Goal: Task Accomplishment & Management: Use online tool/utility

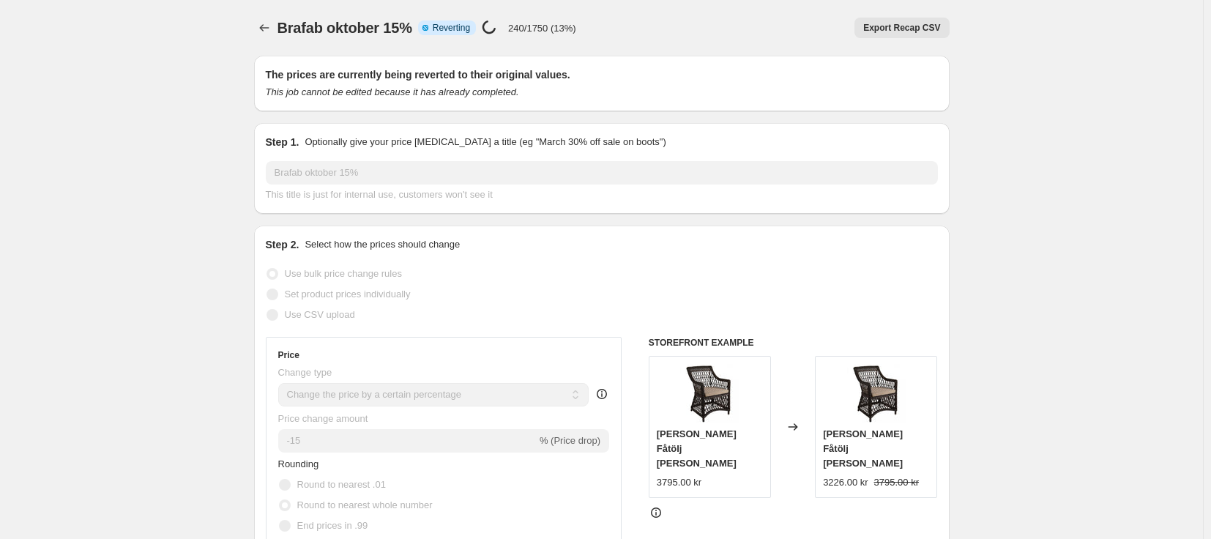
select select "percentage"
select select "vendor"
select select "product_status"
select select "tag"
select select "not_equal"
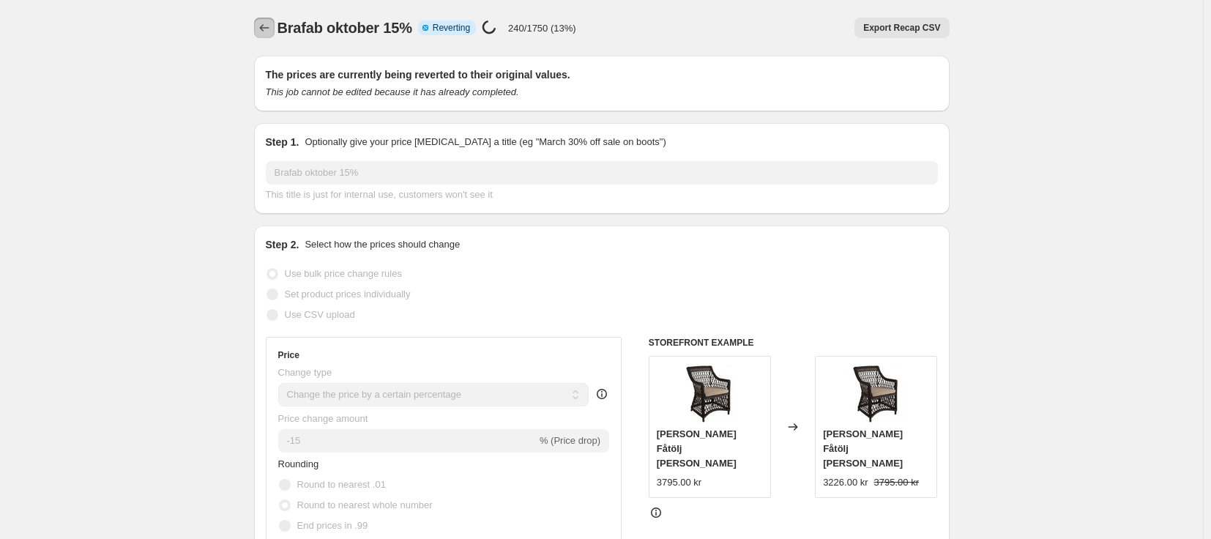
click at [271, 24] on icon "Price change jobs" at bounding box center [264, 27] width 15 height 15
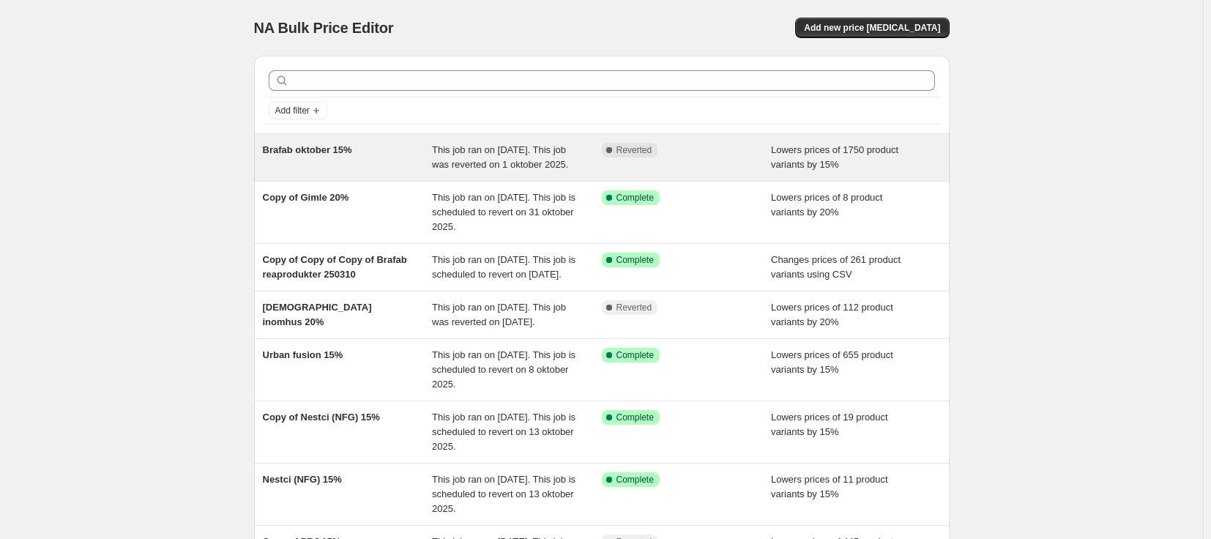
click at [524, 171] on div "This job ran on [DATE]. This job was reverted on 1 oktober 2025." at bounding box center [517, 157] width 170 height 29
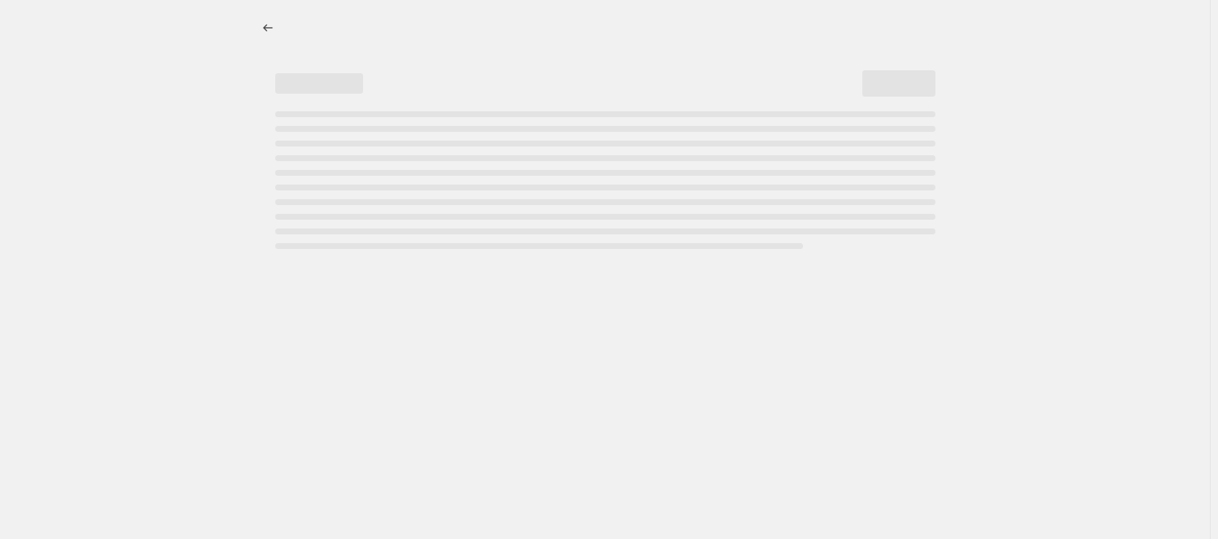
select select "percentage"
select select "vendor"
select select "product_status"
select select "tag"
select select "not_equal"
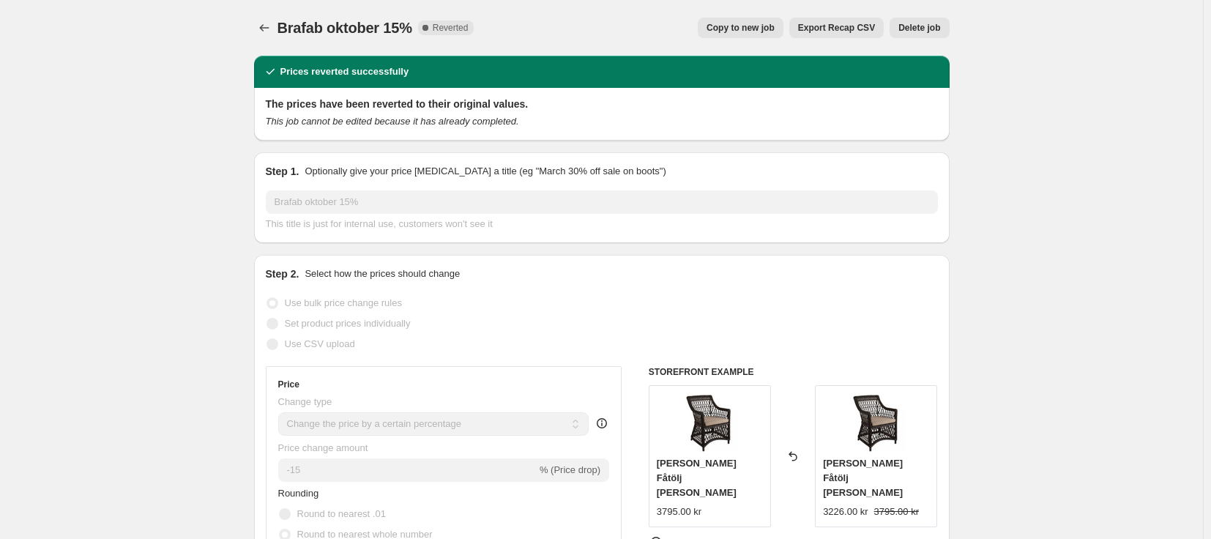
click at [745, 30] on span "Copy to new job" at bounding box center [740, 28] width 68 height 12
select select "percentage"
select select "vendor"
select select "product_status"
select select "tag"
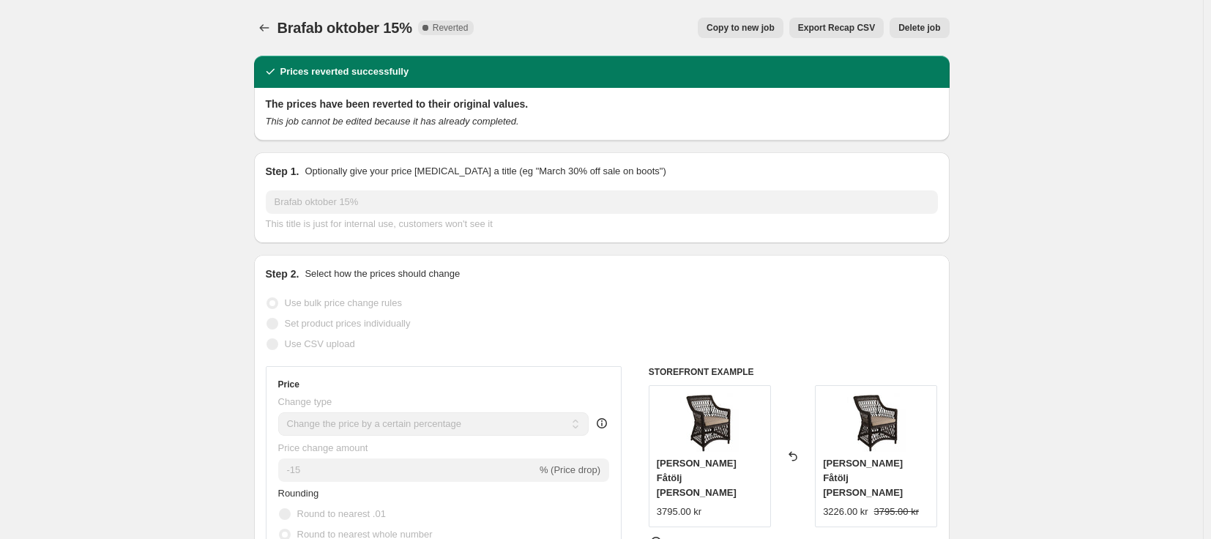
select select "not_equal"
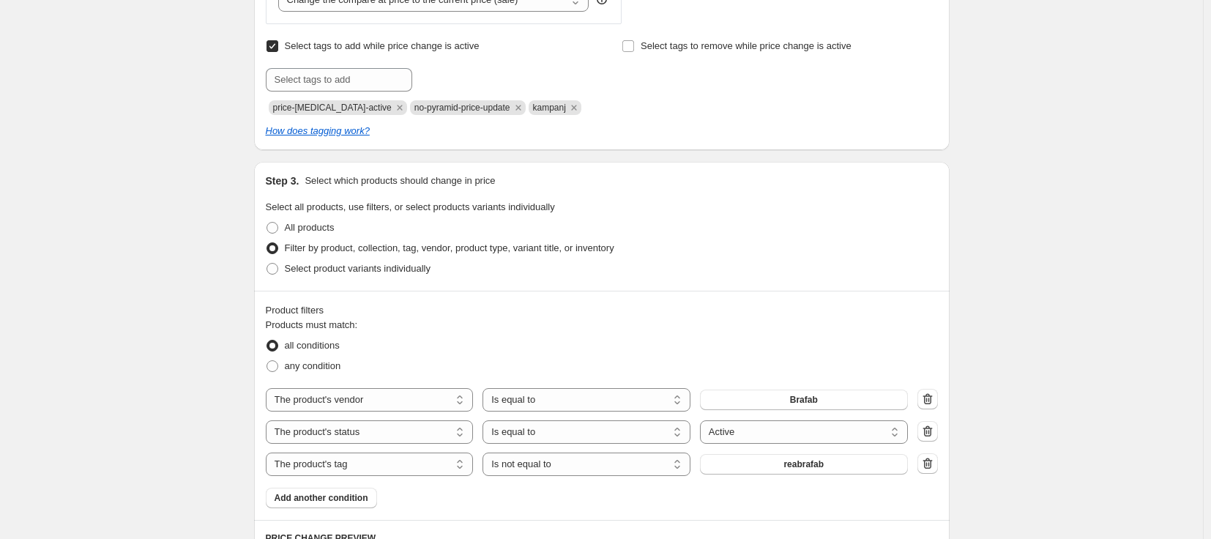
scroll to position [659, 0]
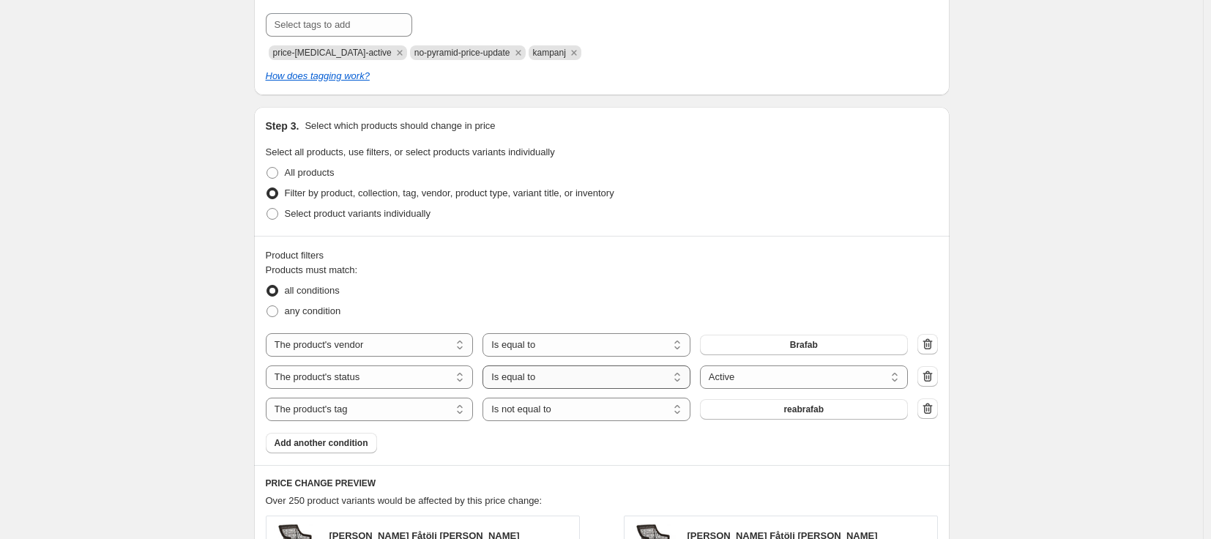
click at [652, 382] on select "Is equal to Is not equal to" at bounding box center [586, 376] width 208 height 23
click at [648, 376] on select "Is equal to Is not equal to" at bounding box center [586, 376] width 208 height 23
select select "not_equal"
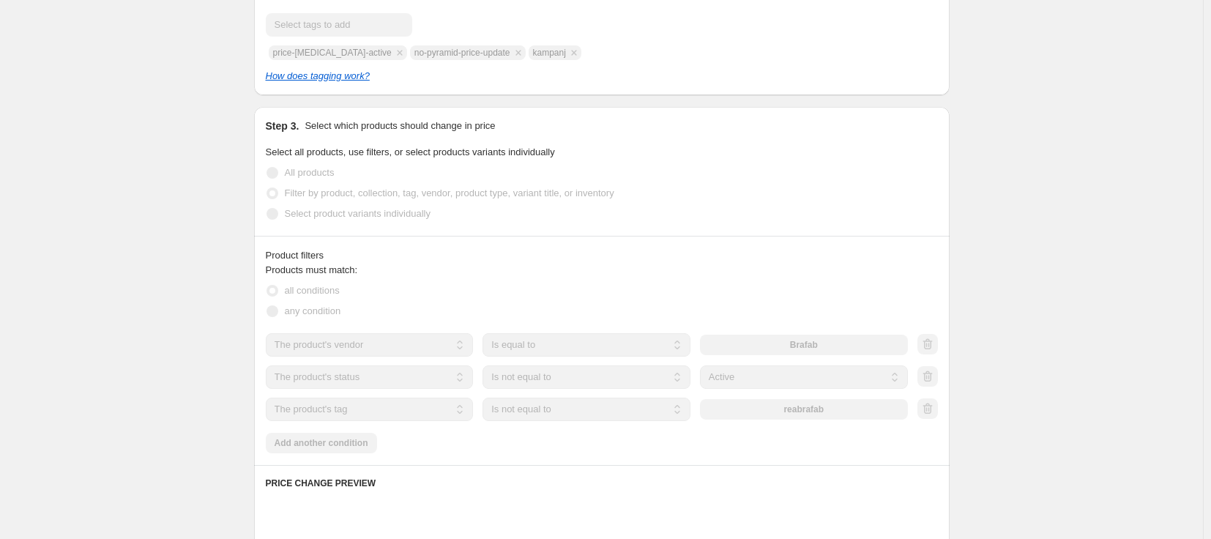
click at [786, 378] on select "Active Draft Archived" at bounding box center [804, 376] width 208 height 23
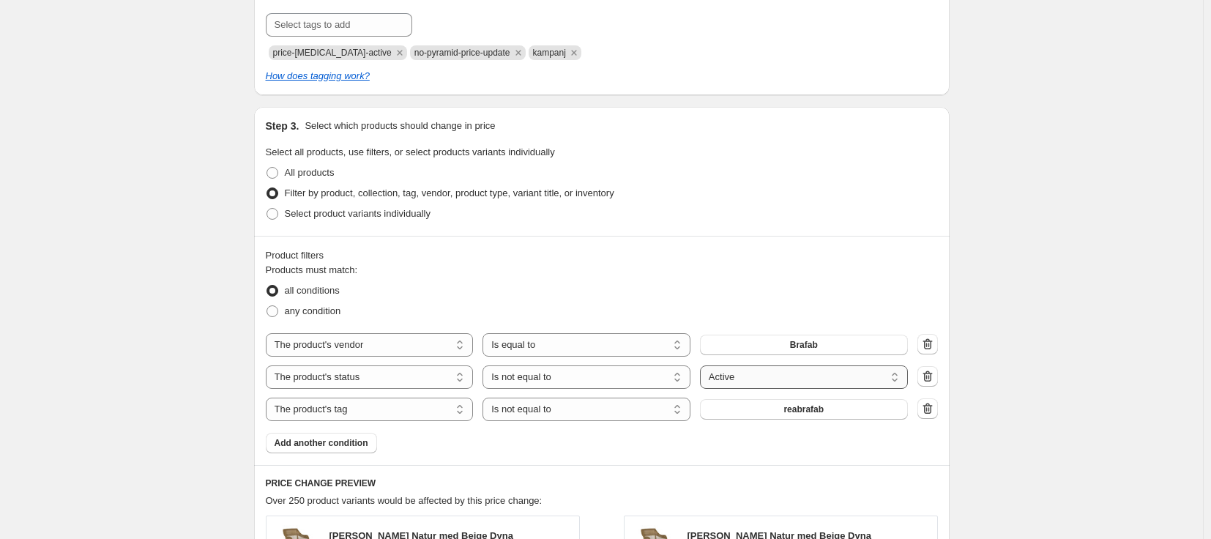
click at [786, 378] on select "Active Draft Archived" at bounding box center [804, 376] width 208 height 23
select select "archived"
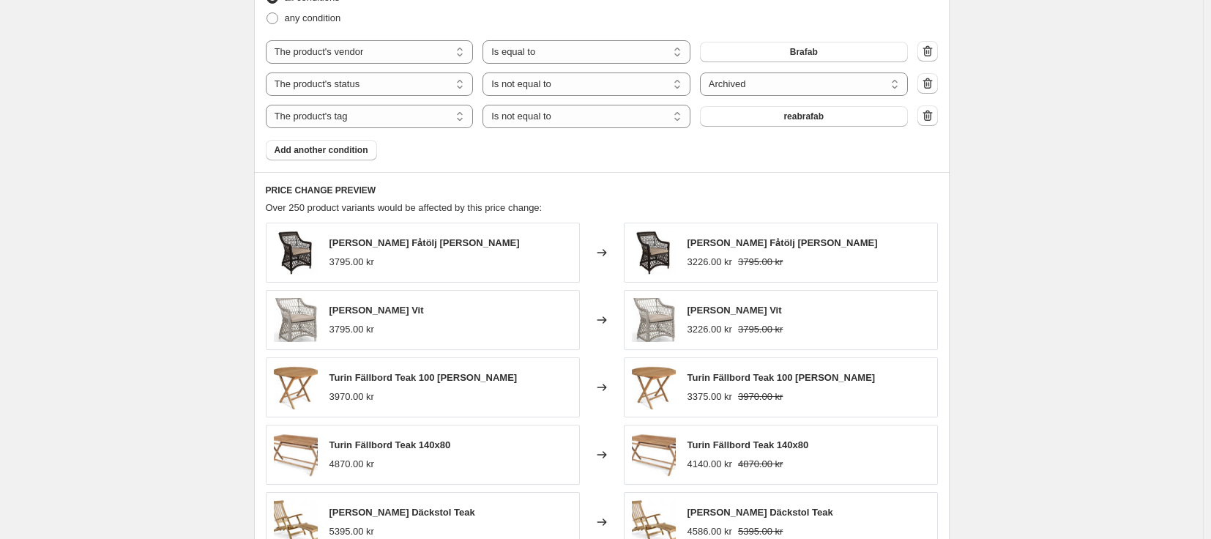
scroll to position [1236, 0]
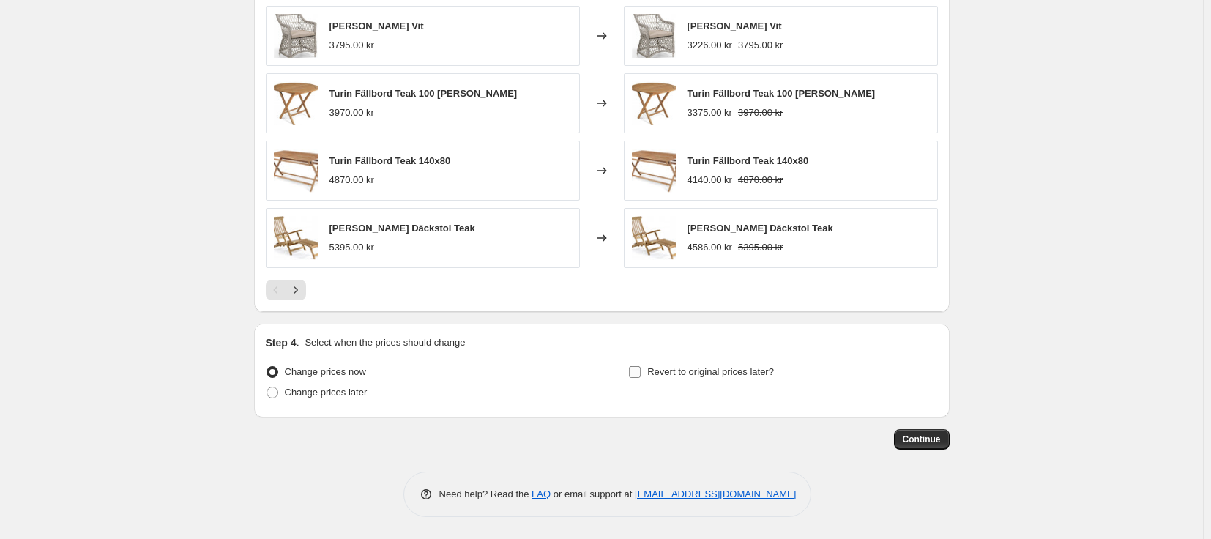
click at [742, 367] on span "Revert to original prices later?" at bounding box center [710, 371] width 127 height 11
click at [641, 367] on input "Revert to original prices later?" at bounding box center [635, 372] width 12 height 12
checkbox input "true"
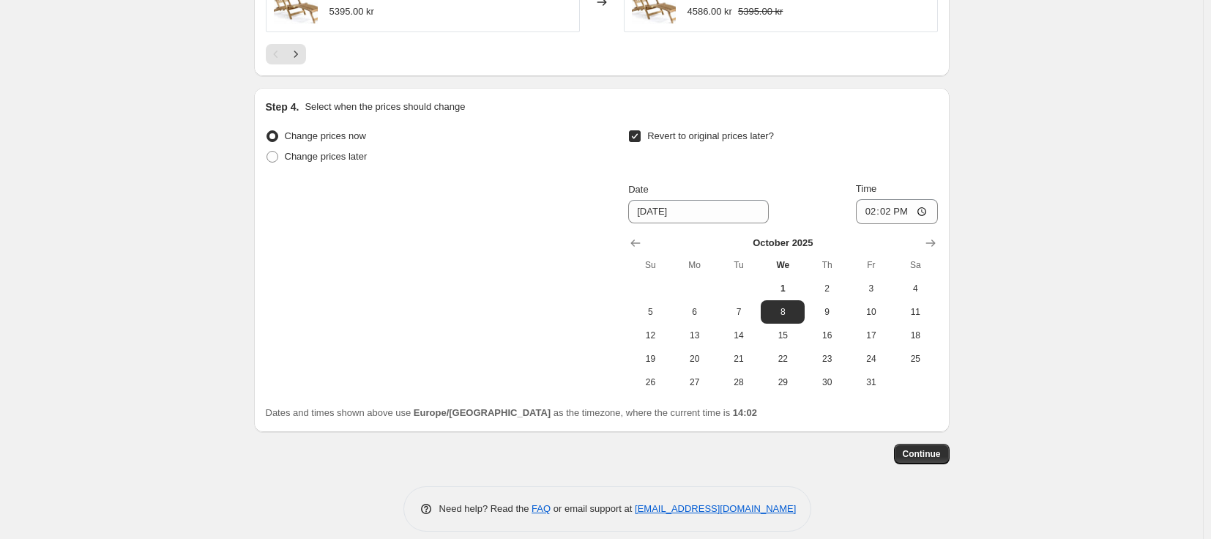
scroll to position [1487, 0]
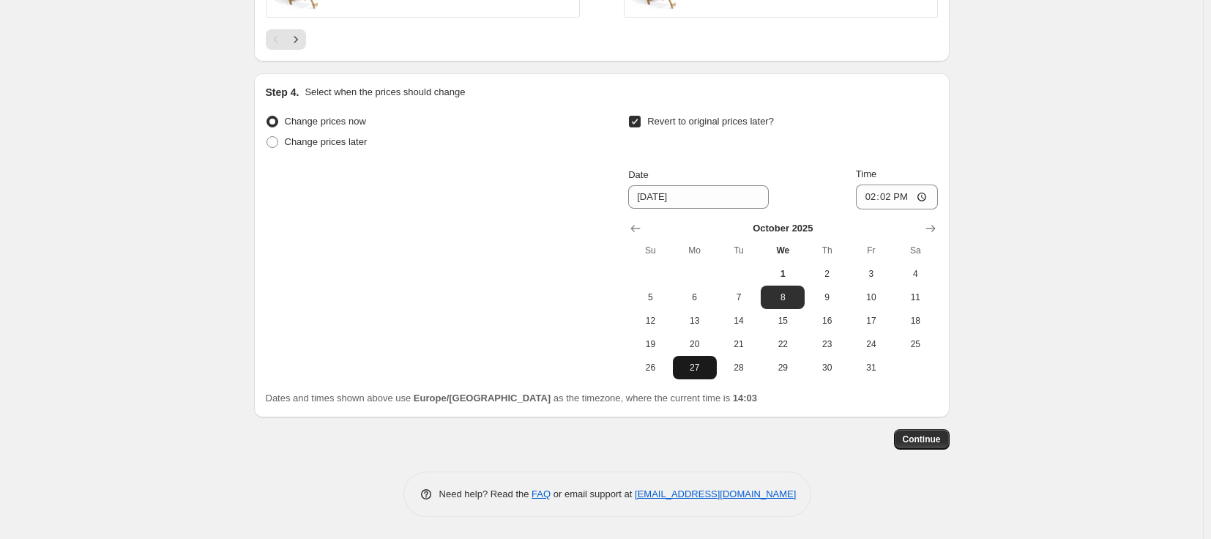
click at [703, 367] on span "27" at bounding box center [695, 368] width 32 height 12
type input "[DATE]"
click at [929, 438] on span "Continue" at bounding box center [922, 439] width 38 height 12
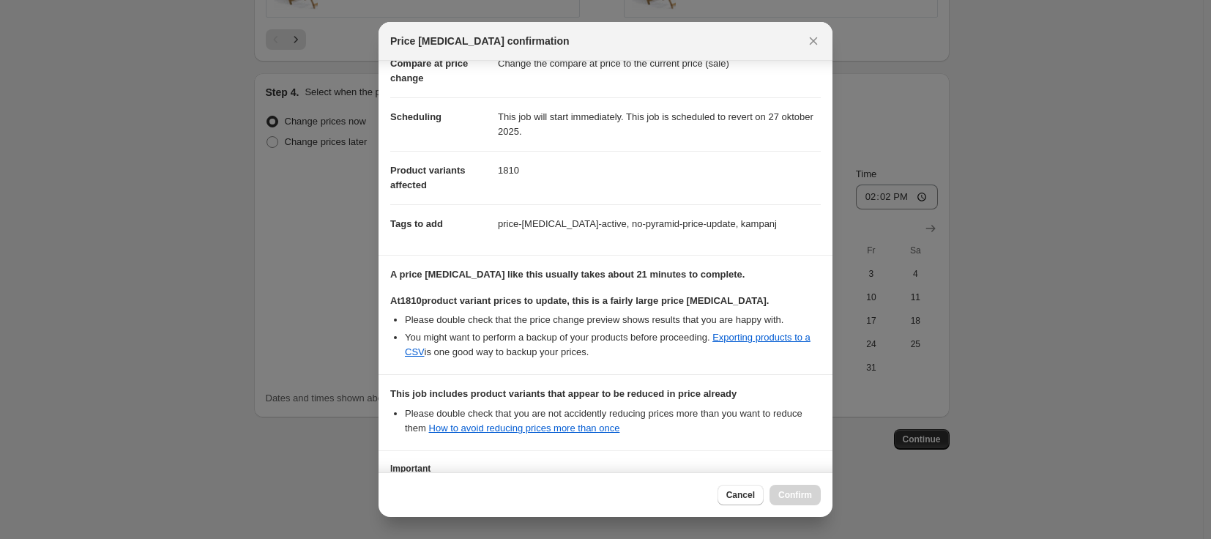
scroll to position [212, 0]
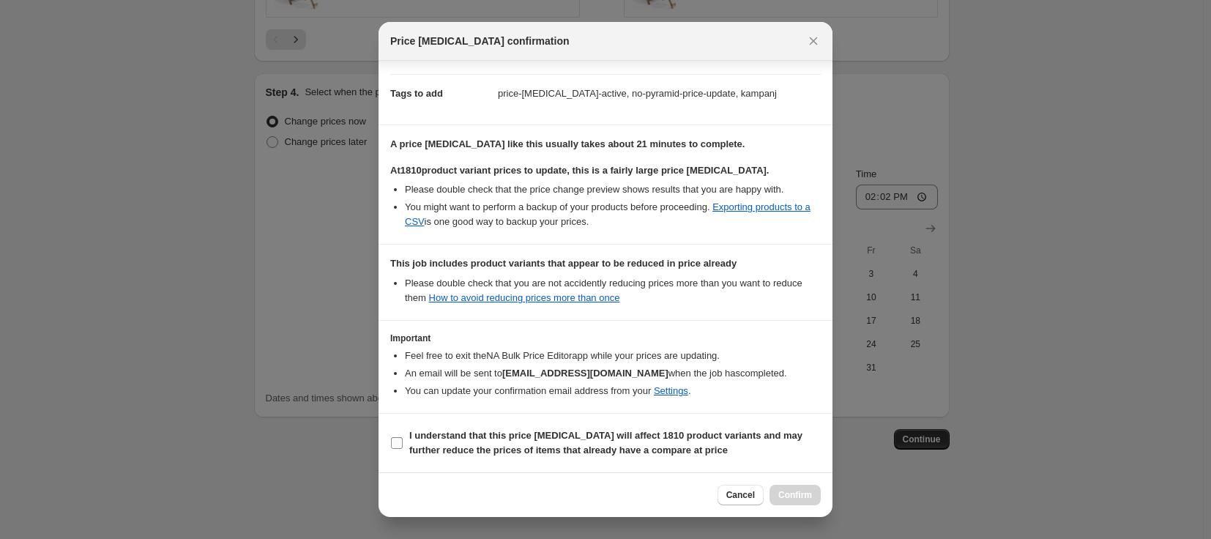
click at [515, 453] on b "I understand that this price [MEDICAL_DATA] will affect 1810 product variants a…" at bounding box center [605, 443] width 393 height 26
click at [403, 449] on input "I understand that this price [MEDICAL_DATA] will affect 1810 product variants a…" at bounding box center [397, 443] width 12 height 12
checkbox input "true"
click at [797, 493] on span "Confirm" at bounding box center [795, 495] width 34 height 12
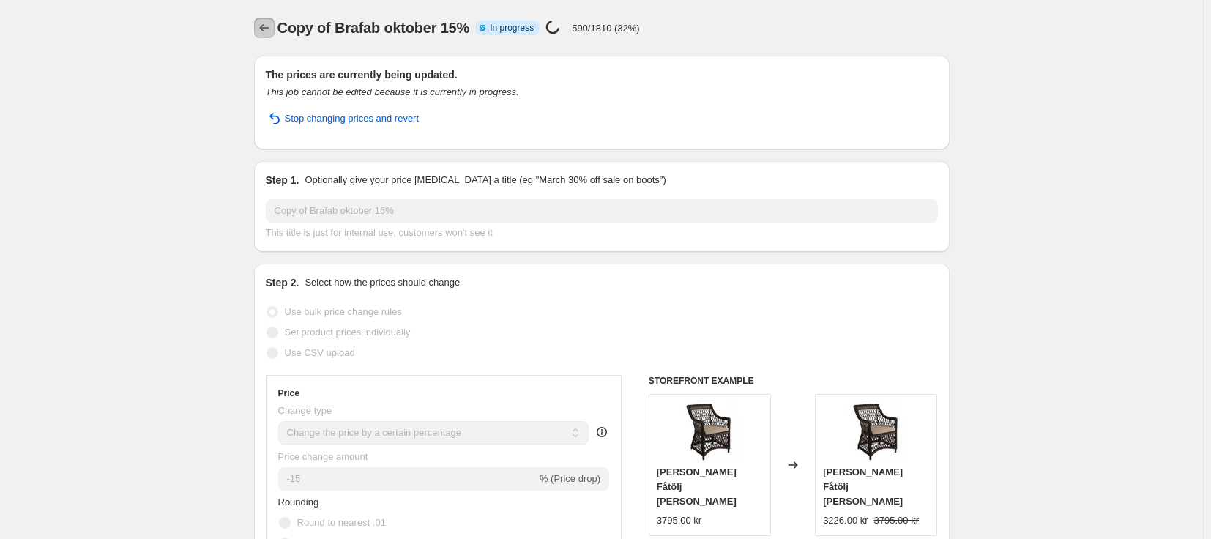
click at [267, 37] on button "Price change jobs" at bounding box center [264, 28] width 20 height 20
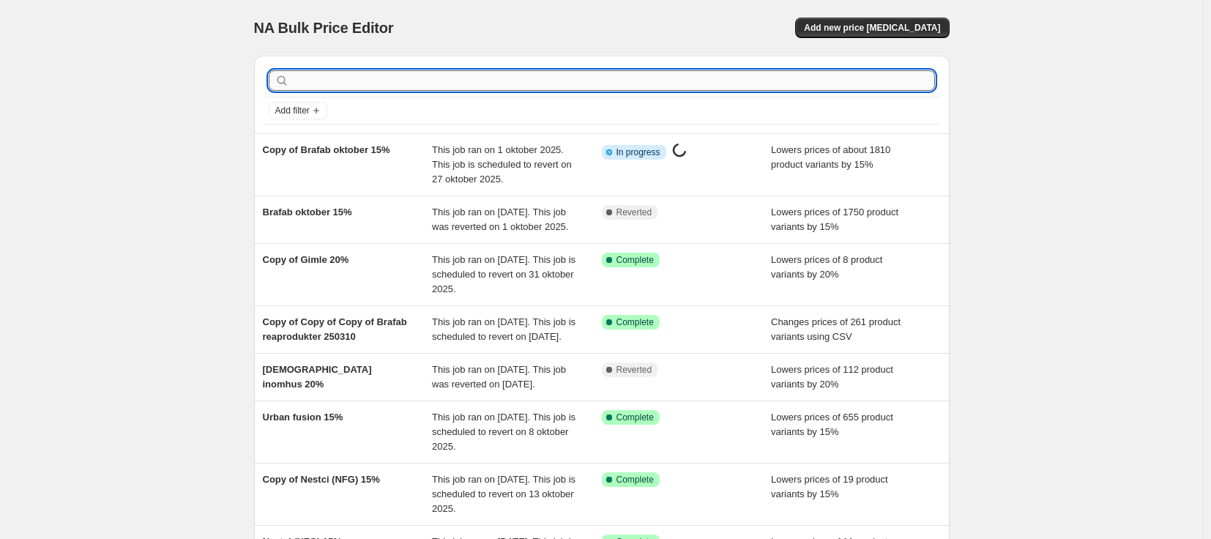
click at [406, 86] on input "text" at bounding box center [613, 80] width 643 height 20
type input "ref"
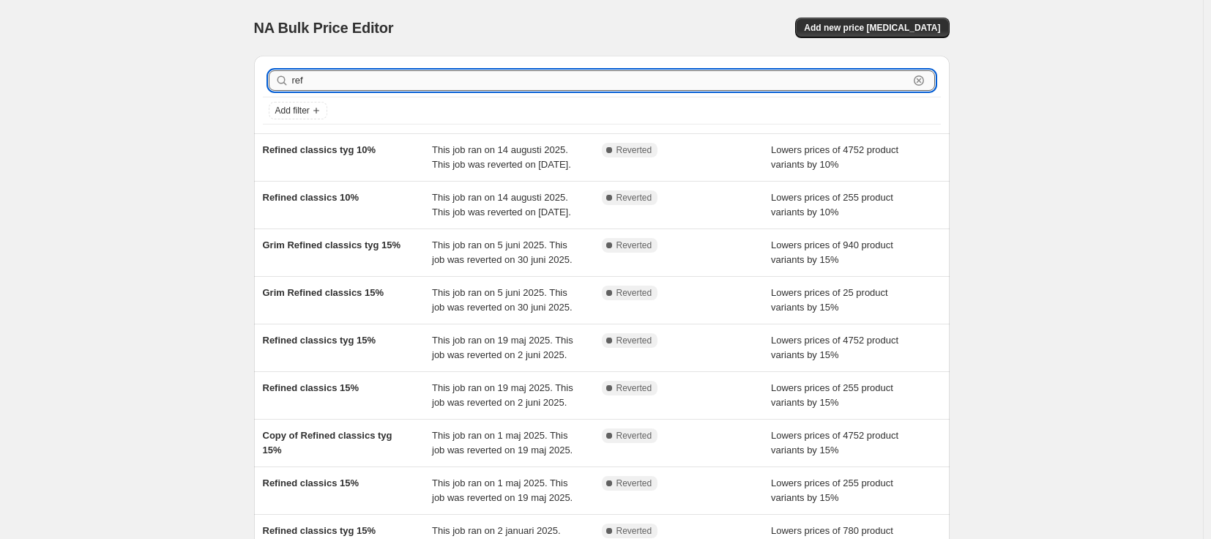
click at [406, 86] on input "ref" at bounding box center [600, 80] width 616 height 20
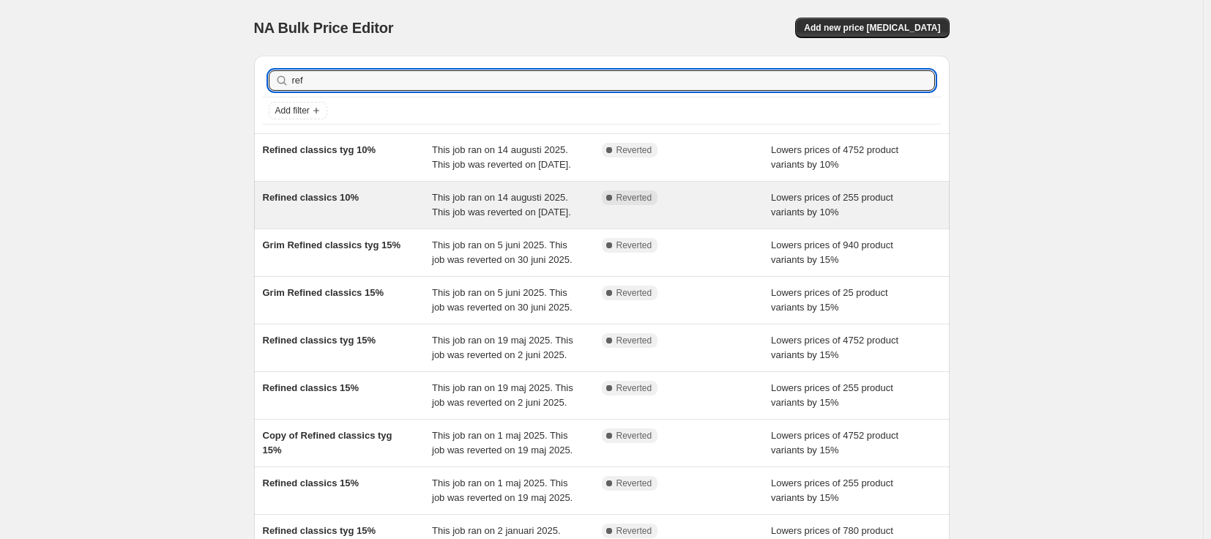
click at [436, 217] on span "This job ran on 14 augusti 2025. This job was reverted on [DATE]." at bounding box center [501, 205] width 139 height 26
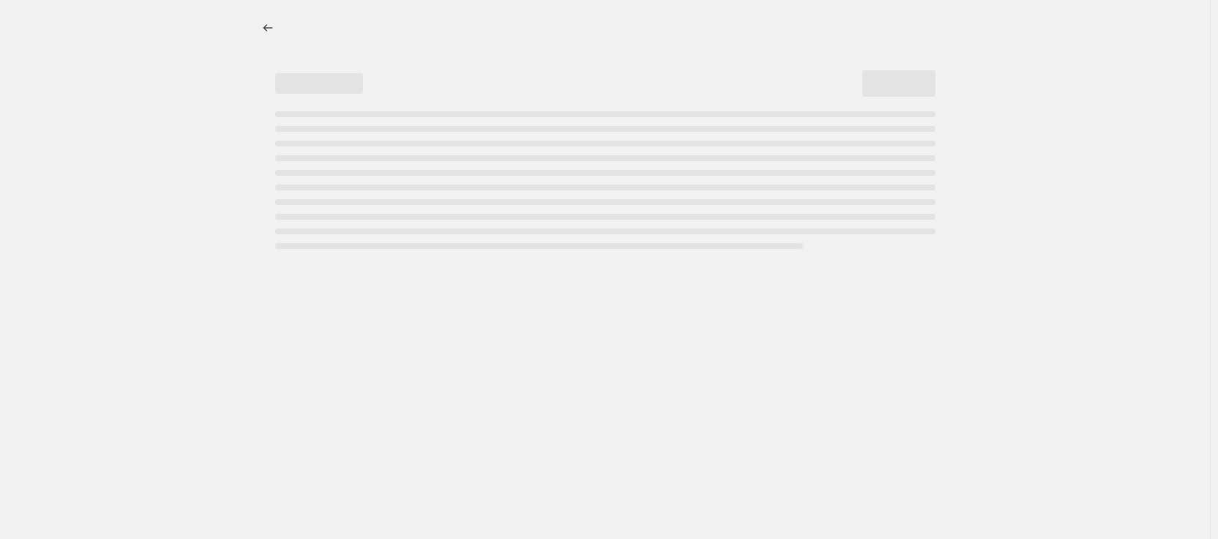
select select "percentage"
select select "vendor"
select select "product_status"
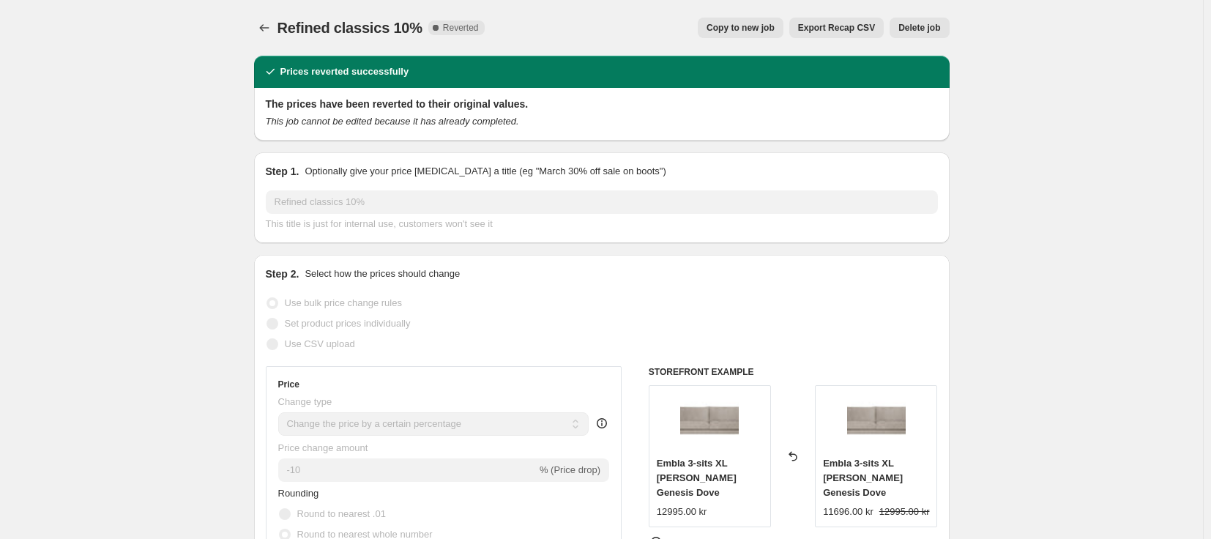
click at [742, 28] on span "Copy to new job" at bounding box center [740, 28] width 68 height 12
select select "percentage"
select select "vendor"
select select "product_status"
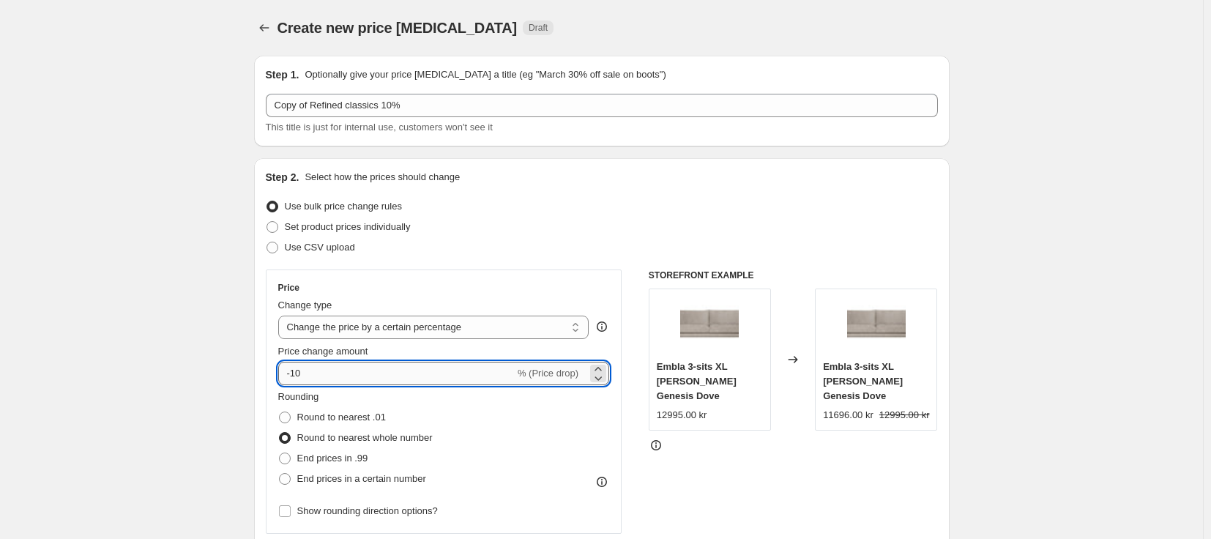
drag, startPoint x: 306, startPoint y: 367, endPoint x: 299, endPoint y: 376, distance: 10.9
click at [299, 376] on input "-10" at bounding box center [396, 373] width 236 height 23
type input "-15"
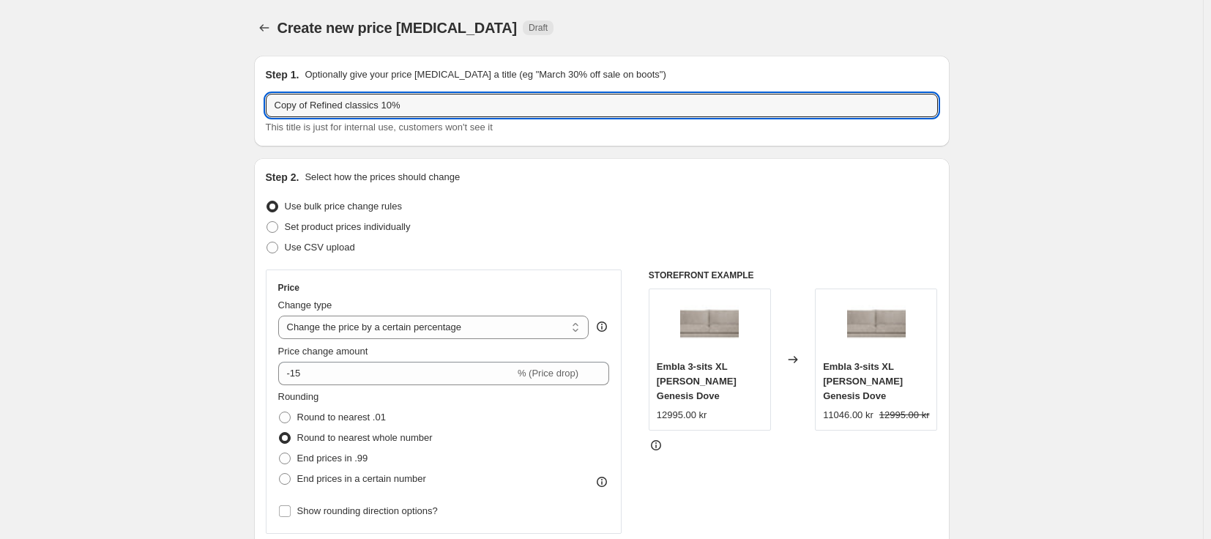
drag, startPoint x: 315, startPoint y: 105, endPoint x: 184, endPoint y: 102, distance: 130.3
click at [344, 100] on input "Refined classics 10%" at bounding box center [602, 105] width 672 height 23
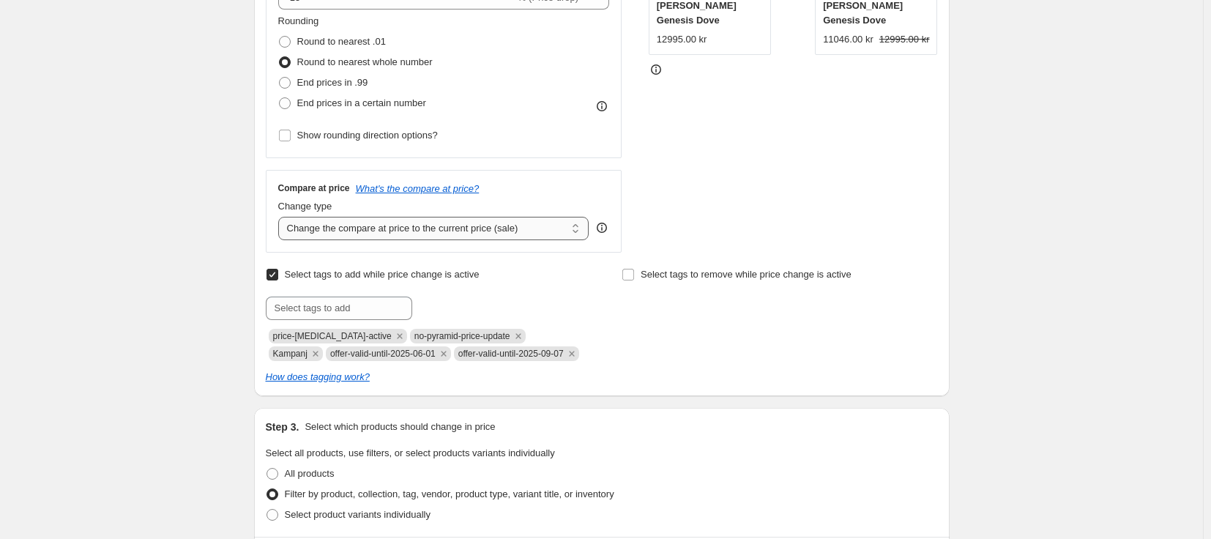
scroll to position [512, 0]
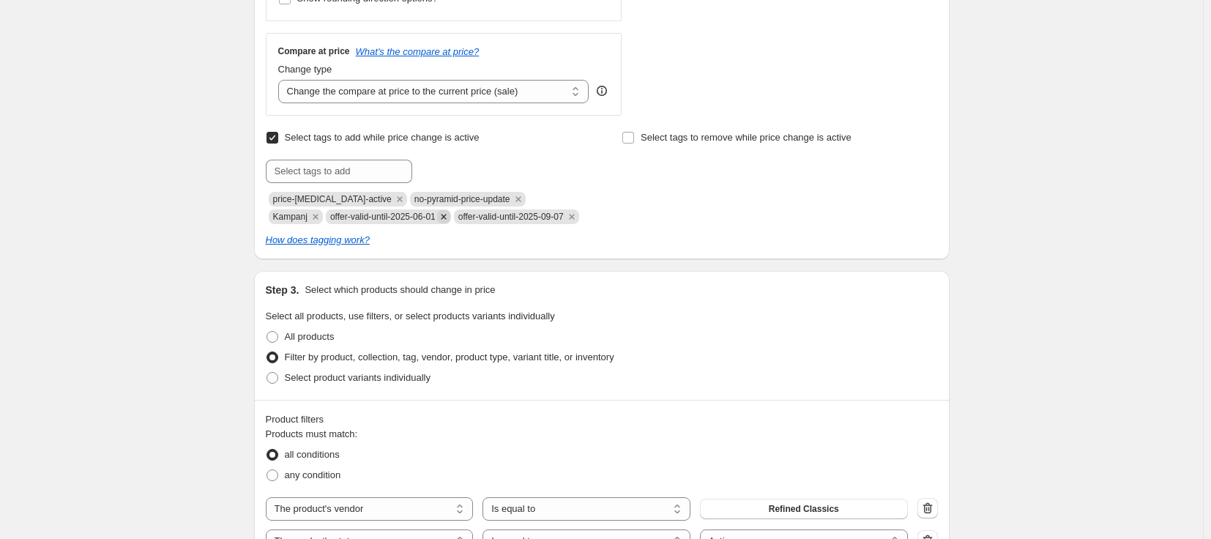
type input "Refined classics oktober 15%"
click at [437, 212] on icon "Remove offer-valid-until-2025-06-01" at bounding box center [443, 216] width 13 height 13
click at [356, 221] on span "offer-valid-until-2025-09-07" at bounding box center [382, 217] width 105 height 10
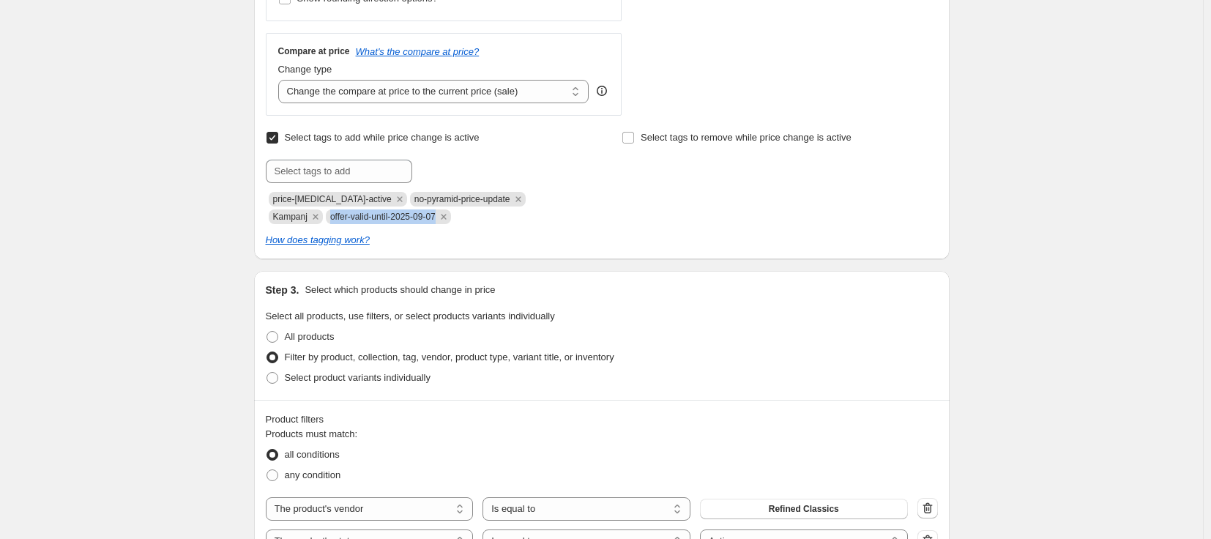
copy span "offer-valid-until-2025-09-07"
click at [350, 178] on input "text" at bounding box center [339, 171] width 146 height 23
paste input "offer-valid-until-2025-09-07"
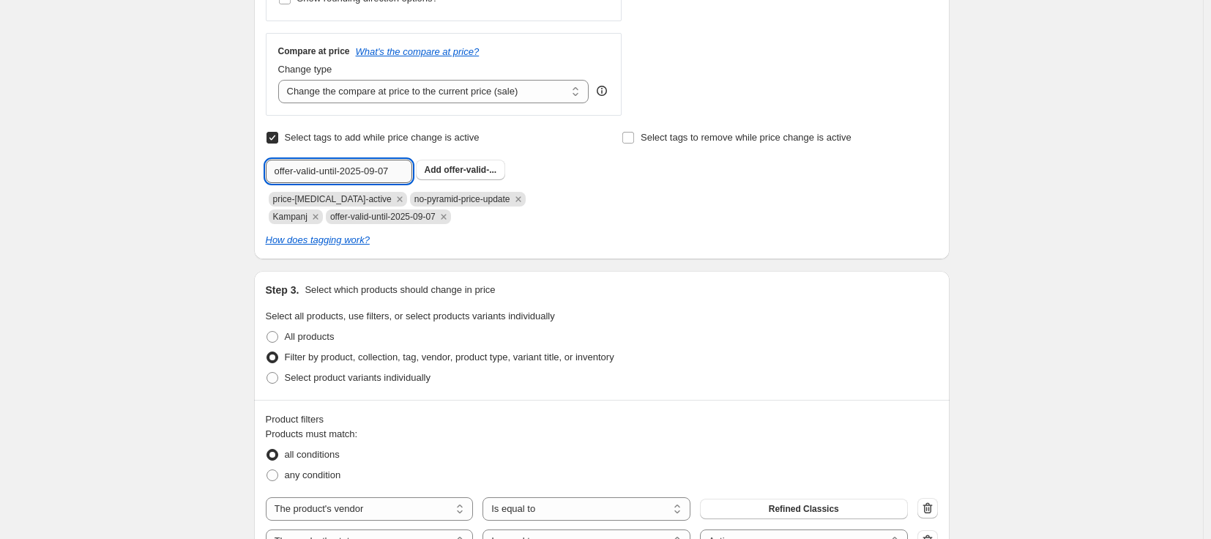
click at [374, 171] on input "offer-valid-until-2025-09-07" at bounding box center [339, 171] width 146 height 23
type input "offer-valid-until-2025-10-26"
click at [441, 175] on b "Add" at bounding box center [433, 170] width 17 height 10
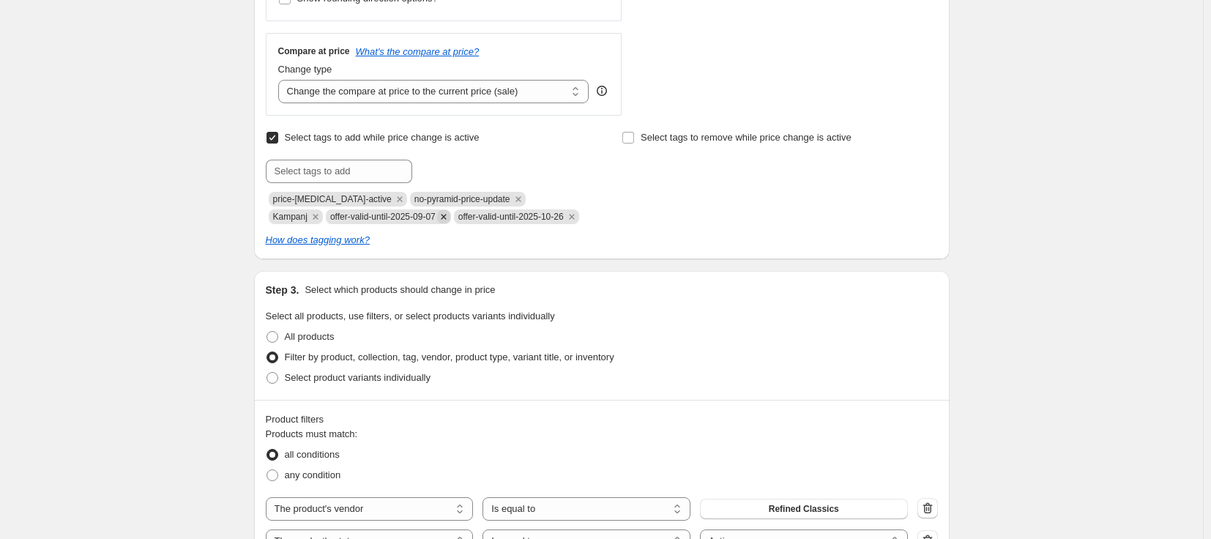
click at [437, 219] on icon "Remove offer-valid-until-2025-09-07" at bounding box center [443, 216] width 13 height 13
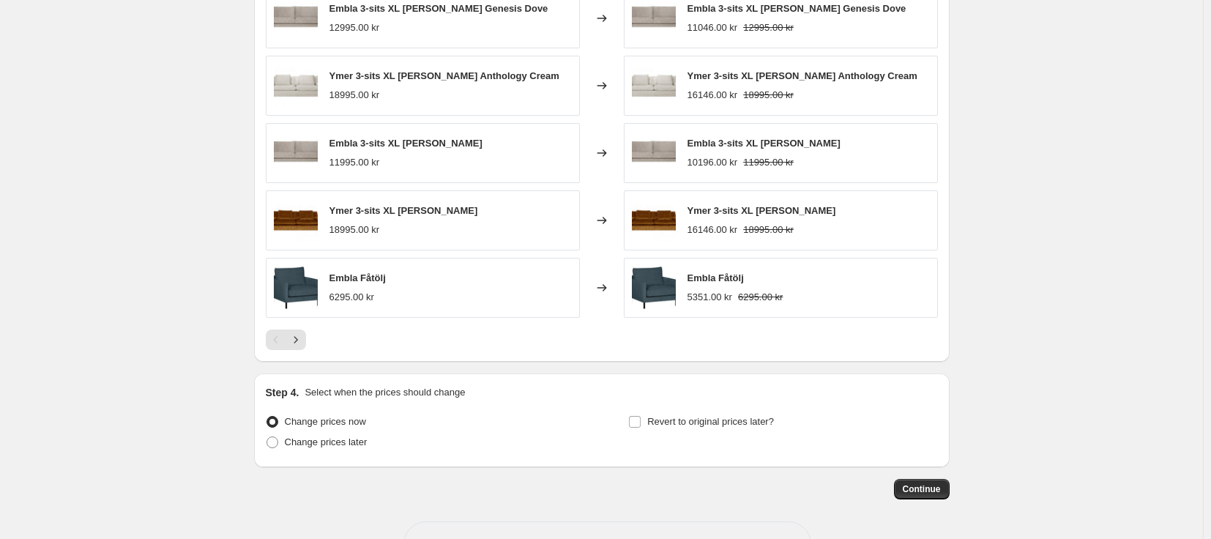
scroll to position [1222, 0]
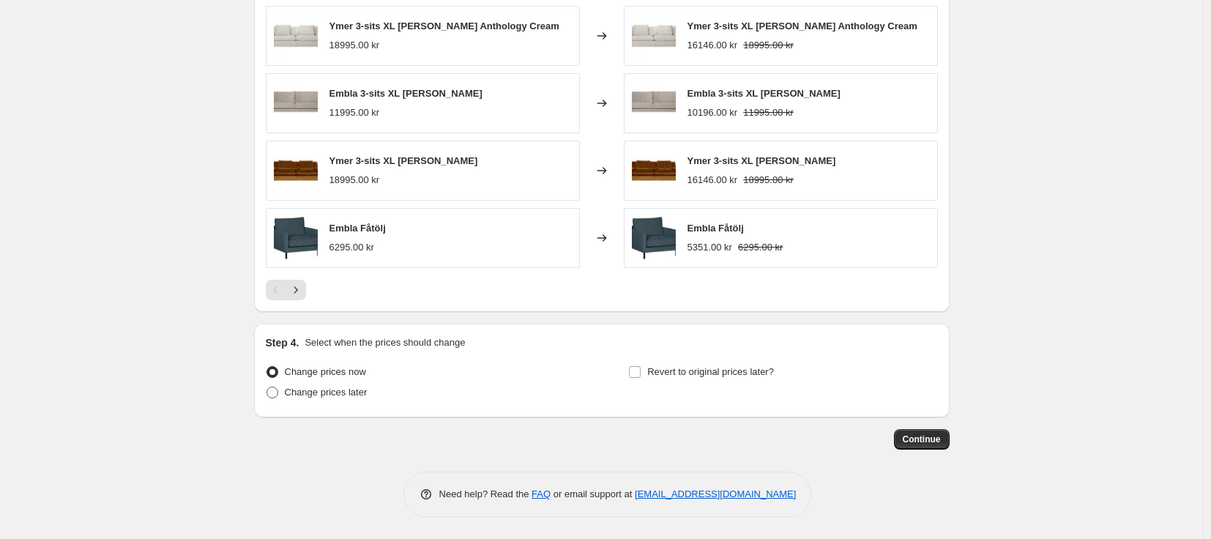
click at [326, 394] on span "Change prices later" at bounding box center [326, 391] width 83 height 11
click at [267, 387] on input "Change prices later" at bounding box center [266, 386] width 1 height 1
radio input "true"
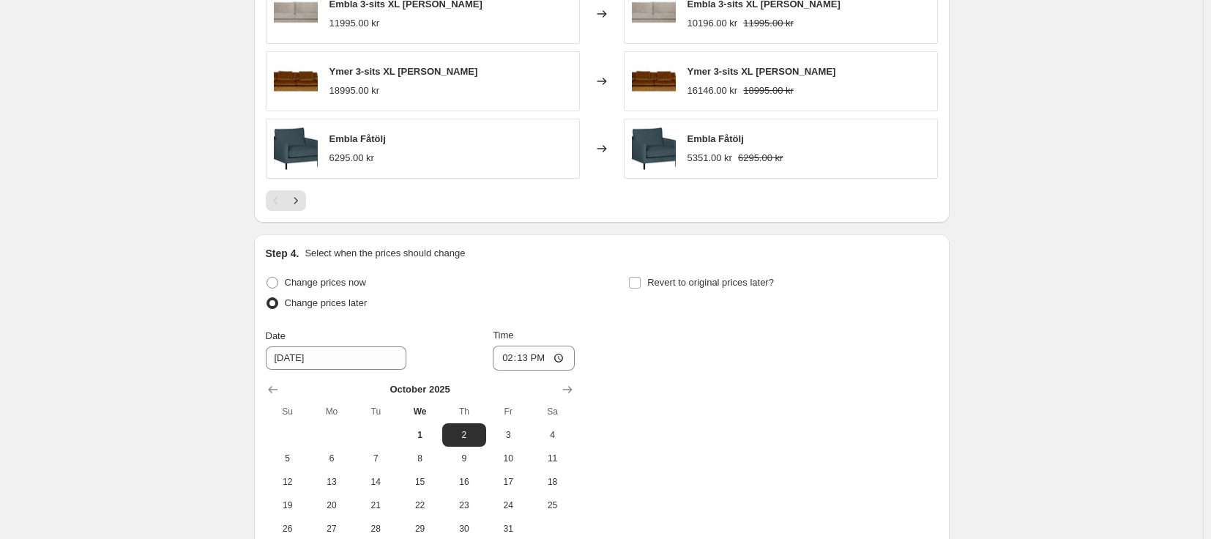
scroll to position [1472, 0]
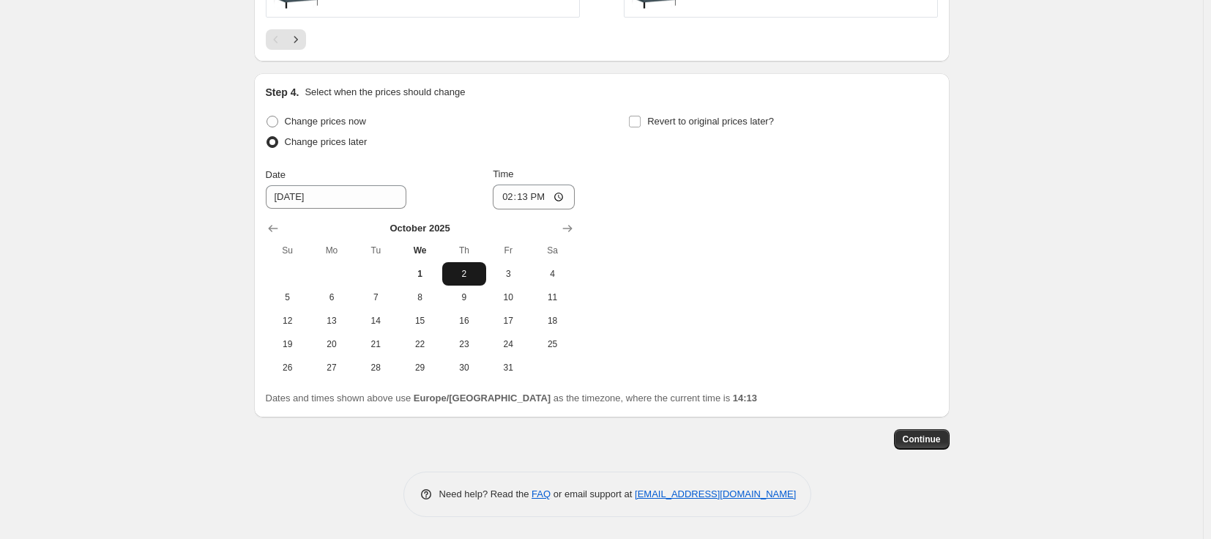
click at [477, 277] on span "2" at bounding box center [464, 274] width 32 height 12
click at [537, 200] on input "14:13" at bounding box center [534, 196] width 82 height 25
type input "00:01"
click at [764, 143] on div "Revert to original prices later?" at bounding box center [782, 133] width 309 height 44
click at [736, 122] on span "Revert to original prices later?" at bounding box center [710, 121] width 127 height 11
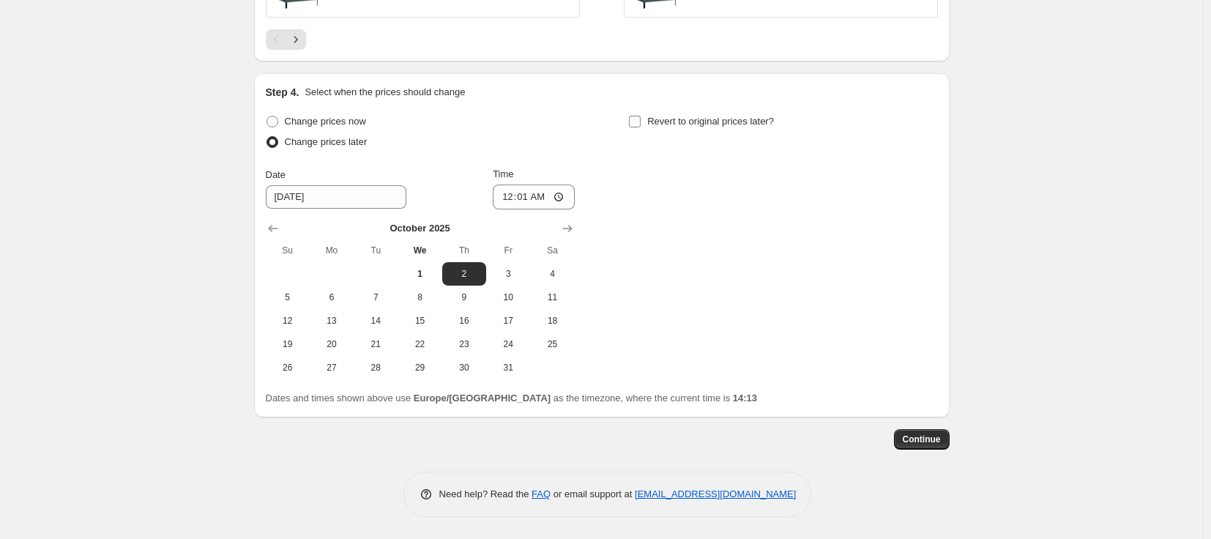
click at [641, 122] on input "Revert to original prices later?" at bounding box center [635, 122] width 12 height 12
checkbox input "true"
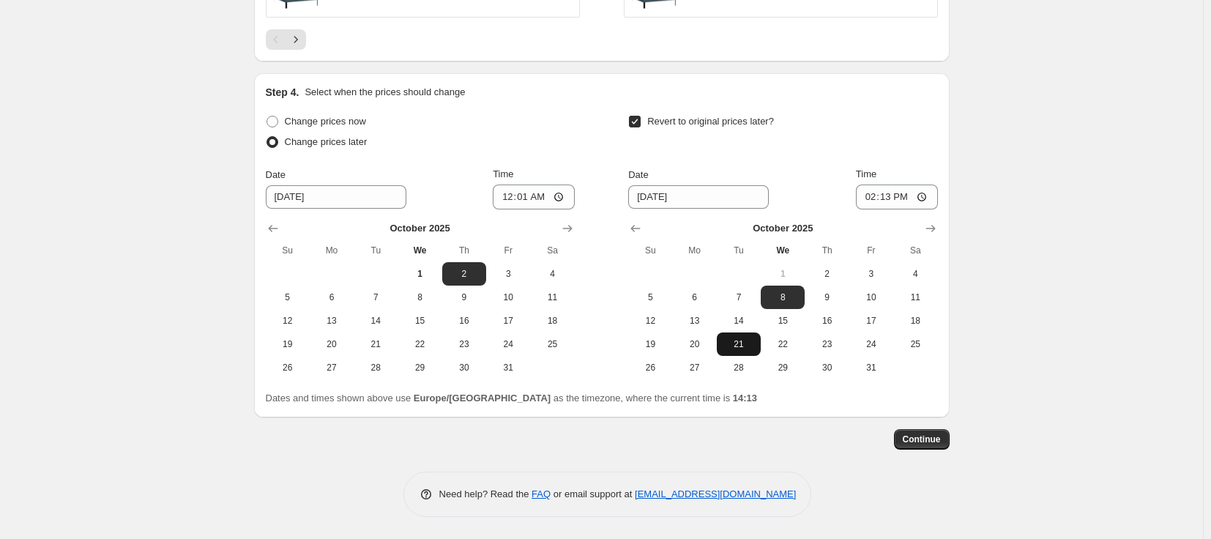
click at [694, 368] on span "27" at bounding box center [695, 368] width 32 height 12
type input "[DATE]"
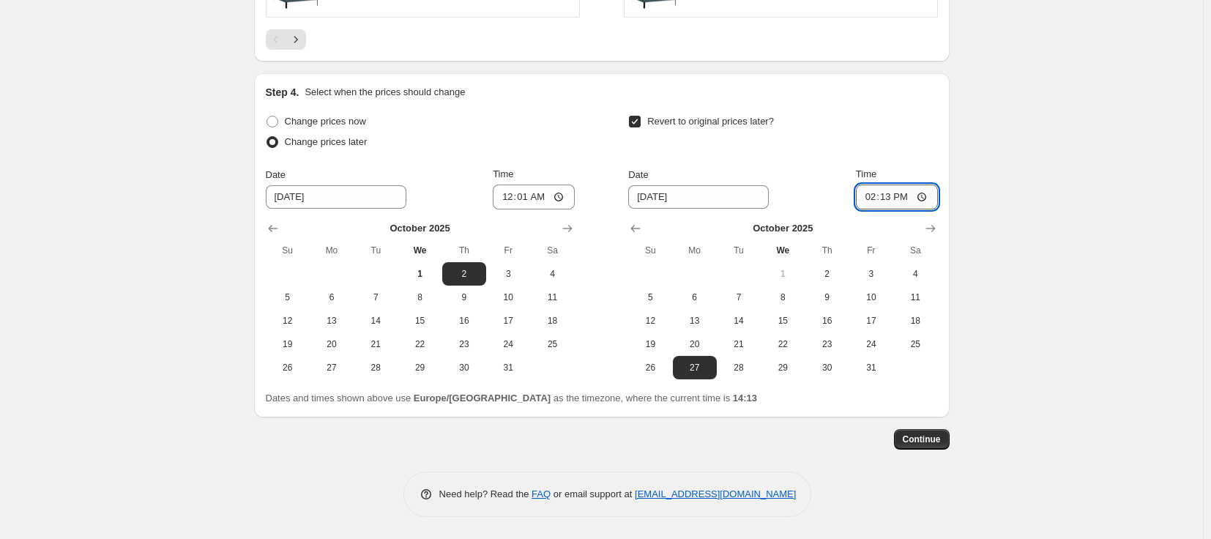
click at [889, 201] on input "14:13" at bounding box center [897, 196] width 82 height 25
type input "23:59"
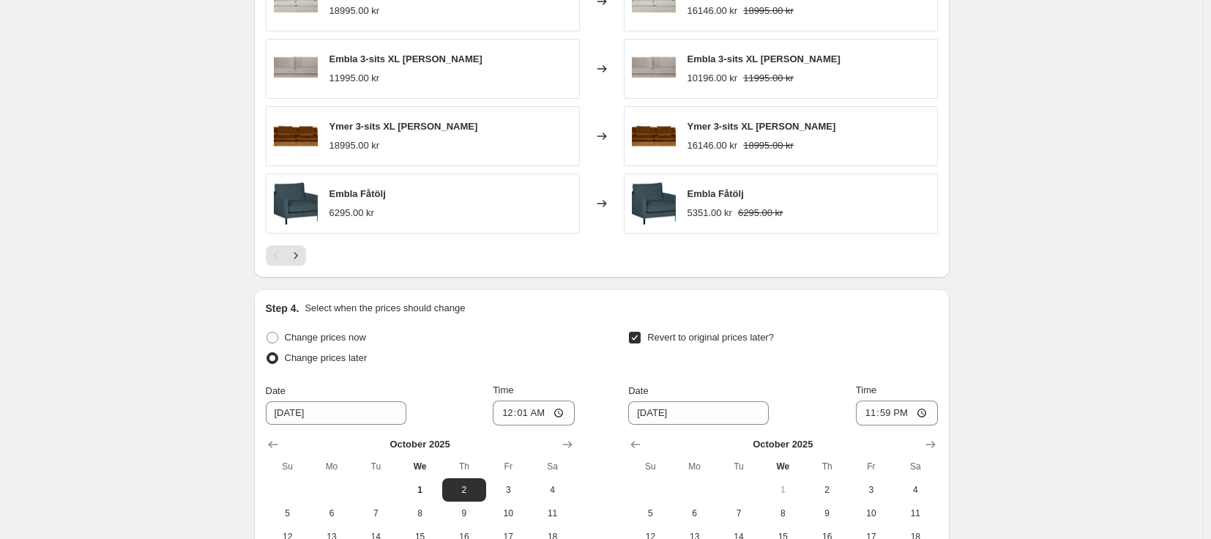
scroll to position [1464, 0]
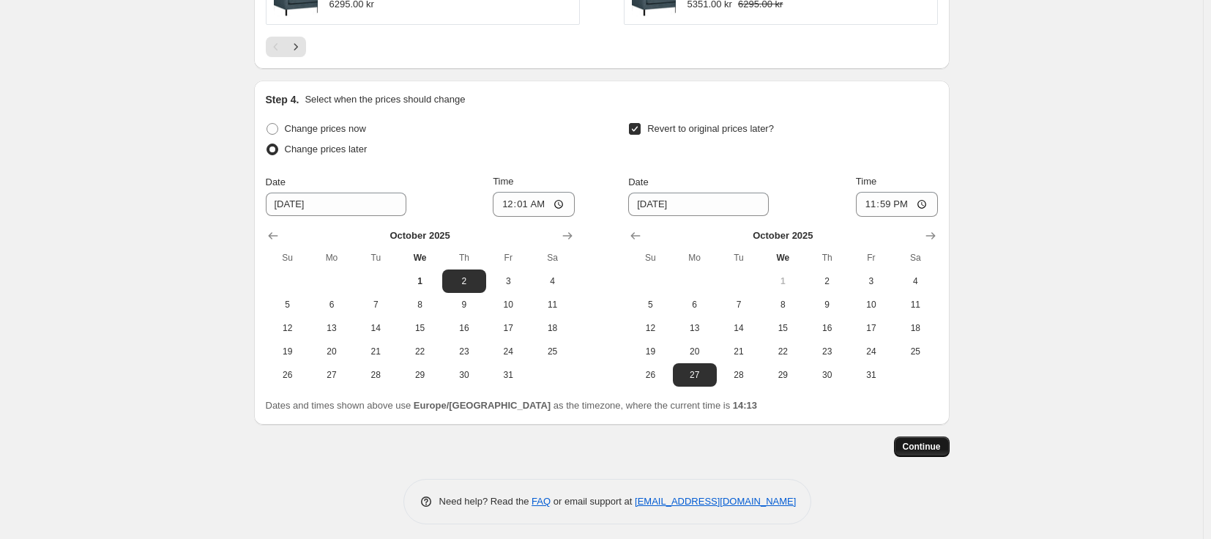
click at [926, 444] on span "Continue" at bounding box center [922, 447] width 38 height 12
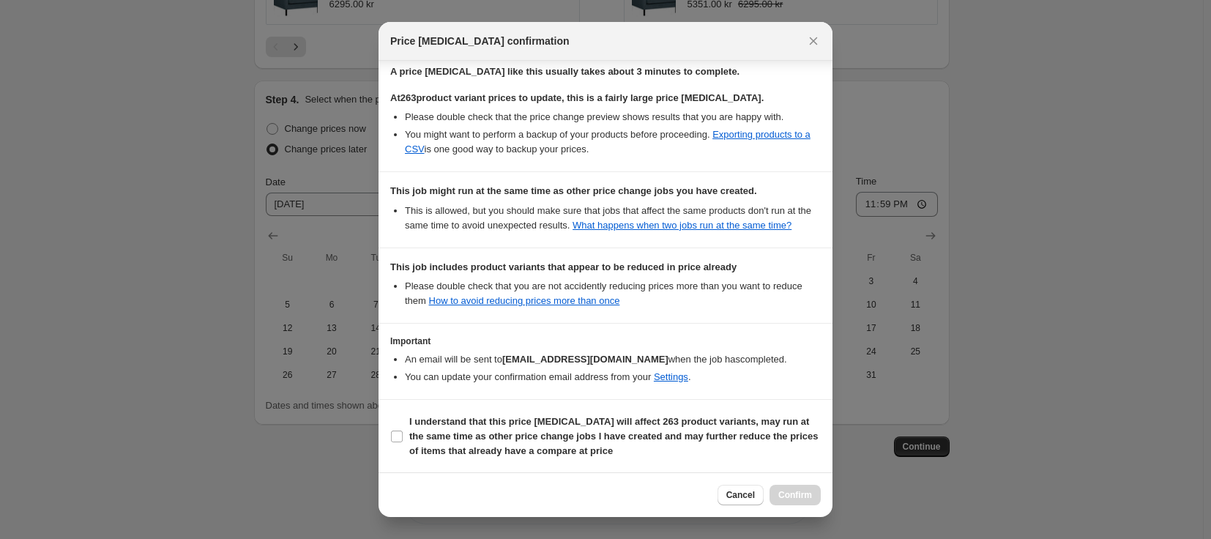
scroll to position [299, 0]
click at [569, 431] on b "I understand that this price [MEDICAL_DATA] will affect 263 product variants, m…" at bounding box center [613, 435] width 408 height 40
click at [403, 431] on input "I understand that this price [MEDICAL_DATA] will affect 263 product variants, m…" at bounding box center [397, 436] width 12 height 12
checkbox input "true"
click at [791, 501] on button "Confirm" at bounding box center [794, 495] width 51 height 20
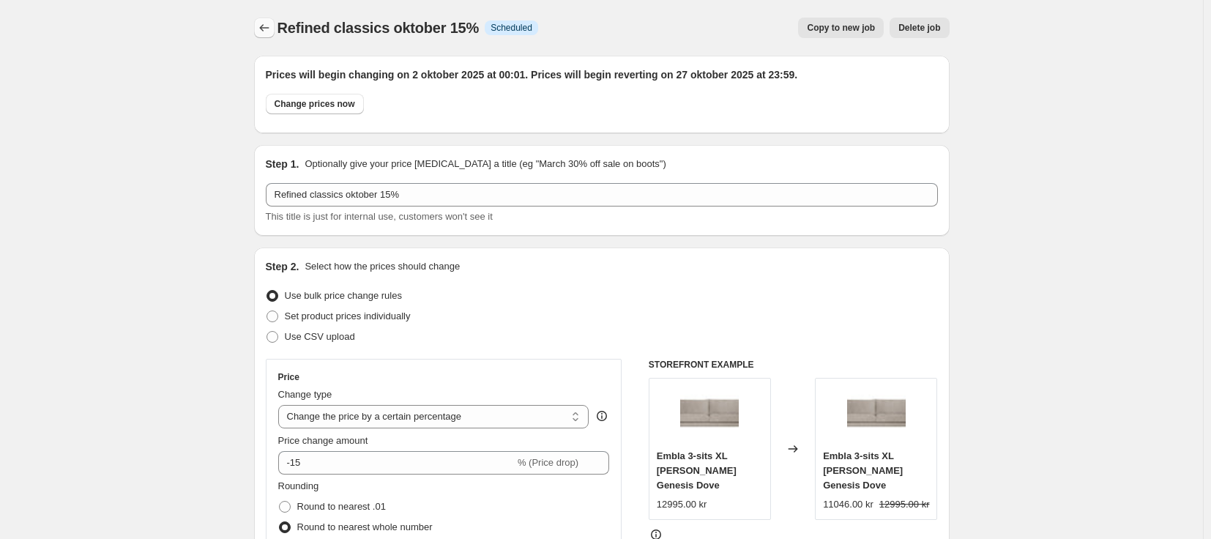
click at [271, 31] on icon "Price change jobs" at bounding box center [264, 27] width 15 height 15
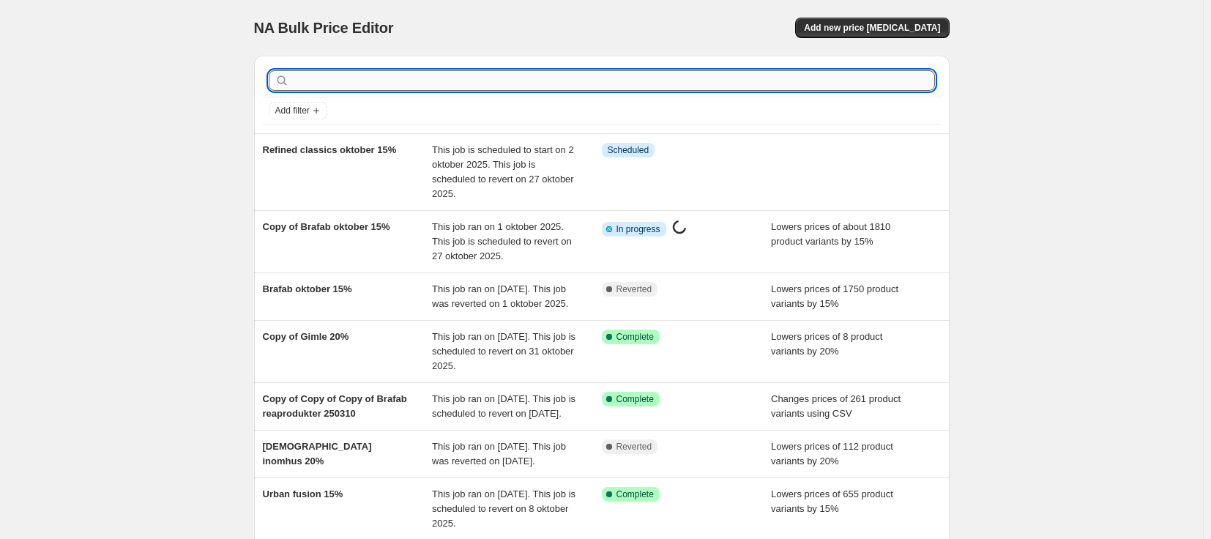
click at [581, 86] on input "text" at bounding box center [613, 80] width 643 height 20
type input "refined"
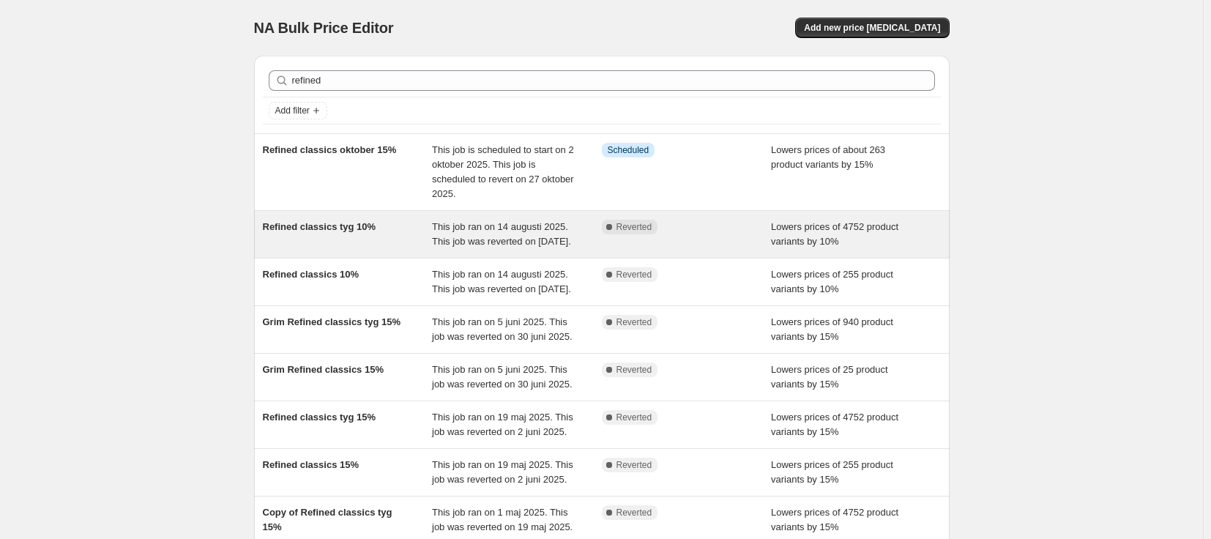
click at [486, 231] on span "This job ran on 14 augusti 2025. This job was reverted on [DATE]." at bounding box center [501, 234] width 139 height 26
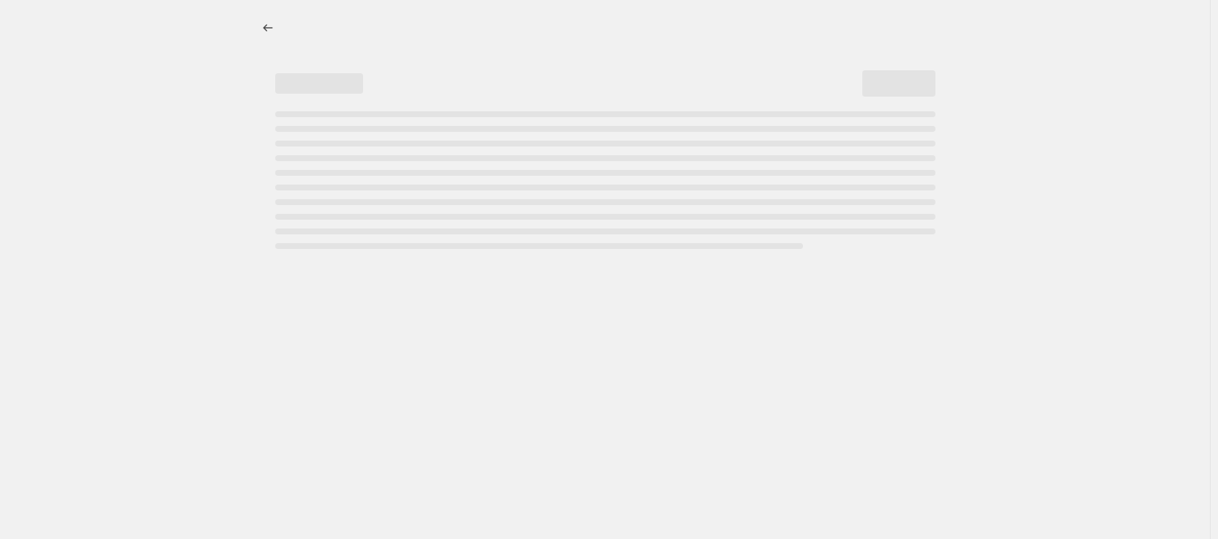
select select "percentage"
select select "vendor"
select select "tag"
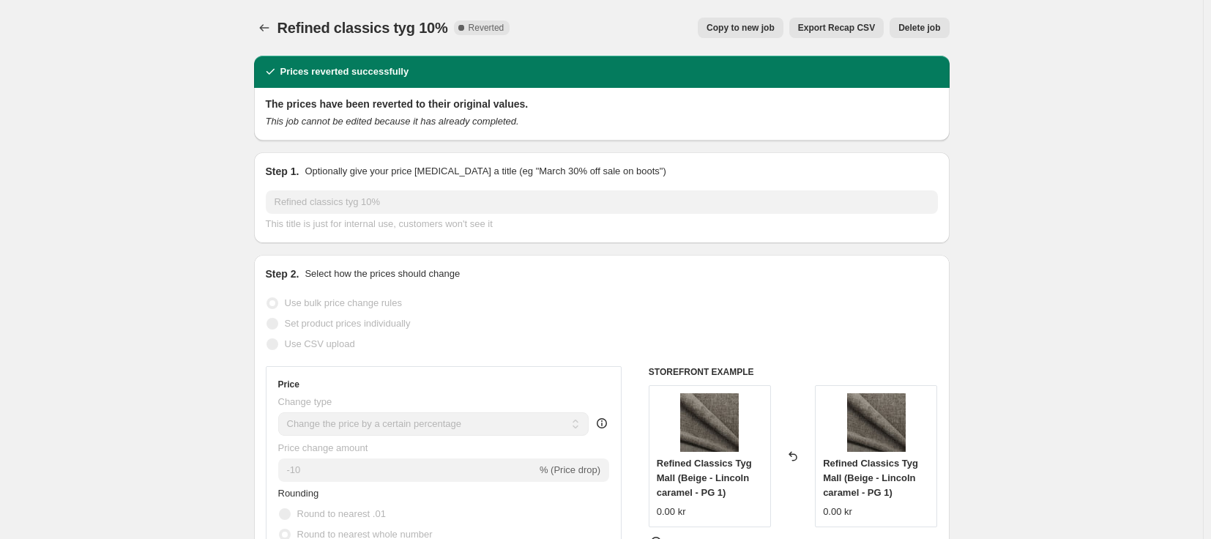
click at [767, 25] on span "Copy to new job" at bounding box center [740, 28] width 68 height 12
select select "percentage"
select select "vendor"
select select "tag"
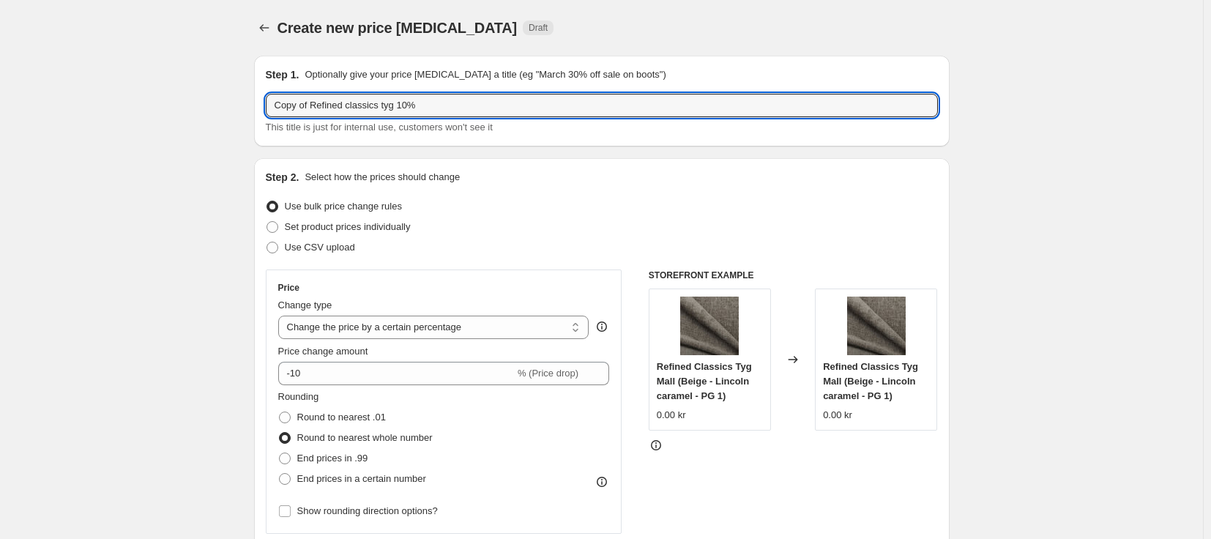
drag, startPoint x: 313, startPoint y: 106, endPoint x: 260, endPoint y: 105, distance: 53.4
click at [260, 105] on div "Step 1. Optionally give your price [MEDICAL_DATA] a title (eg "March 30% off sa…" at bounding box center [601, 101] width 695 height 91
click at [362, 100] on input "Refined classics tyg 10%" at bounding box center [602, 105] width 672 height 23
click at [365, 104] on input "Refined classics tyg 10%" at bounding box center [602, 105] width 672 height 23
click at [362, 105] on input "Refined classics tyg 15%" at bounding box center [602, 105] width 672 height 23
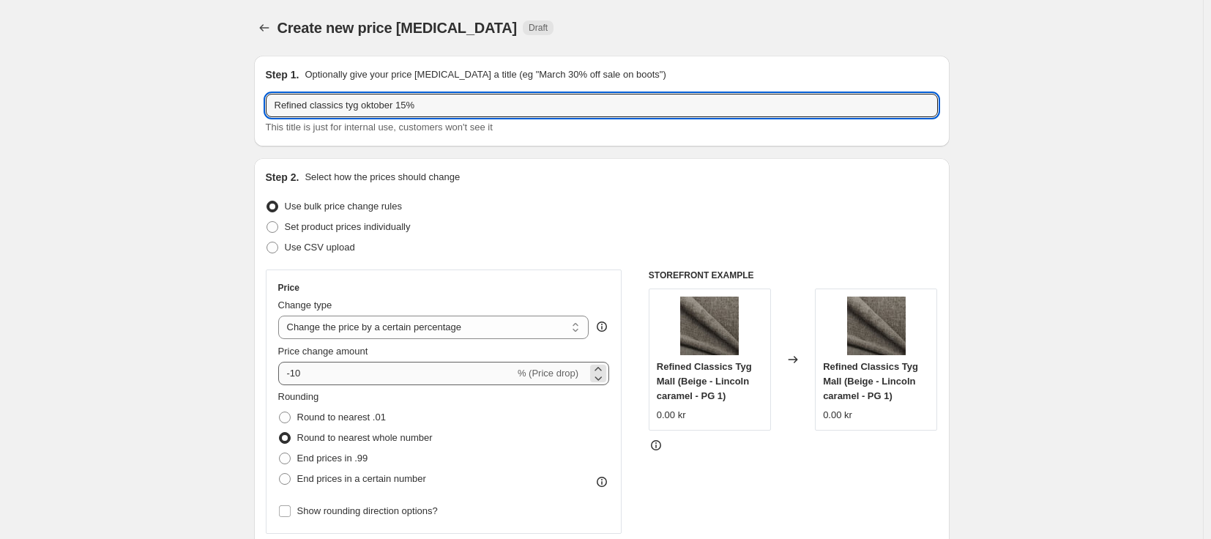
type input "Refined classics tyg oktober 15%"
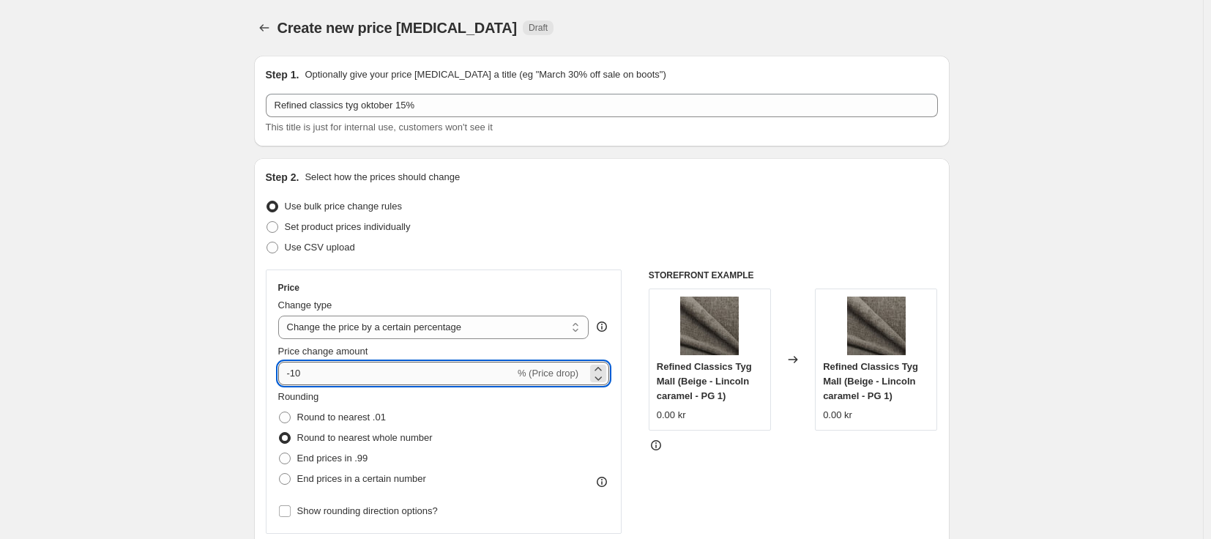
click at [354, 370] on input "-10" at bounding box center [396, 373] width 236 height 23
type input "-15"
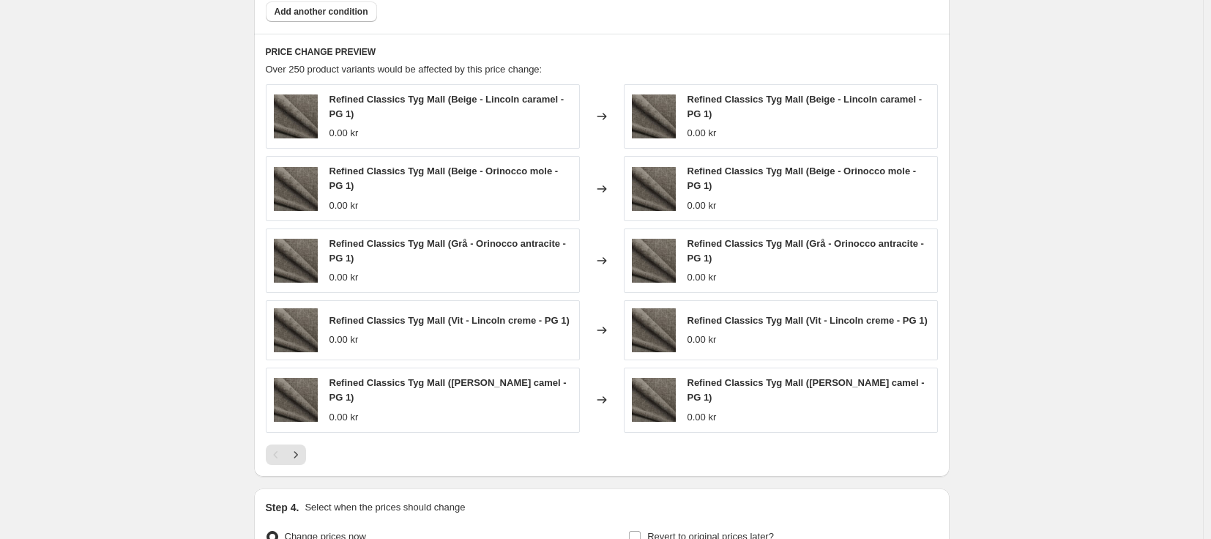
scroll to position [1223, 0]
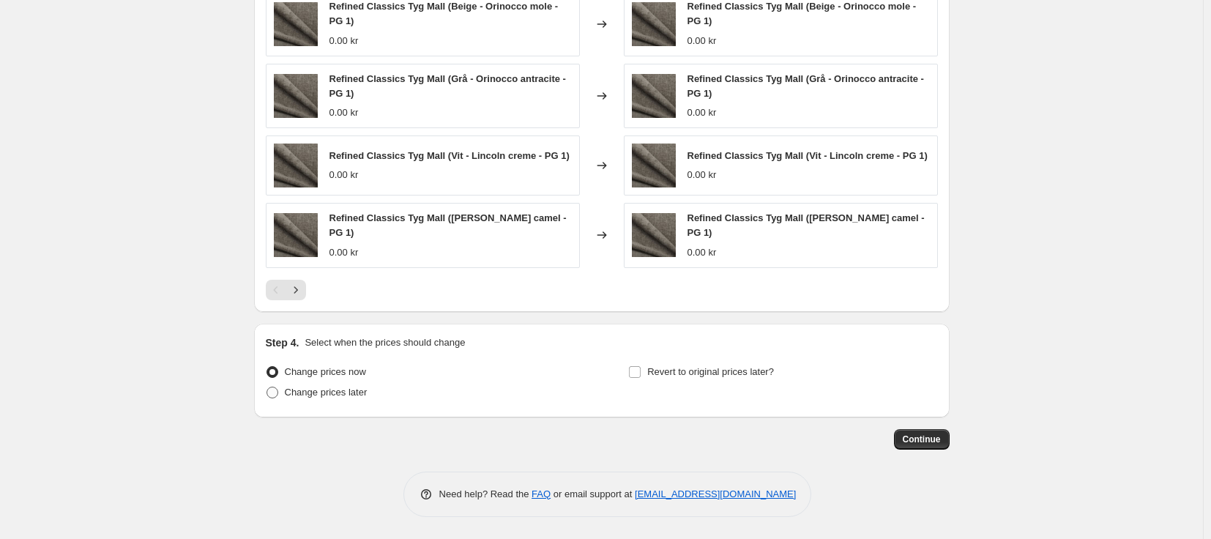
click at [336, 396] on span "Change prices later" at bounding box center [326, 391] width 83 height 11
click at [267, 387] on input "Change prices later" at bounding box center [266, 386] width 1 height 1
radio input "true"
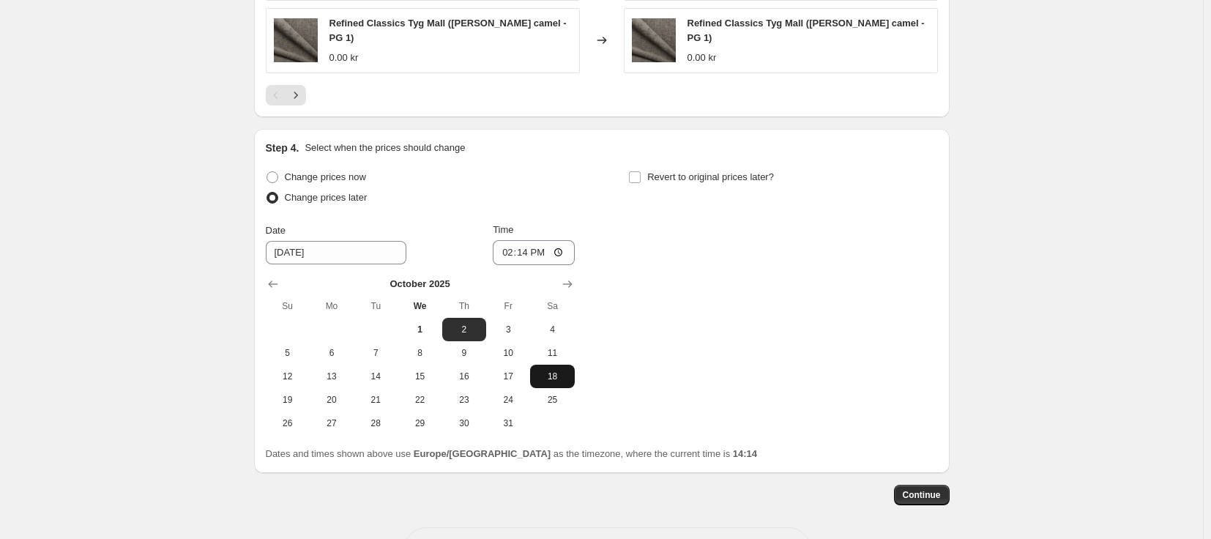
scroll to position [1443, 0]
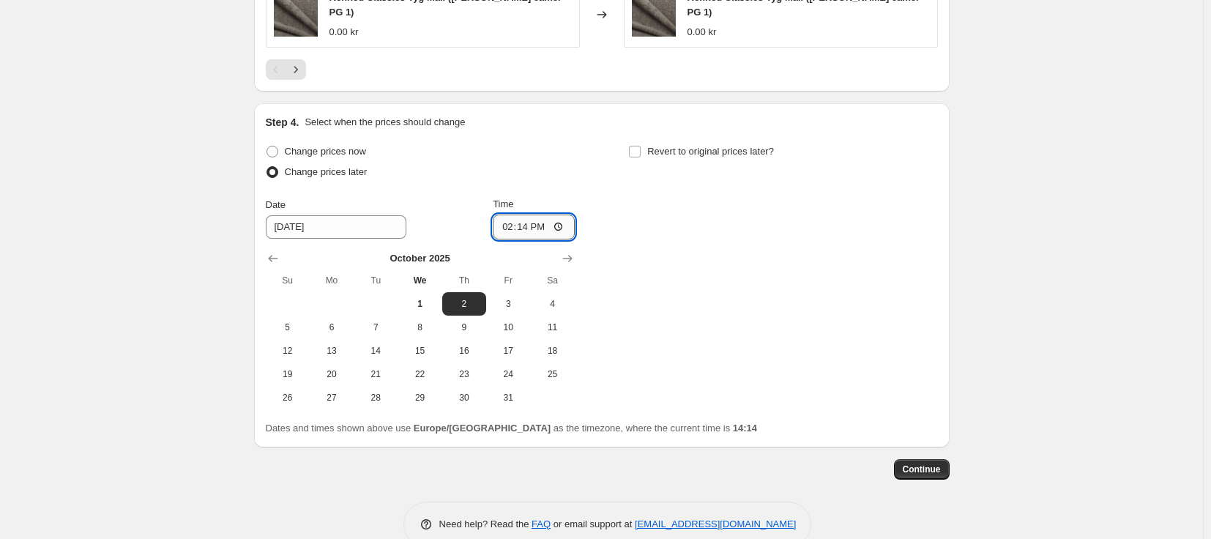
click at [528, 231] on input "14:14" at bounding box center [534, 226] width 82 height 25
type input "00:14"
click at [736, 151] on span "Revert to original prices later?" at bounding box center [710, 151] width 127 height 11
click at [641, 151] on input "Revert to original prices later?" at bounding box center [635, 152] width 12 height 12
checkbox input "true"
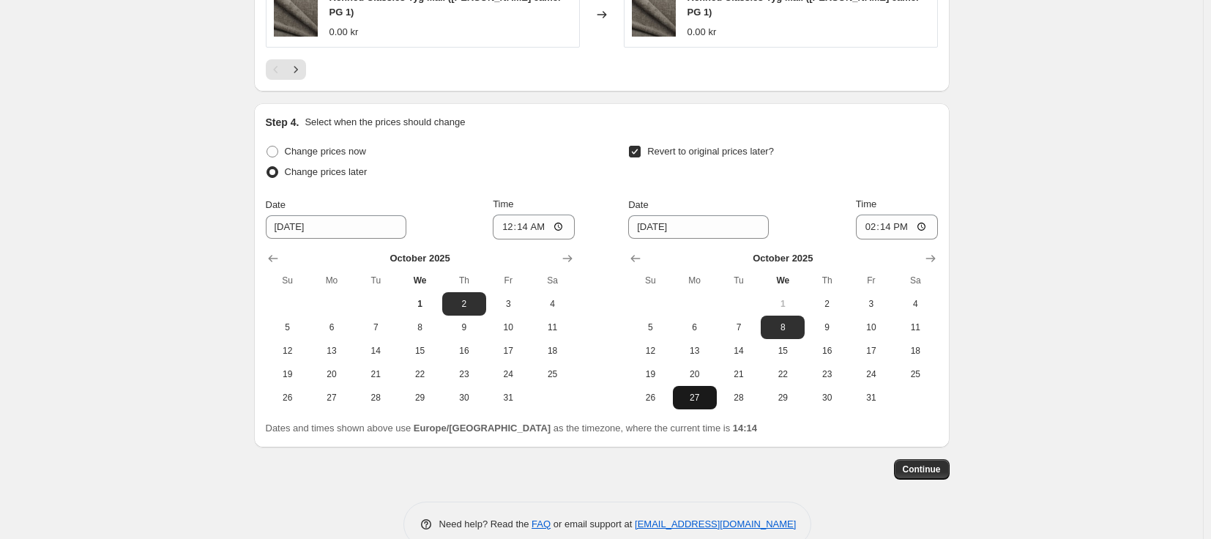
click at [695, 395] on span "27" at bounding box center [695, 398] width 32 height 12
type input "[DATE]"
click at [892, 232] on input "14:14" at bounding box center [897, 226] width 82 height 25
type input "23:30"
click at [825, 179] on div "Revert to original prices later?" at bounding box center [782, 163] width 309 height 44
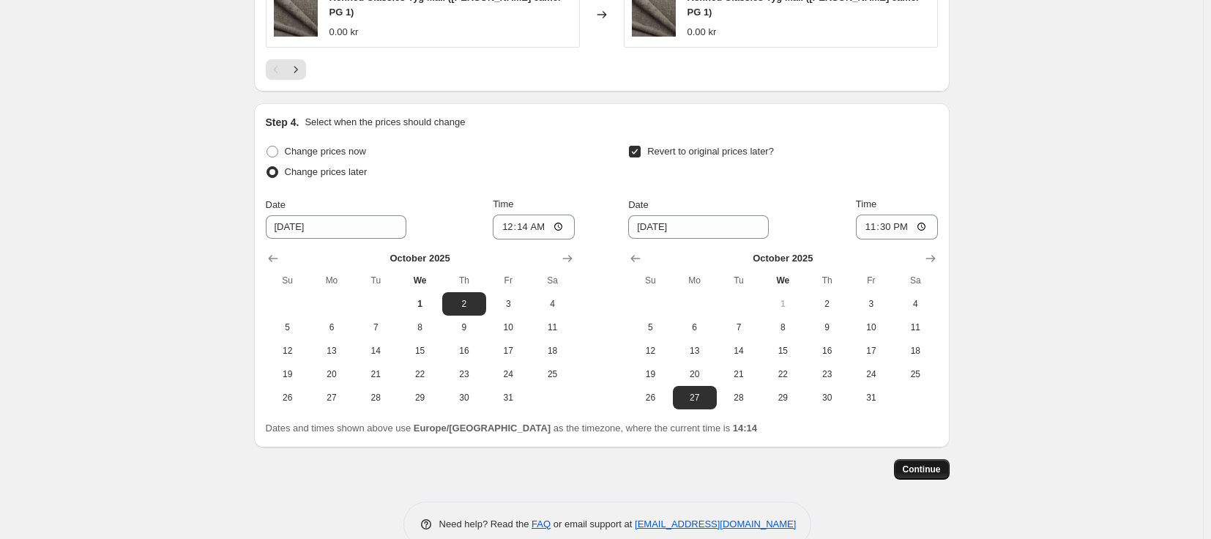
click at [926, 474] on span "Continue" at bounding box center [922, 469] width 38 height 12
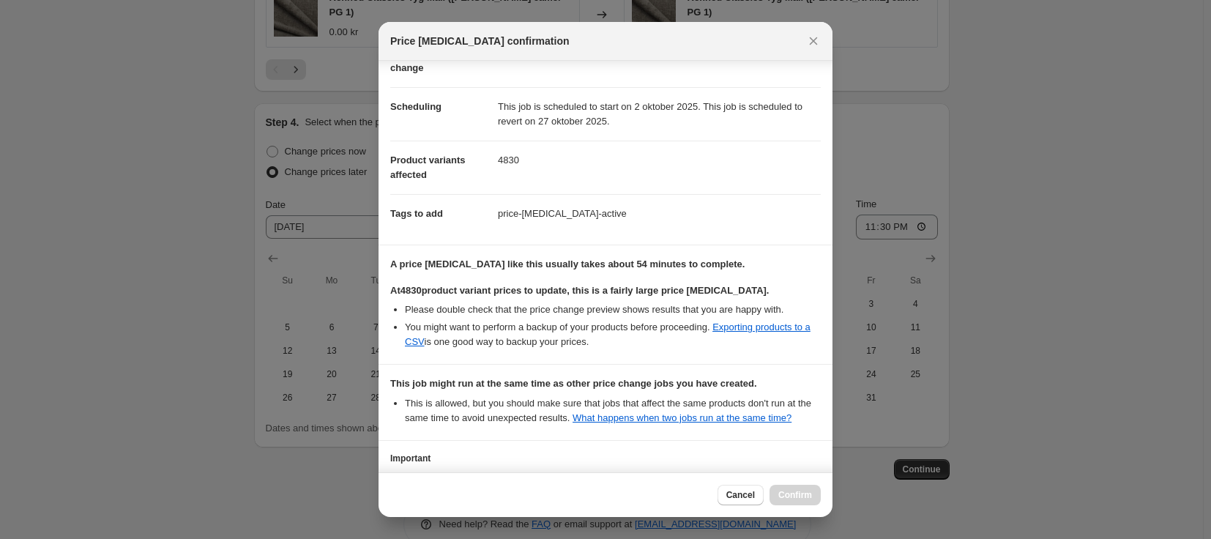
scroll to position [194, 0]
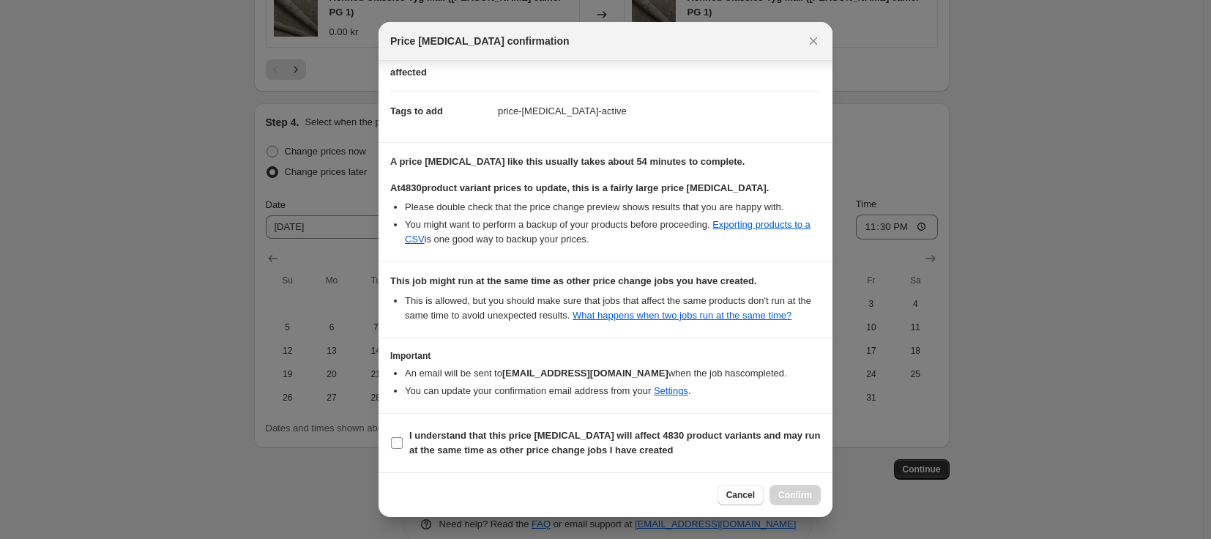
click at [492, 441] on b "I understand that this price [MEDICAL_DATA] will affect 4830 product variants a…" at bounding box center [614, 443] width 411 height 26
click at [403, 441] on input "I understand that this price [MEDICAL_DATA] will affect 4830 product variants a…" at bounding box center [397, 443] width 12 height 12
checkbox input "true"
click at [799, 495] on span "Confirm" at bounding box center [795, 495] width 34 height 12
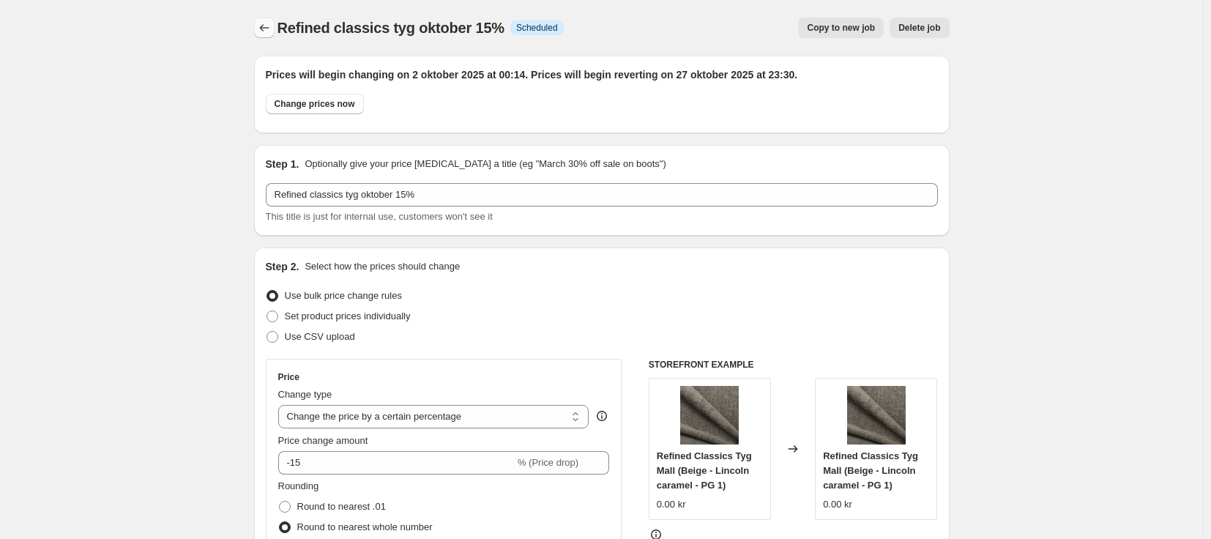
click at [268, 23] on icon "Price change jobs" at bounding box center [264, 27] width 15 height 15
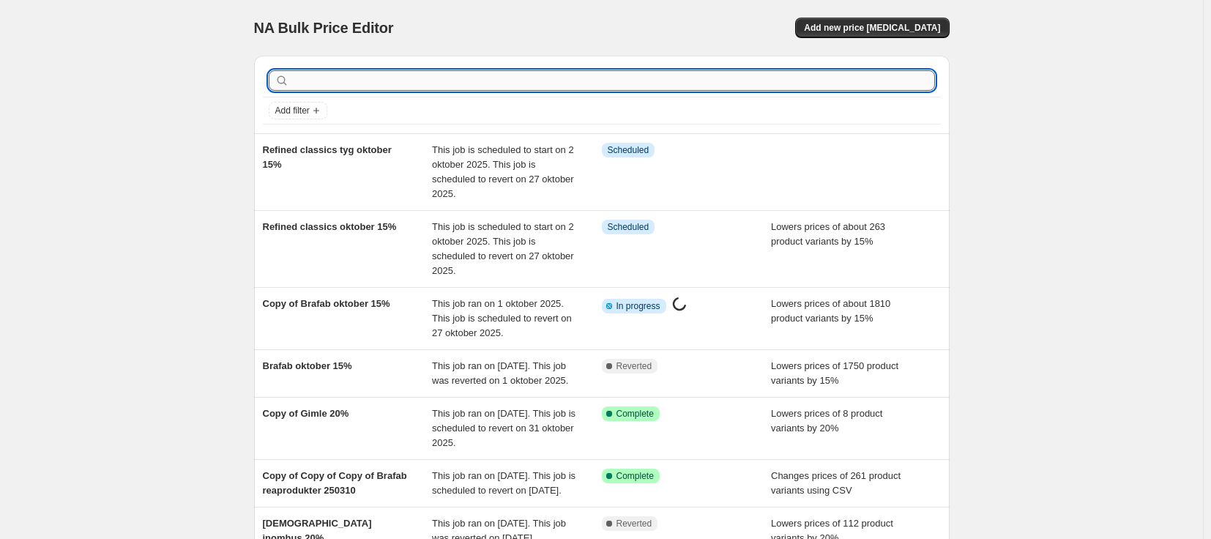
click at [519, 86] on input "text" at bounding box center [613, 80] width 643 height 20
type input "fjäder"
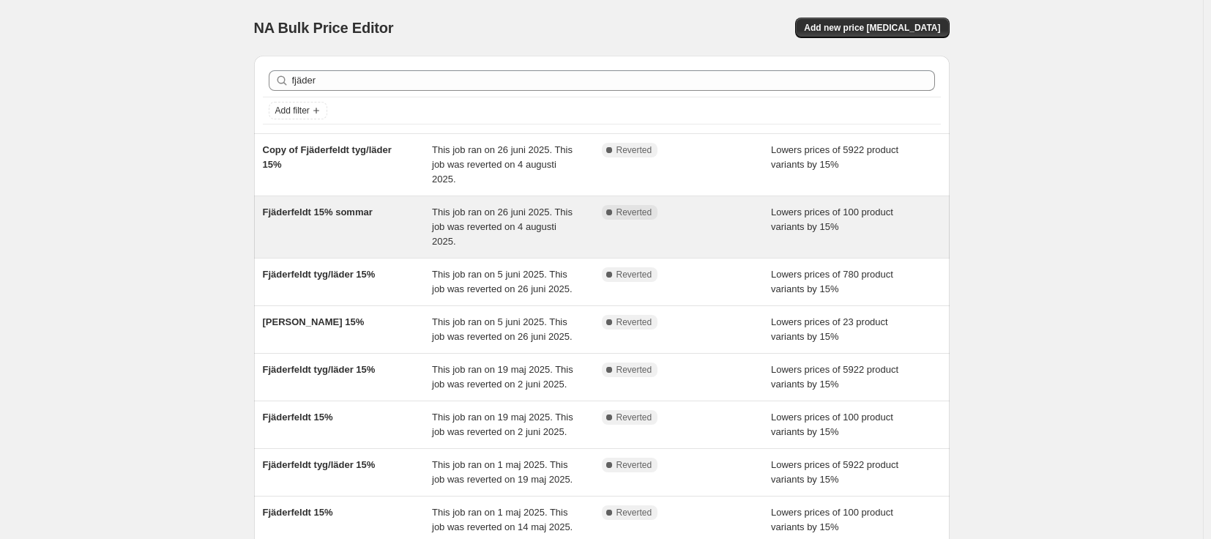
click at [425, 231] on div "Fjäderfeldt 15% sommar" at bounding box center [348, 227] width 170 height 44
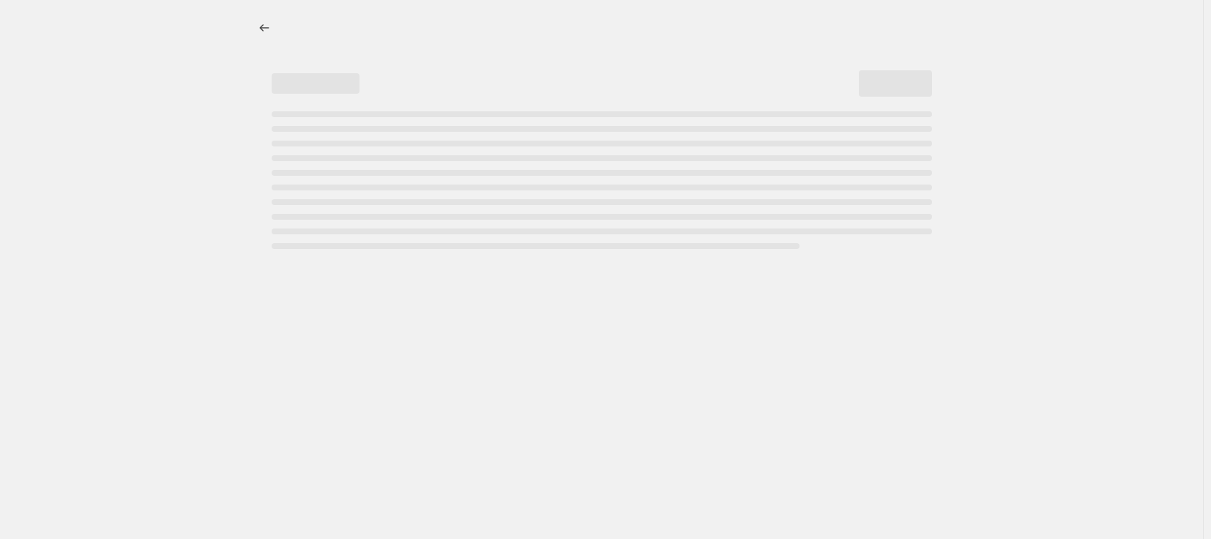
select select "percentage"
select select "vendor"
select select "product_status"
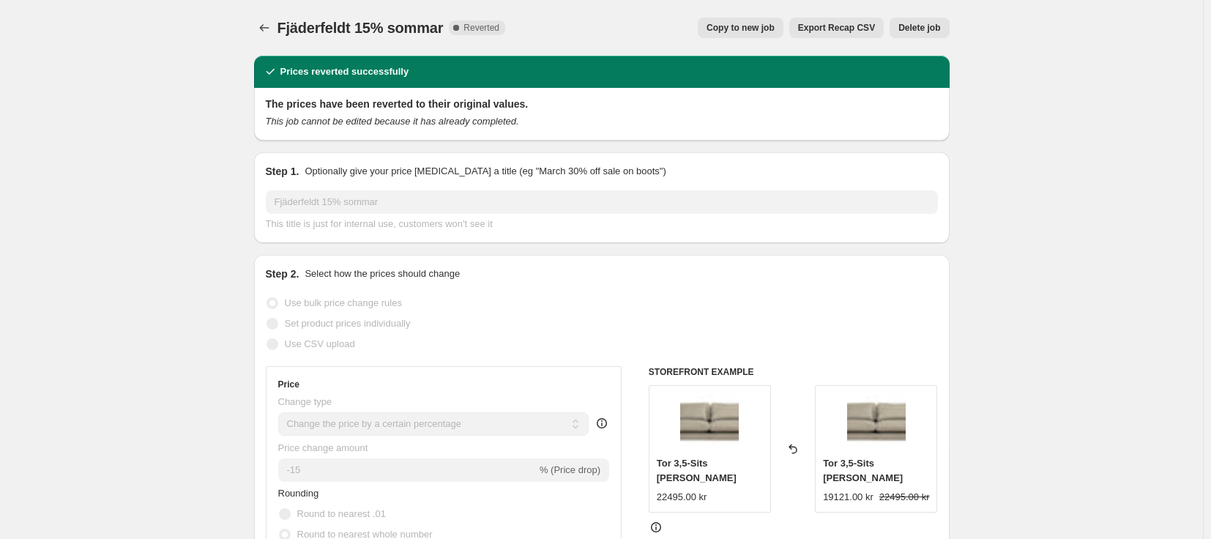
click at [763, 37] on button "Copy to new job" at bounding box center [741, 28] width 86 height 20
select select "percentage"
select select "vendor"
select select "product_status"
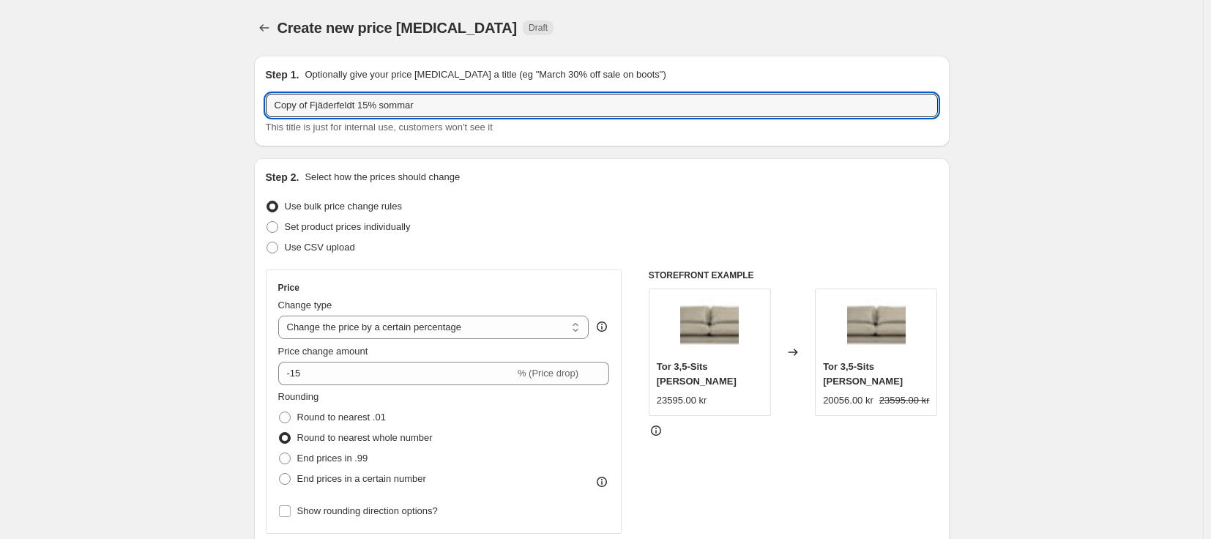
drag, startPoint x: 315, startPoint y: 104, endPoint x: 171, endPoint y: 111, distance: 144.4
drag, startPoint x: 398, startPoint y: 102, endPoint x: 347, endPoint y: 105, distance: 51.3
click at [347, 105] on input "Fjäderfeldt 15% sommar" at bounding box center [602, 105] width 672 height 23
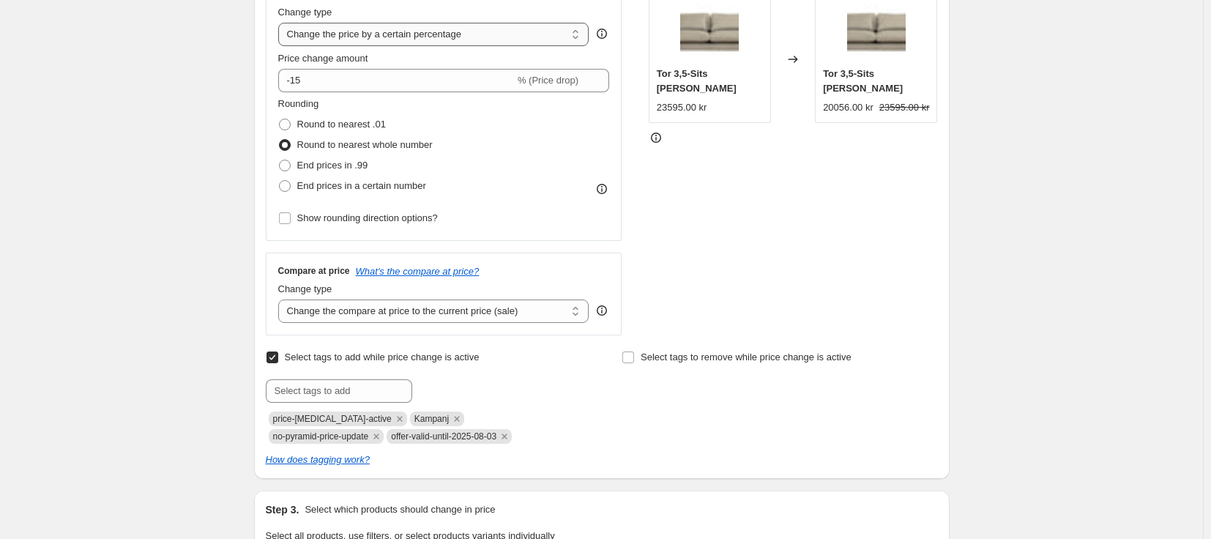
scroll to position [439, 0]
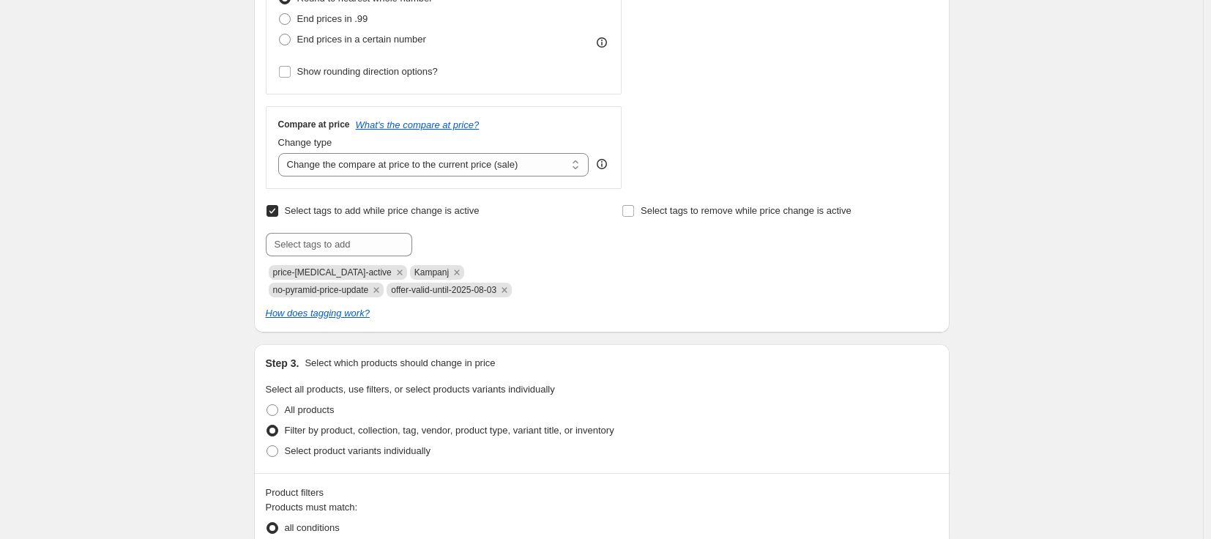
type input "Fjäderfeldt 15% oktober"
click at [391, 289] on span "offer-valid-until-2025-08-03" at bounding box center [443, 290] width 105 height 10
copy span "offer-valid-until-2025-08-03"
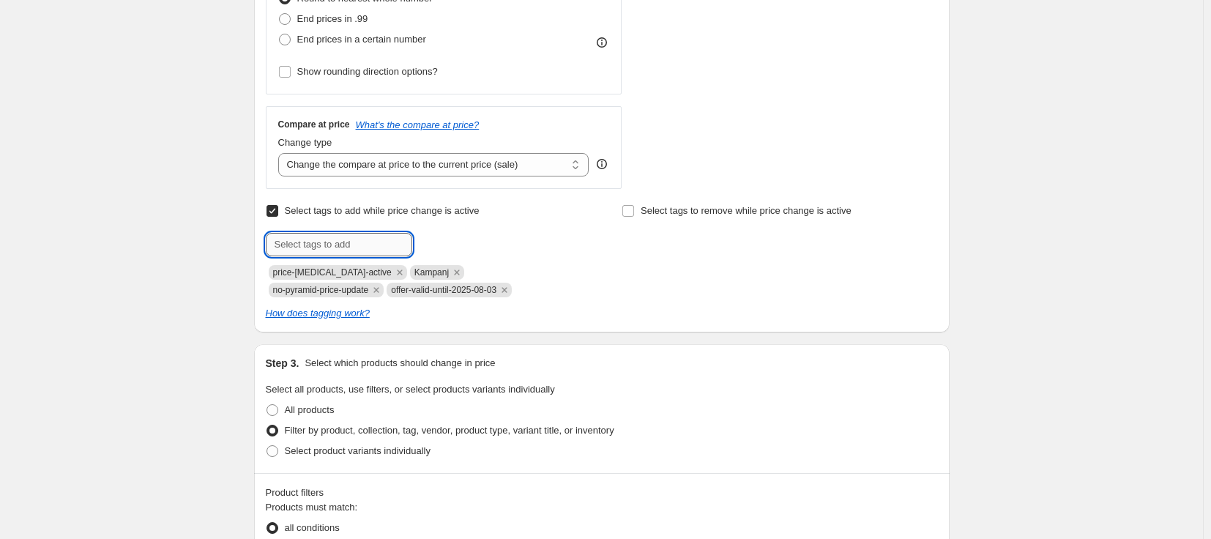
click at [320, 249] on input "text" at bounding box center [339, 244] width 146 height 23
paste input "offer-valid-until-2025-08-03"
type input "offer-valid-until-2025-08-03"
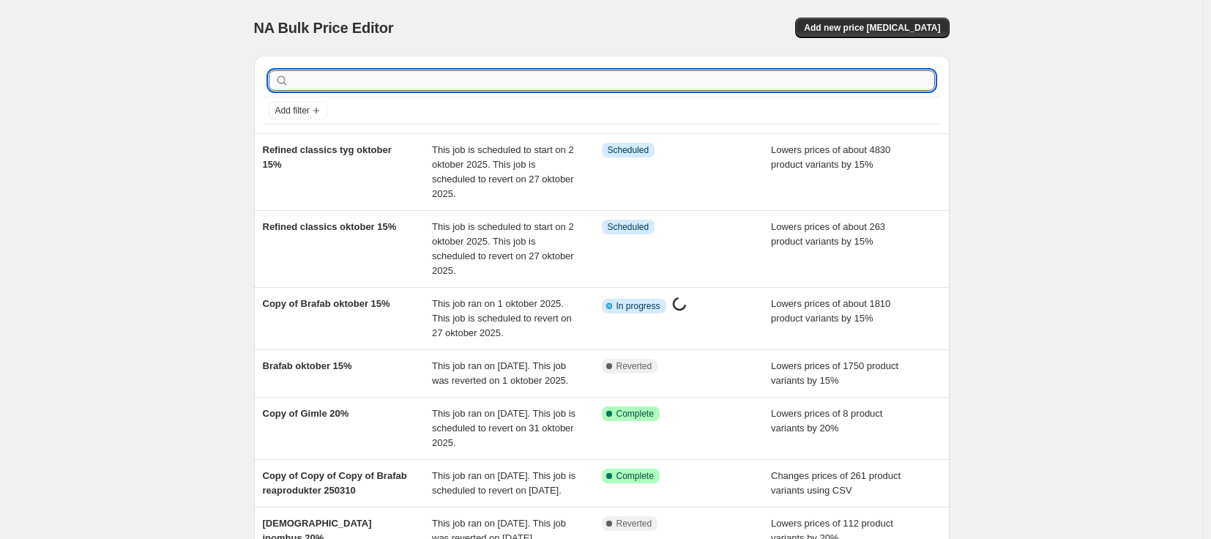
click at [418, 83] on input "text" at bounding box center [613, 80] width 643 height 20
type input "fjäder"
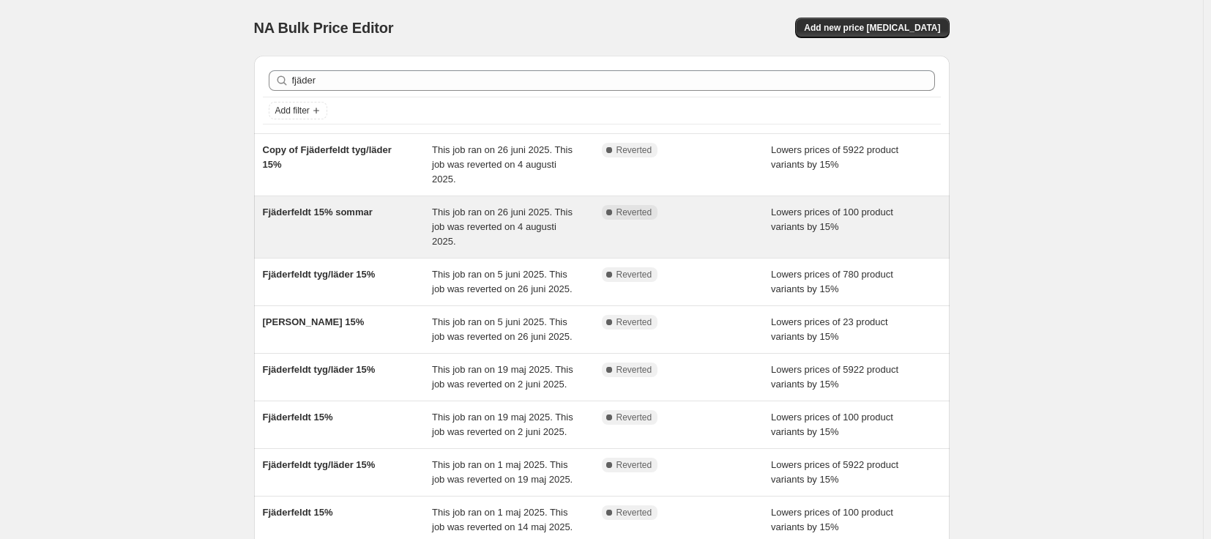
click at [385, 221] on div "Fjäderfeldt 15% sommar" at bounding box center [348, 227] width 170 height 44
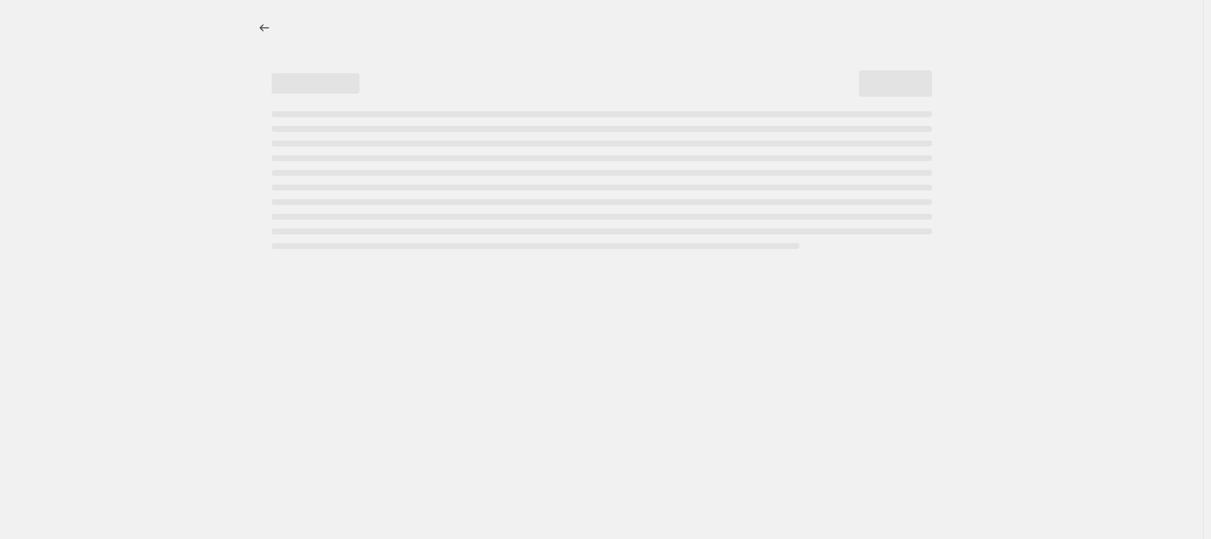
select select "percentage"
select select "vendor"
select select "product_status"
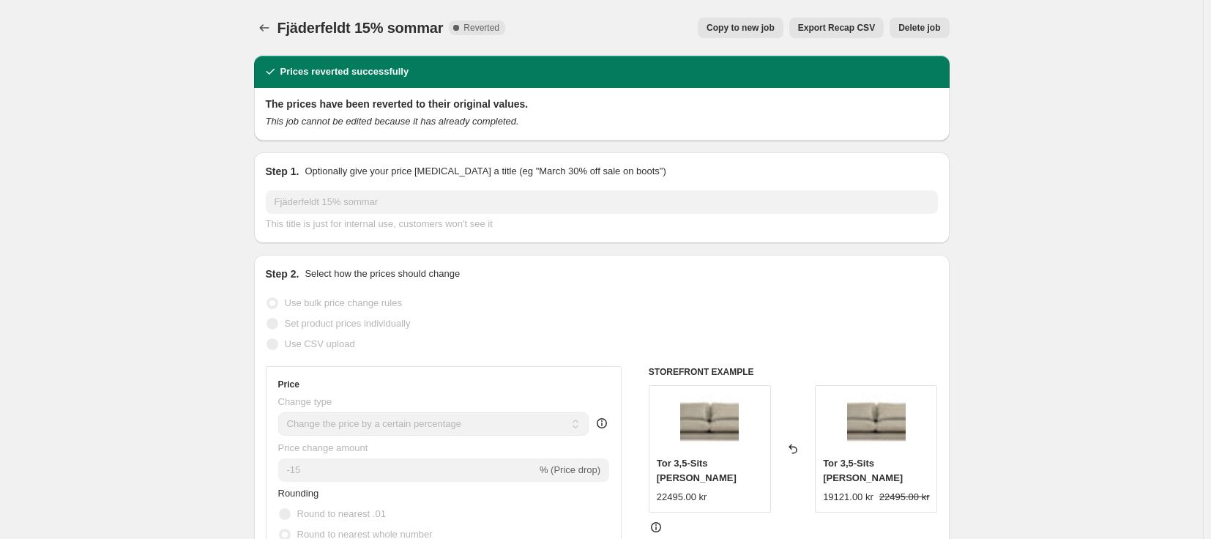
click at [744, 31] on span "Copy to new job" at bounding box center [740, 28] width 68 height 12
select select "percentage"
select select "vendor"
select select "product_status"
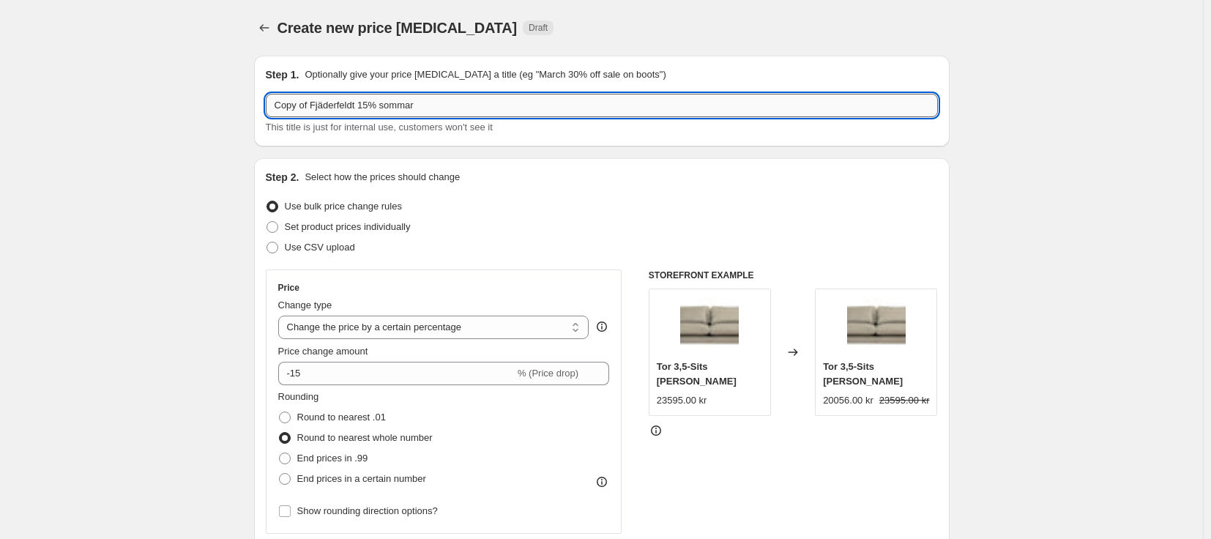
click at [398, 101] on input "Copy of Fjäderfeldt 15% sommar" at bounding box center [602, 105] width 672 height 23
drag, startPoint x: 315, startPoint y: 108, endPoint x: 257, endPoint y: 113, distance: 58.1
click at [257, 113] on div "Step 1. Optionally give your price [MEDICAL_DATA] a title (eg "March 30% off sa…" at bounding box center [601, 101] width 695 height 91
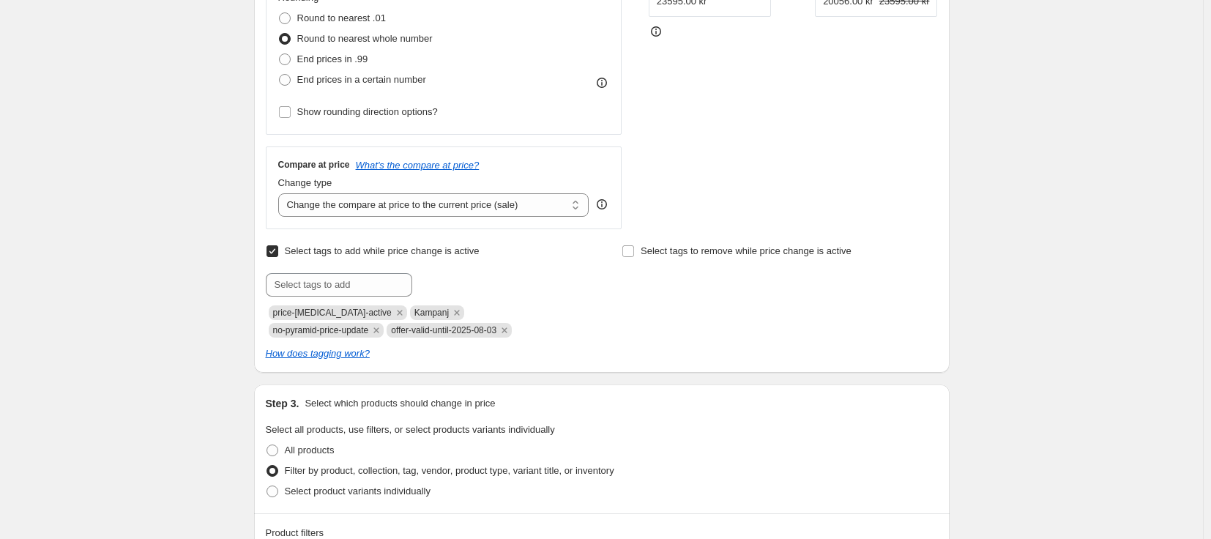
scroll to position [439, 0]
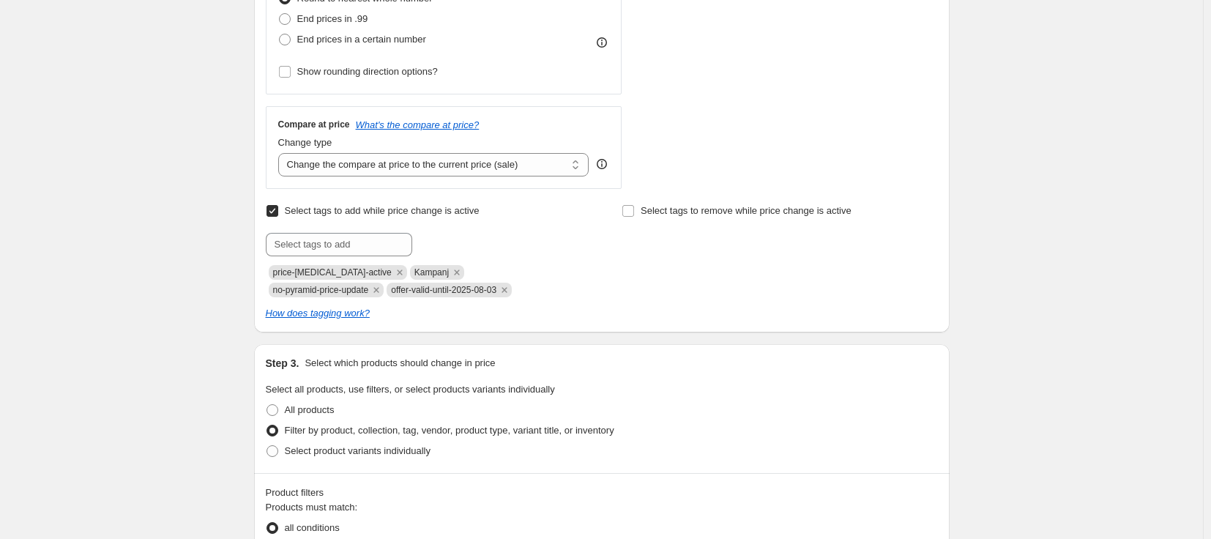
type input "Fjäderfeldt 15% oktober"
click at [391, 294] on span "offer-valid-until-2025-08-03" at bounding box center [443, 290] width 105 height 10
copy span "offer-valid-until-2025-08-03"
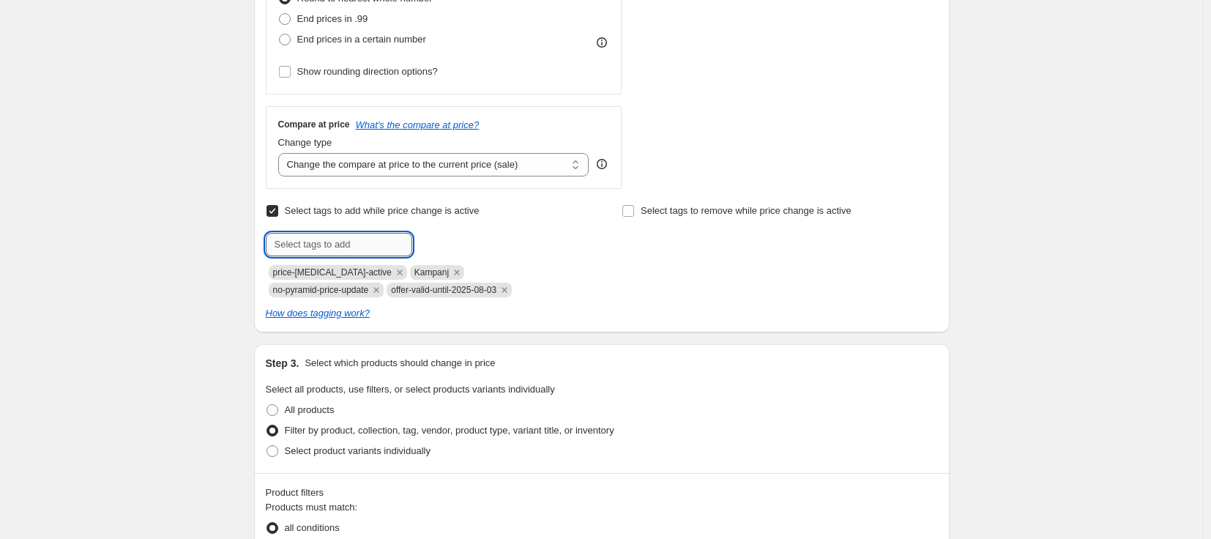
click at [346, 242] on input "text" at bounding box center [339, 244] width 146 height 23
paste input "offer-valid-until-2025-08-03"
drag, startPoint x: 382, startPoint y: 242, endPoint x: 374, endPoint y: 240, distance: 8.3
click at [374, 240] on input "offer-valid-until-2025-08-03" at bounding box center [339, 244] width 146 height 23
drag, startPoint x: 400, startPoint y: 243, endPoint x: 388, endPoint y: 245, distance: 11.9
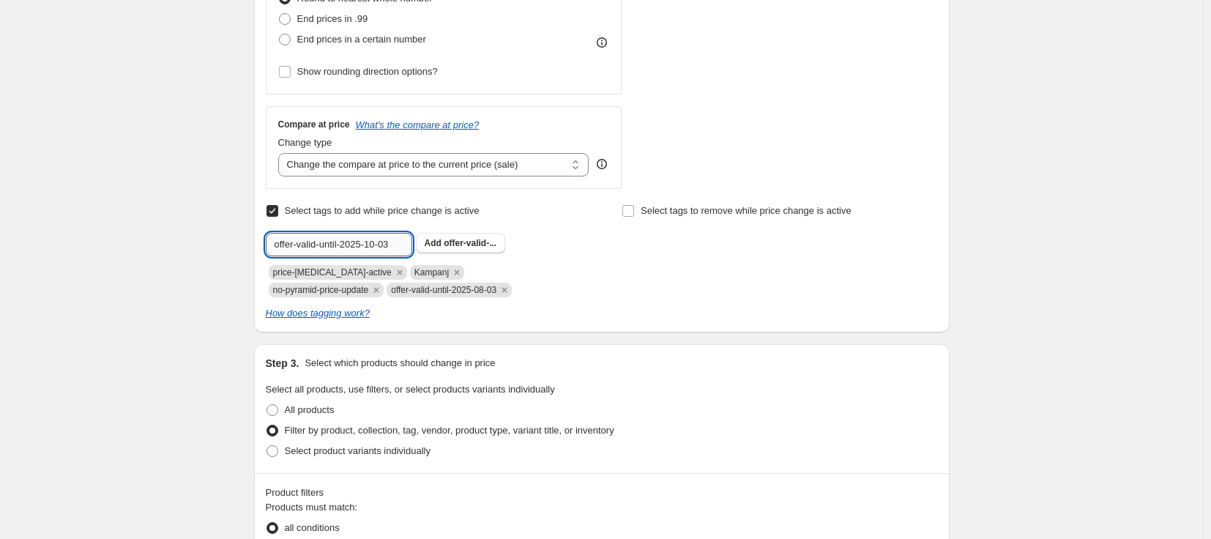
click at [388, 245] on input "offer-valid-until-2025-10-03" at bounding box center [339, 244] width 146 height 23
type input "offer-valid-until-2025-10-26"
click at [471, 242] on span "offer-valid-..." at bounding box center [470, 243] width 53 height 10
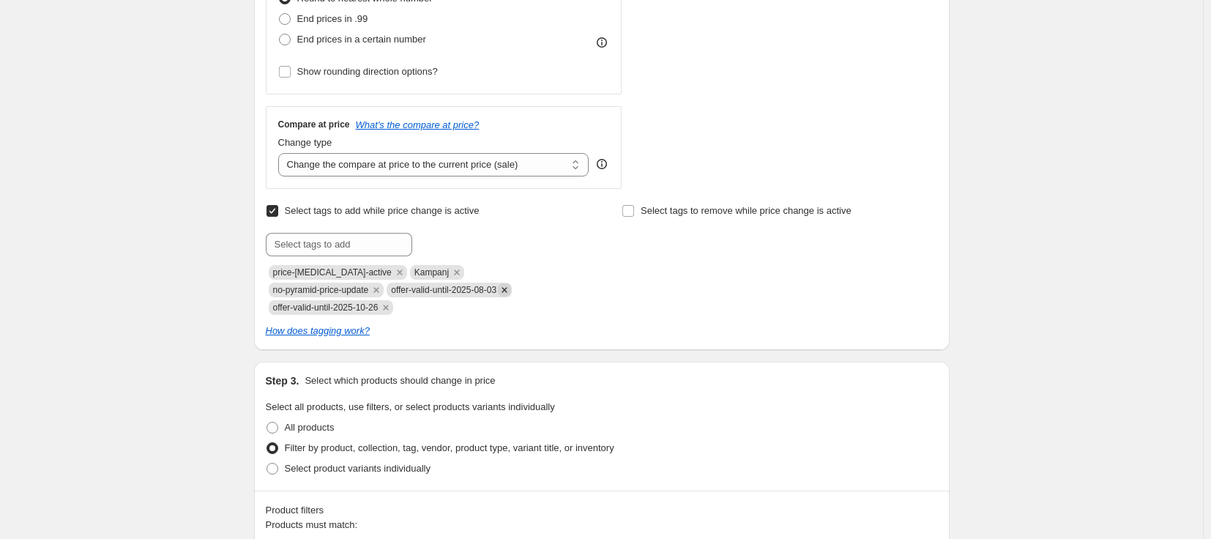
click at [498, 293] on icon "Remove offer-valid-until-2025-08-03" at bounding box center [504, 289] width 13 height 13
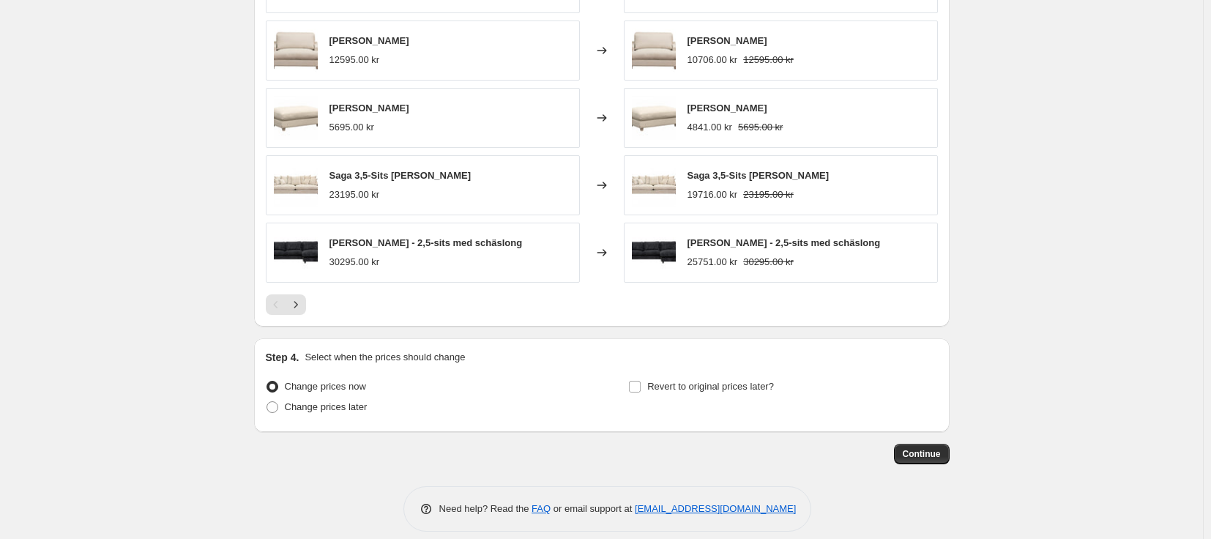
scroll to position [1222, 0]
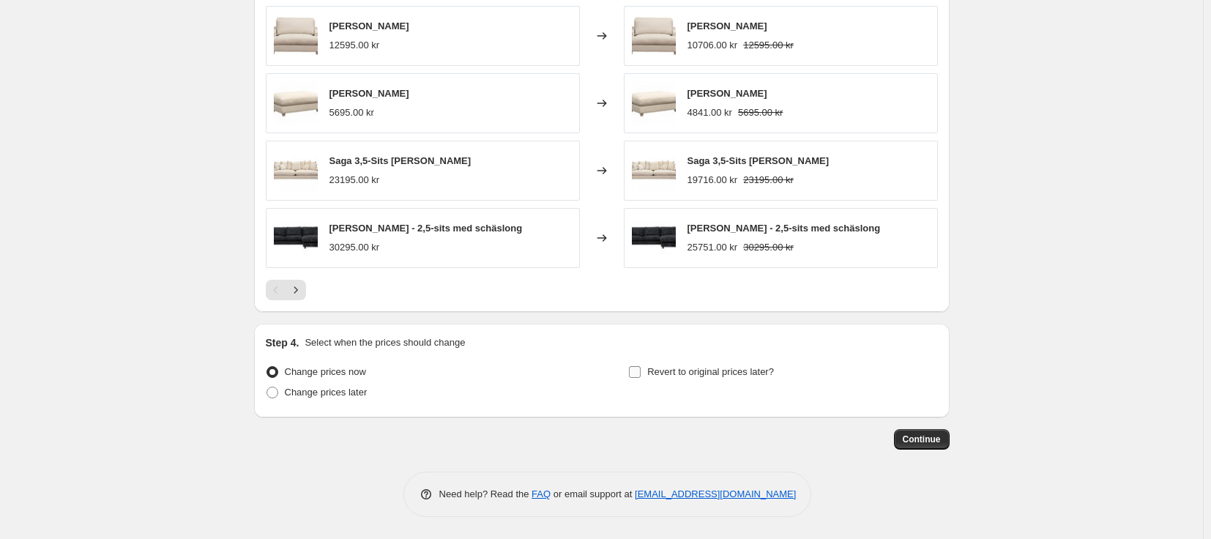
click at [747, 369] on span "Revert to original prices later?" at bounding box center [710, 371] width 127 height 11
click at [641, 369] on input "Revert to original prices later?" at bounding box center [635, 372] width 12 height 12
checkbox input "true"
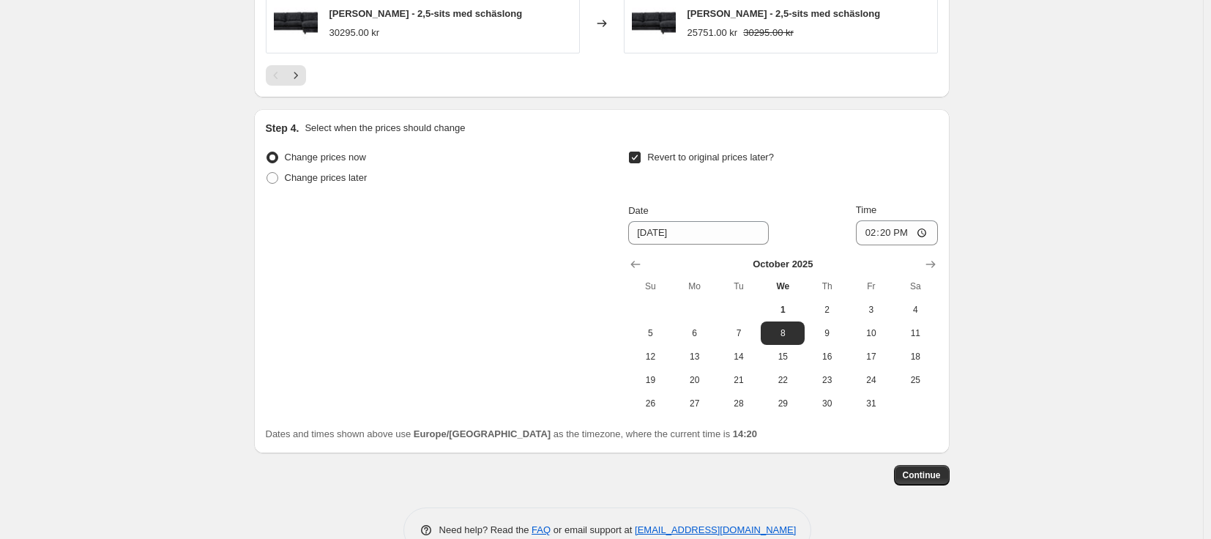
scroll to position [1472, 0]
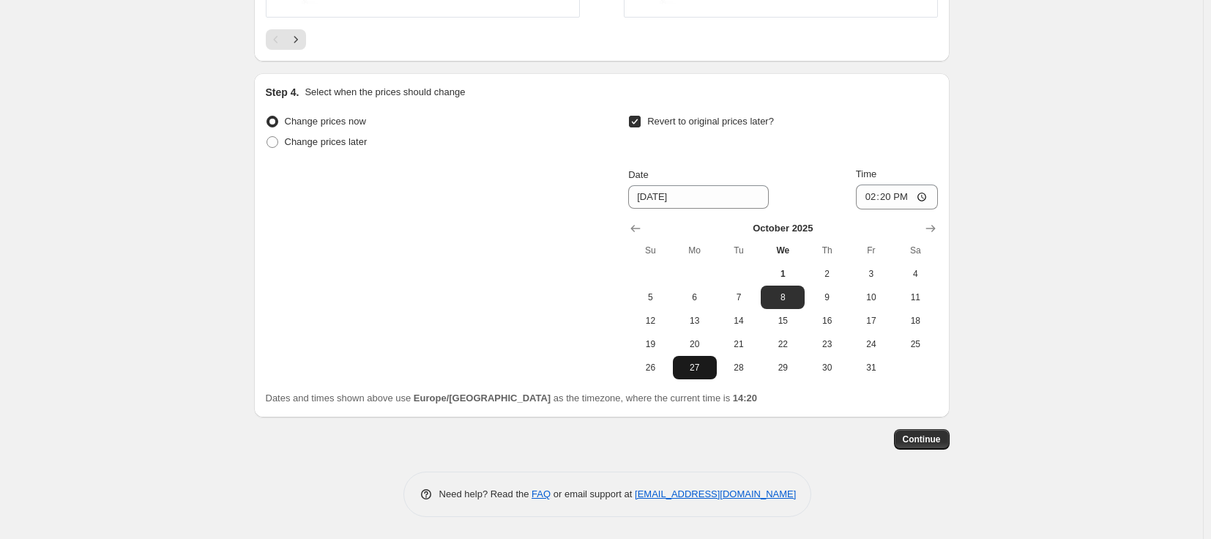
click at [702, 369] on span "27" at bounding box center [695, 368] width 32 height 12
type input "[DATE]"
click at [893, 195] on input "14:20" at bounding box center [897, 196] width 82 height 25
type input "23:59"
click at [346, 138] on span "Change prices later" at bounding box center [326, 141] width 83 height 11
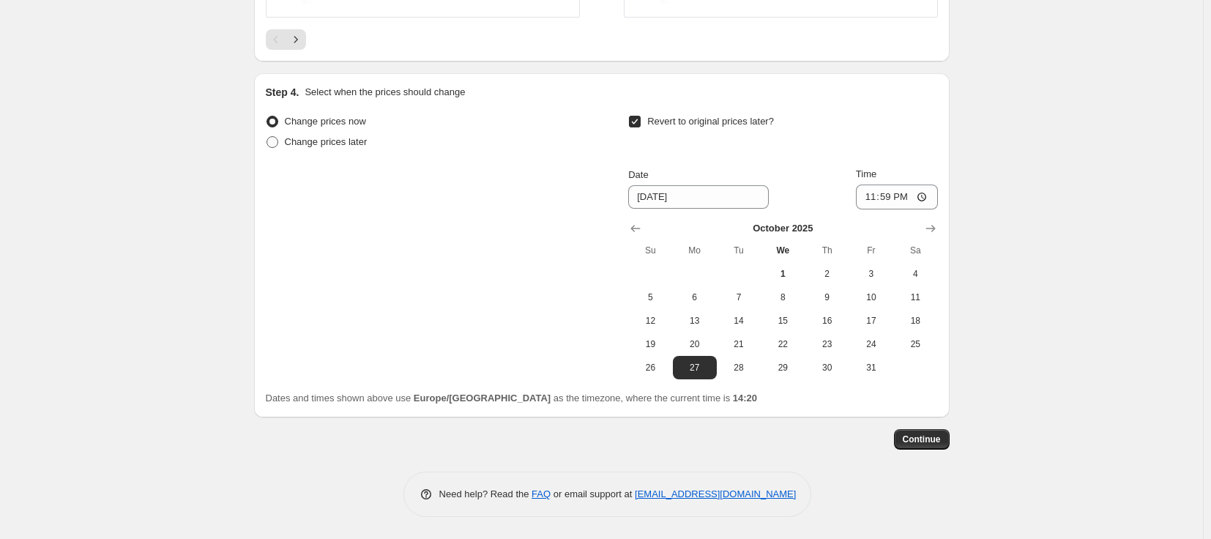
click at [267, 137] on input "Change prices later" at bounding box center [266, 136] width 1 height 1
radio input "true"
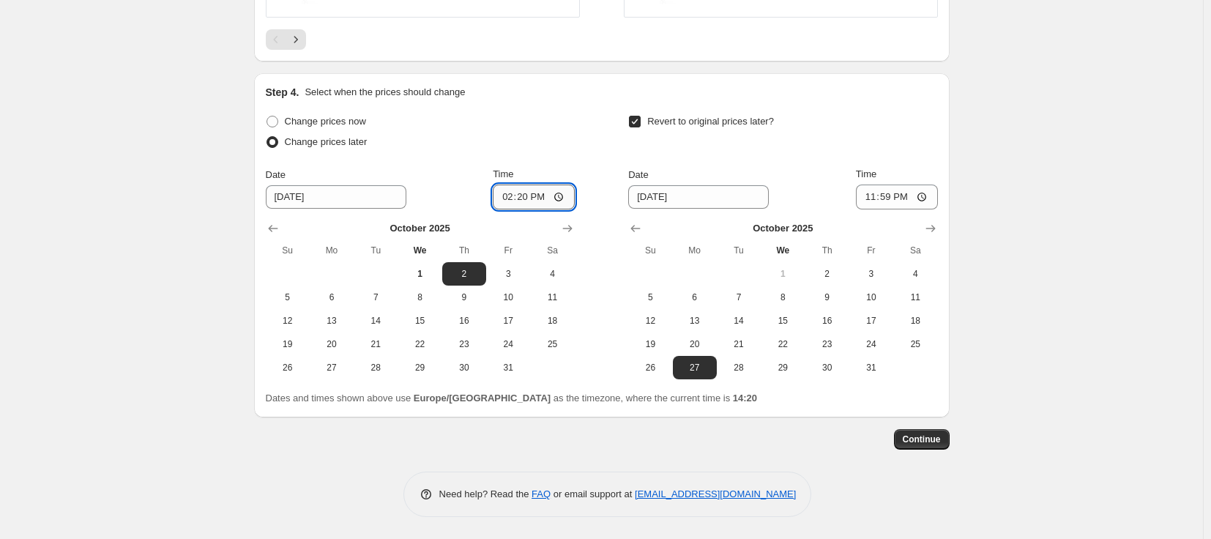
click at [526, 199] on input "14:20" at bounding box center [534, 196] width 82 height 25
click at [529, 201] on input "01:05" at bounding box center [534, 196] width 82 height 25
type input "00:15"
click at [927, 437] on span "Continue" at bounding box center [922, 439] width 38 height 12
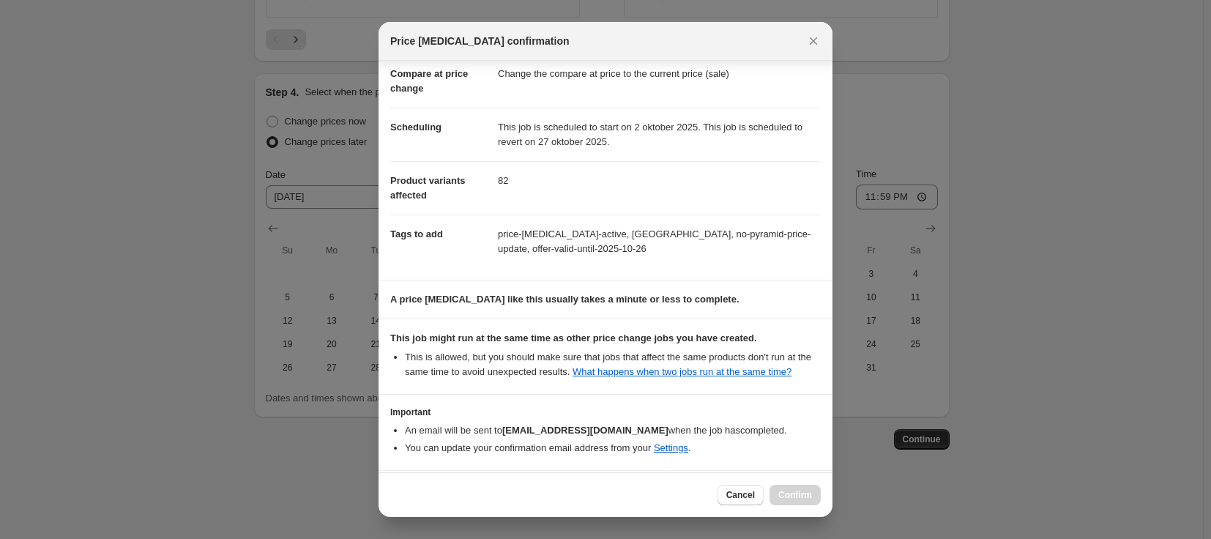
scroll to position [128, 0]
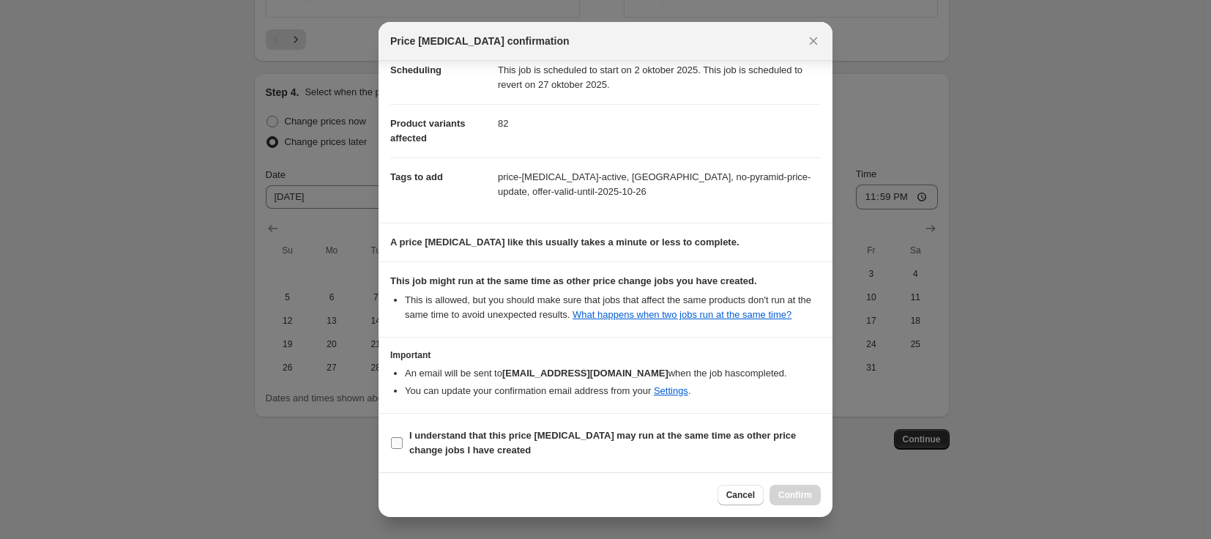
click at [506, 439] on b "I understand that this price [MEDICAL_DATA] may run at the same time as other p…" at bounding box center [602, 443] width 386 height 26
click at [403, 439] on input "I understand that this price [MEDICAL_DATA] may run at the same time as other p…" at bounding box center [397, 443] width 12 height 12
checkbox input "true"
click at [798, 497] on span "Confirm" at bounding box center [795, 495] width 34 height 12
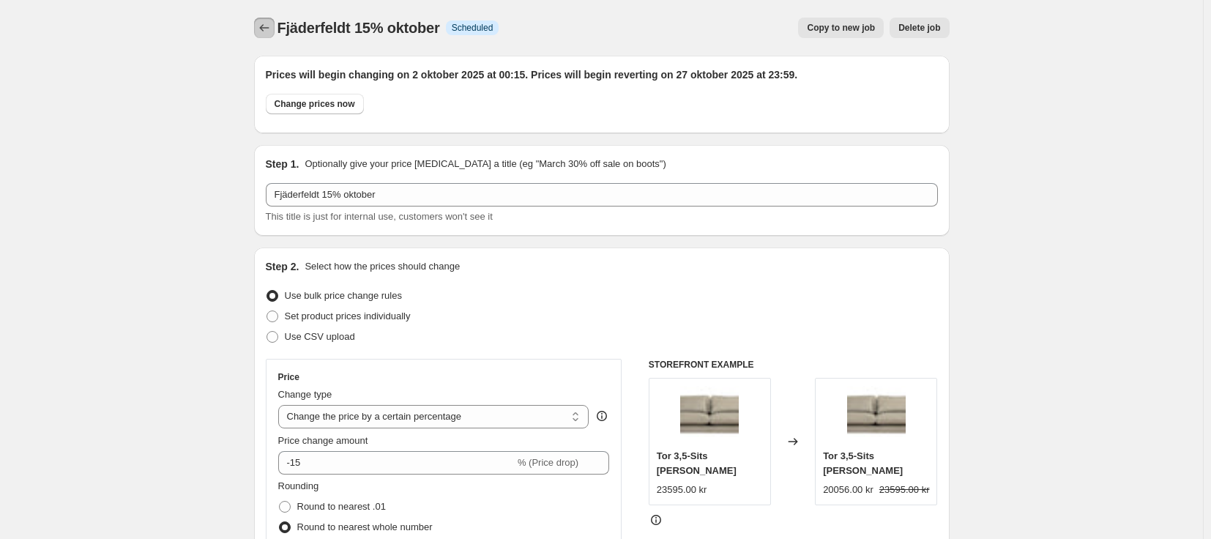
click at [272, 23] on icon "Price change jobs" at bounding box center [264, 27] width 15 height 15
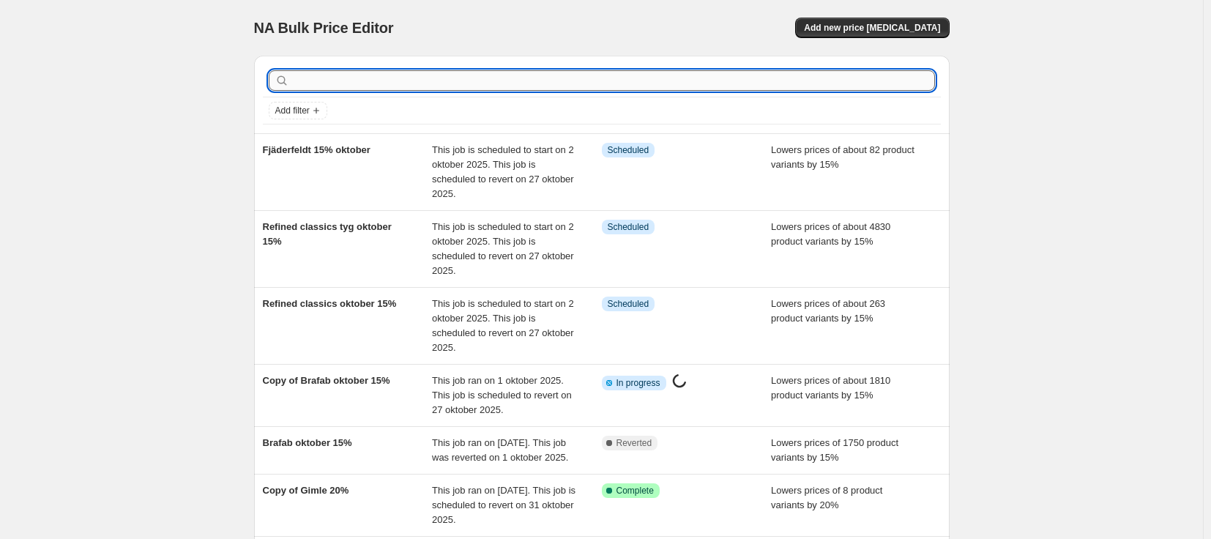
click at [409, 85] on input "text" at bounding box center [613, 80] width 643 height 20
type input "fjärder"
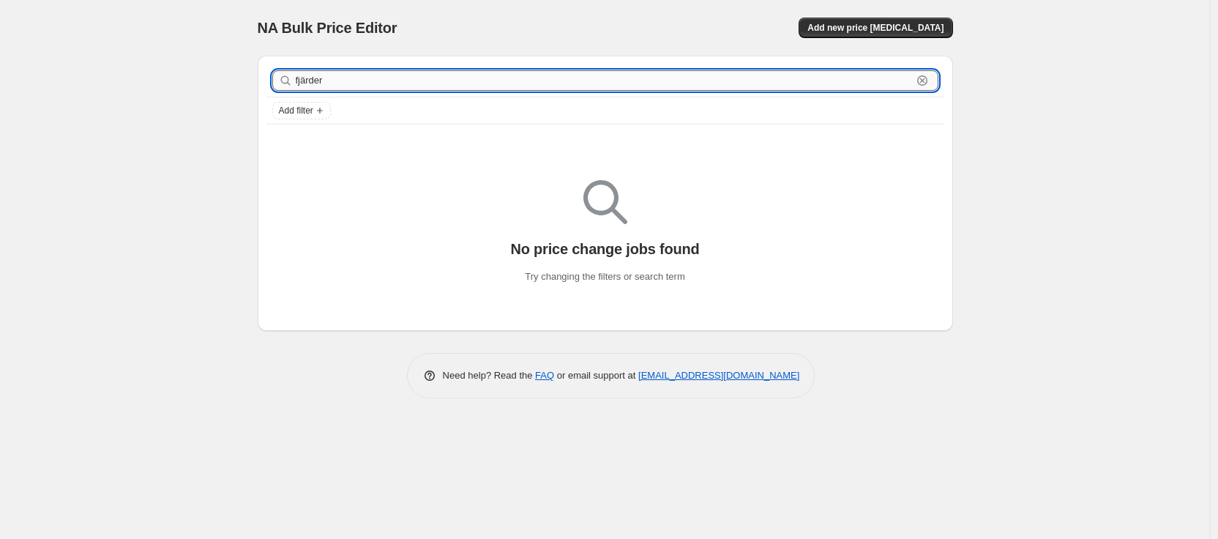
click at [409, 81] on input "fjärder" at bounding box center [604, 80] width 616 height 20
type input "fjäder"
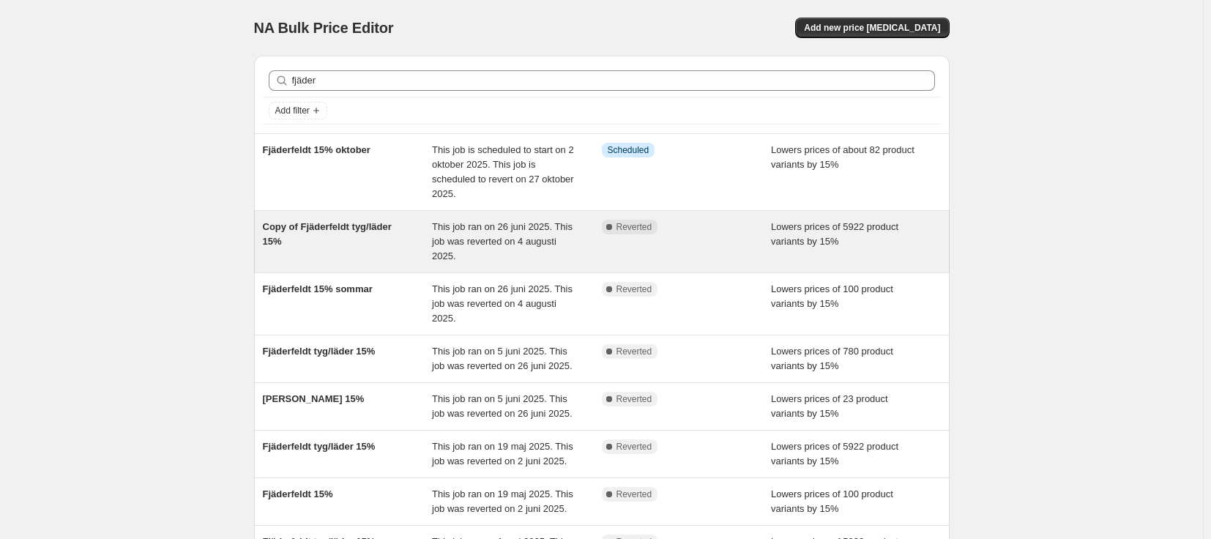
click at [438, 237] on span "This job ran on 26 juni 2025. This job was reverted on 4 augusti 2025." at bounding box center [502, 241] width 141 height 40
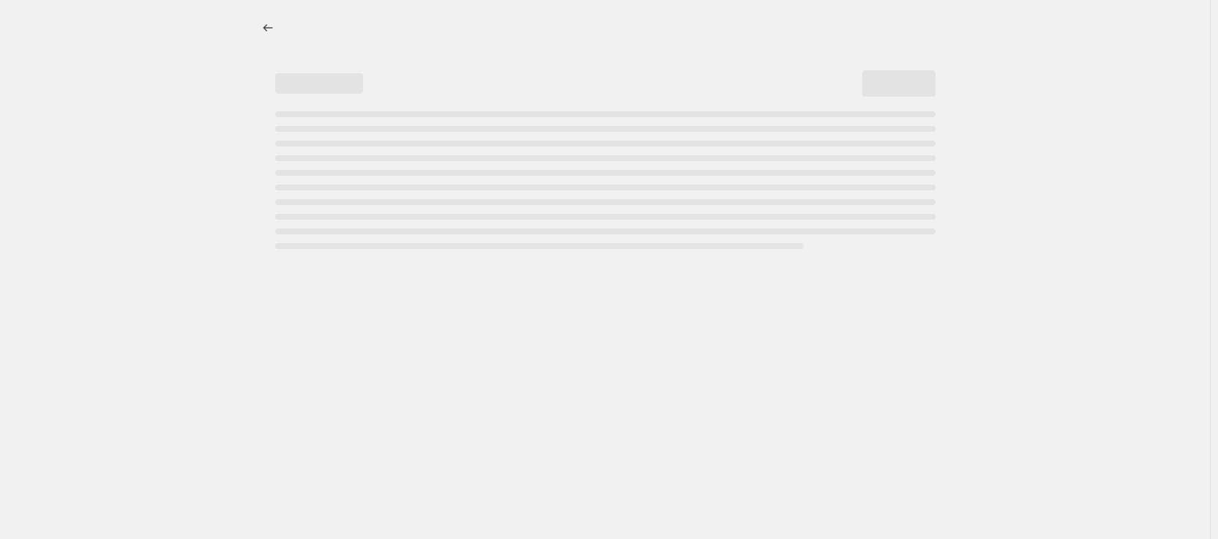
select select "percentage"
select select "vendor"
select select "tag"
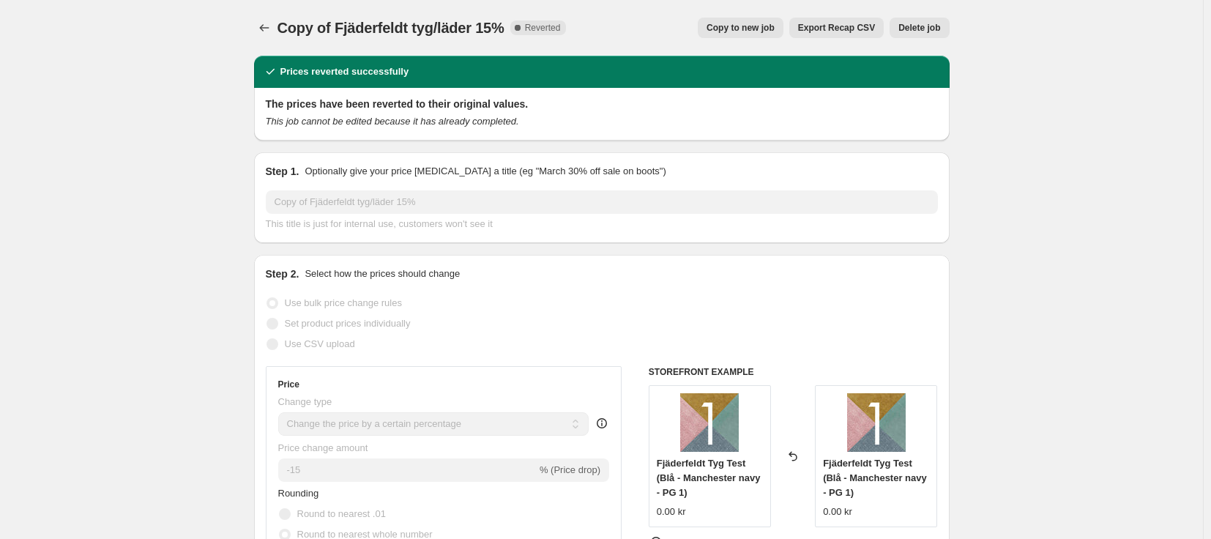
click at [764, 34] on button "Copy to new job" at bounding box center [741, 28] width 86 height 20
select select "percentage"
select select "vendor"
select select "tag"
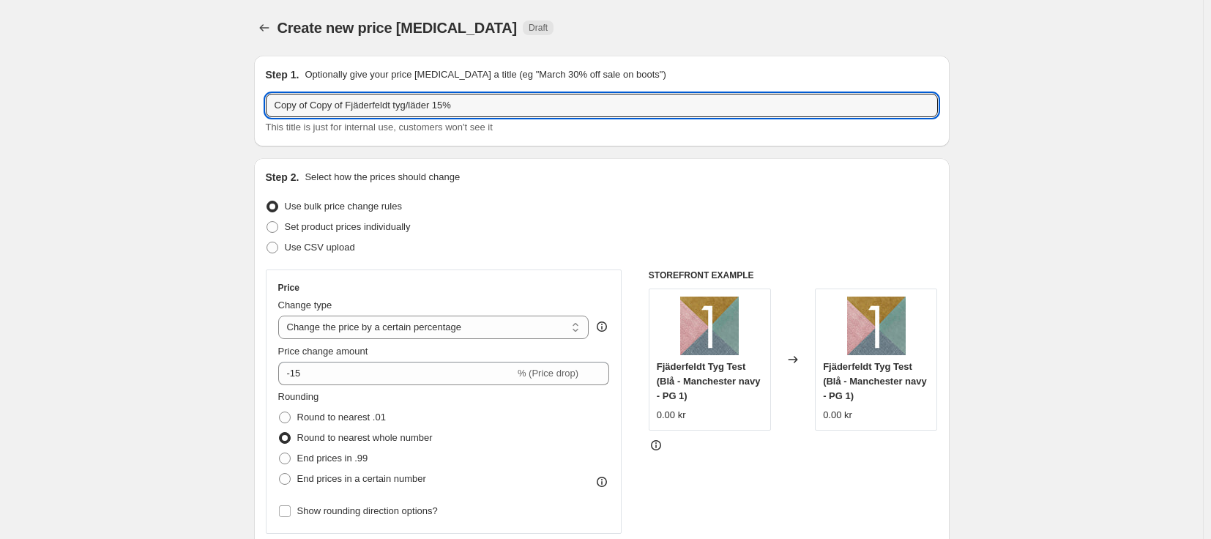
drag, startPoint x: 348, startPoint y: 106, endPoint x: 142, endPoint y: 111, distance: 206.5
click at [366, 101] on input "Fjäderfeldt tyg/läder 15%" at bounding box center [602, 105] width 672 height 23
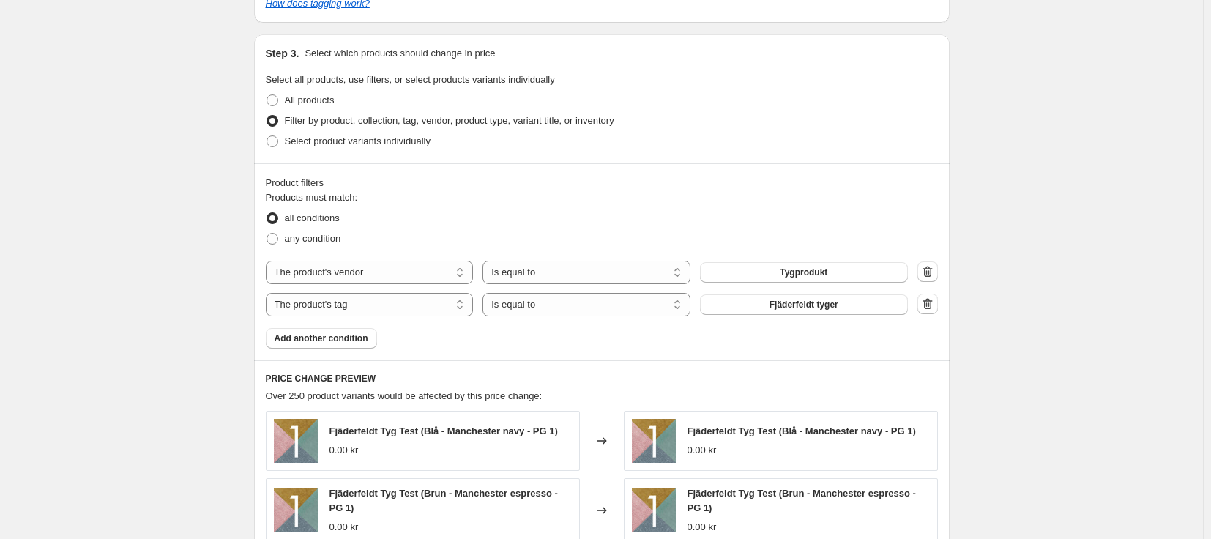
scroll to position [732, 0]
type input "Fjäderfeldt tyg/läder oktober 15%"
click at [859, 305] on button "Fjäderfeldt tyger" at bounding box center [804, 304] width 208 height 20
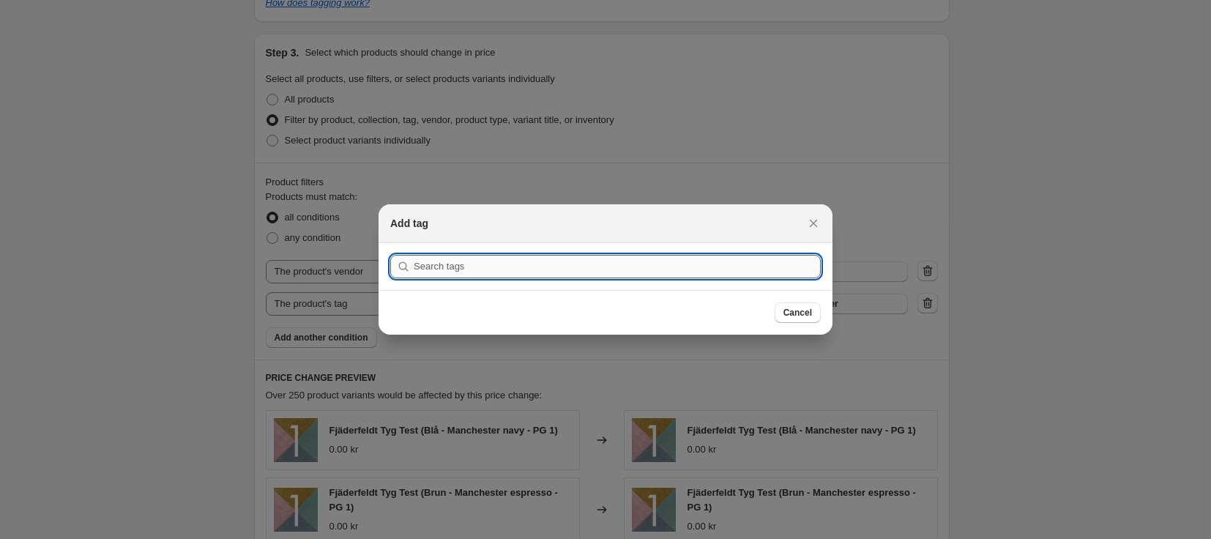
click at [477, 269] on input ":r13q:" at bounding box center [617, 266] width 407 height 23
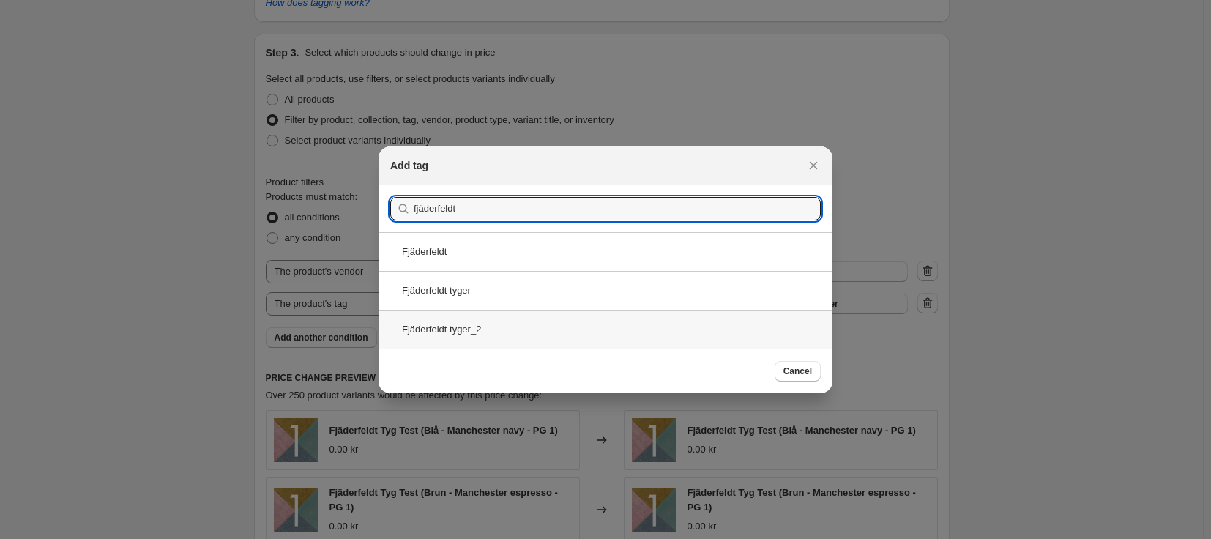
type input "fjäderfeldt"
click at [482, 333] on div "Fjäderfeldt tyger_2" at bounding box center [605, 329] width 454 height 39
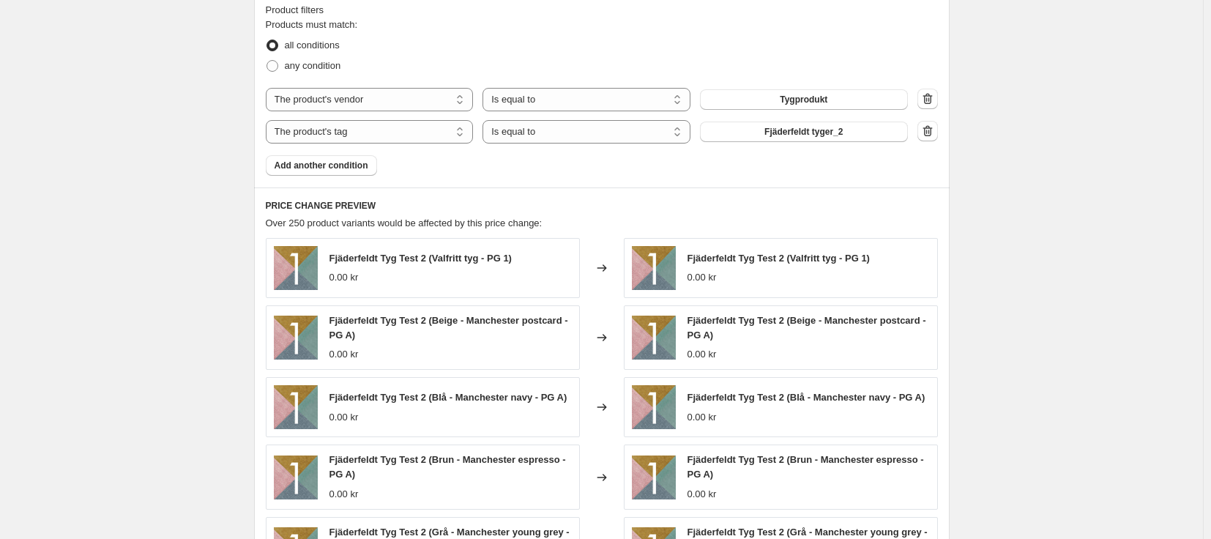
scroll to position [1218, 0]
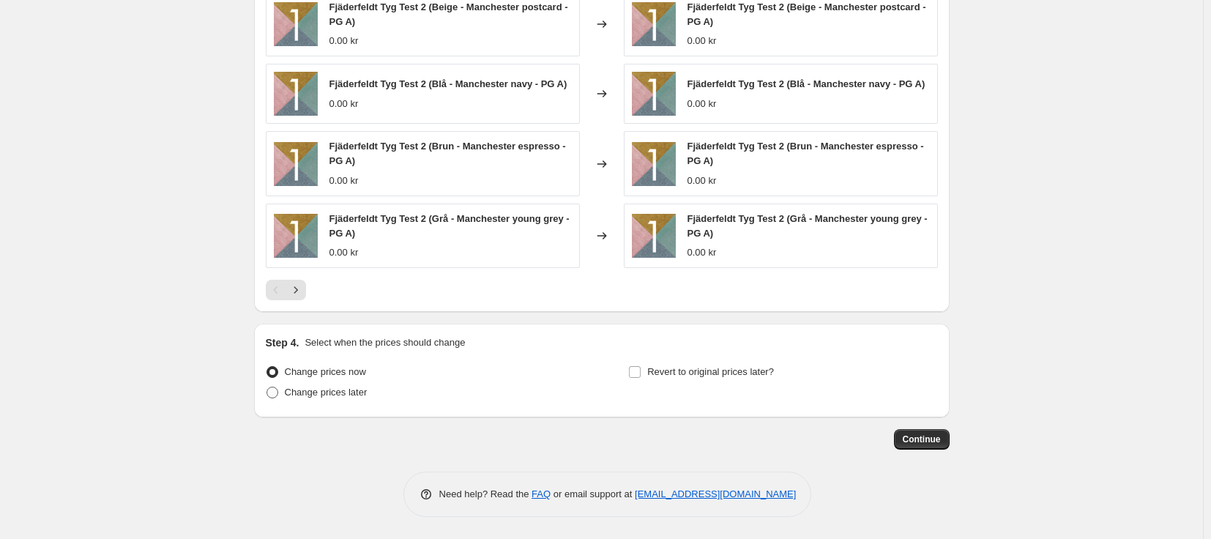
click at [333, 395] on span "Change prices later" at bounding box center [326, 391] width 83 height 11
click at [267, 387] on input "Change prices later" at bounding box center [266, 386] width 1 height 1
radio input "true"
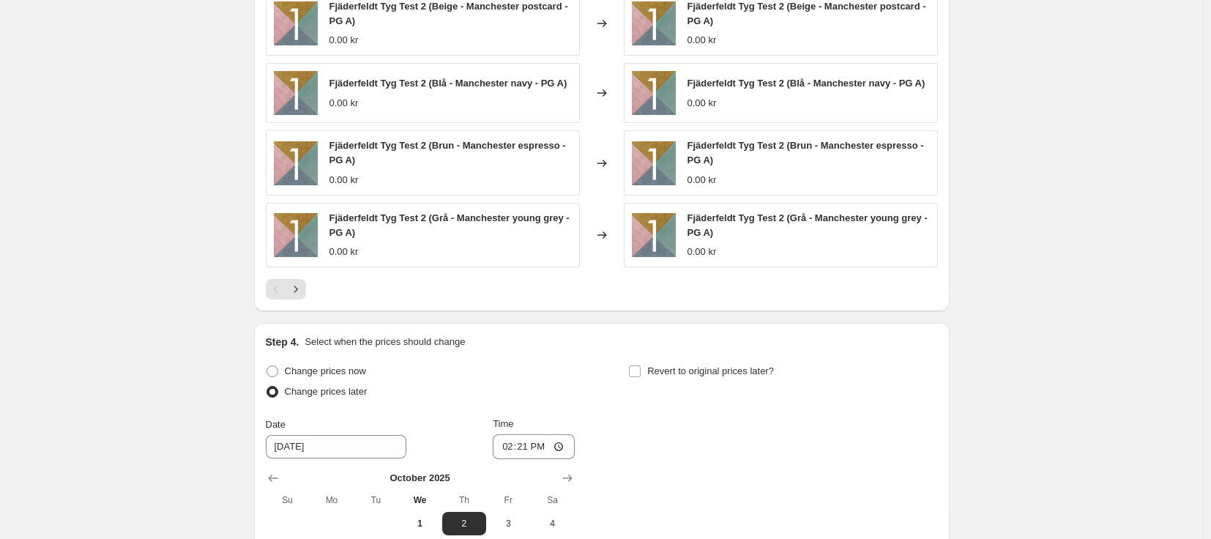
scroll to position [1364, 0]
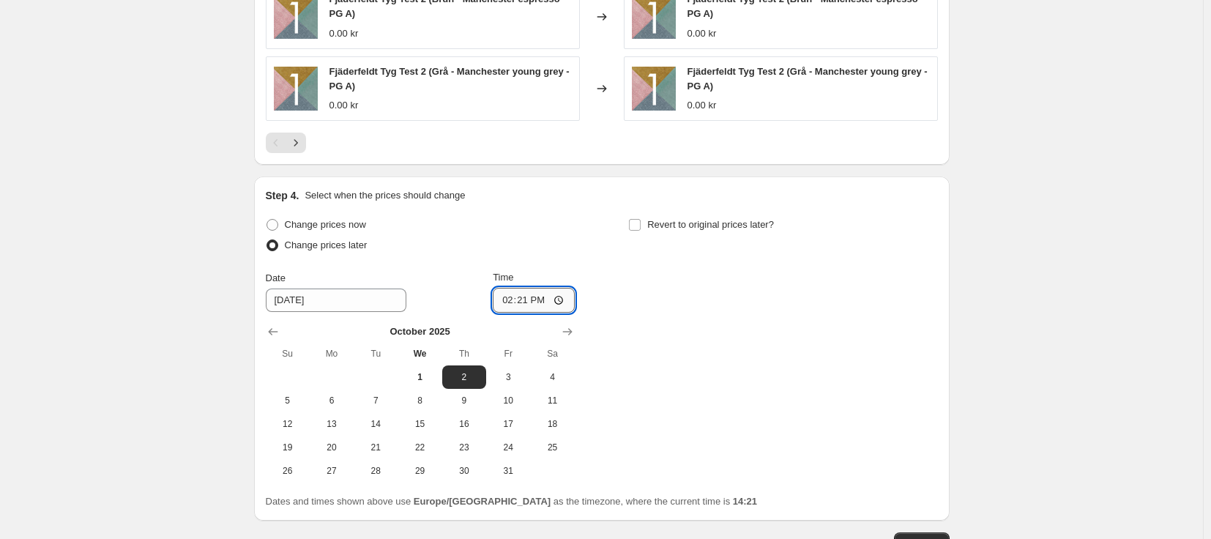
click at [533, 307] on input "14:21" at bounding box center [534, 300] width 82 height 25
type input "00:30"
click at [694, 303] on div "Change prices now Change prices later Date [DATE] Time 00:[DATE] Mo Tu We Th Fr…" at bounding box center [602, 348] width 672 height 268
click at [693, 230] on span "Revert to original prices later?" at bounding box center [710, 224] width 127 height 11
click at [641, 231] on input "Revert to original prices later?" at bounding box center [635, 225] width 12 height 12
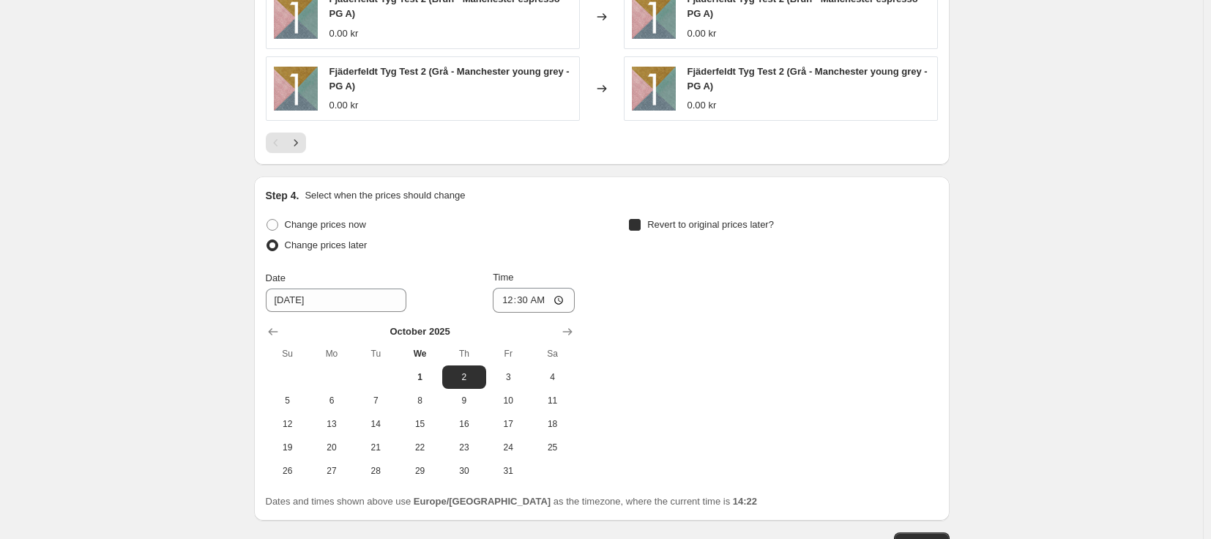
checkbox input "true"
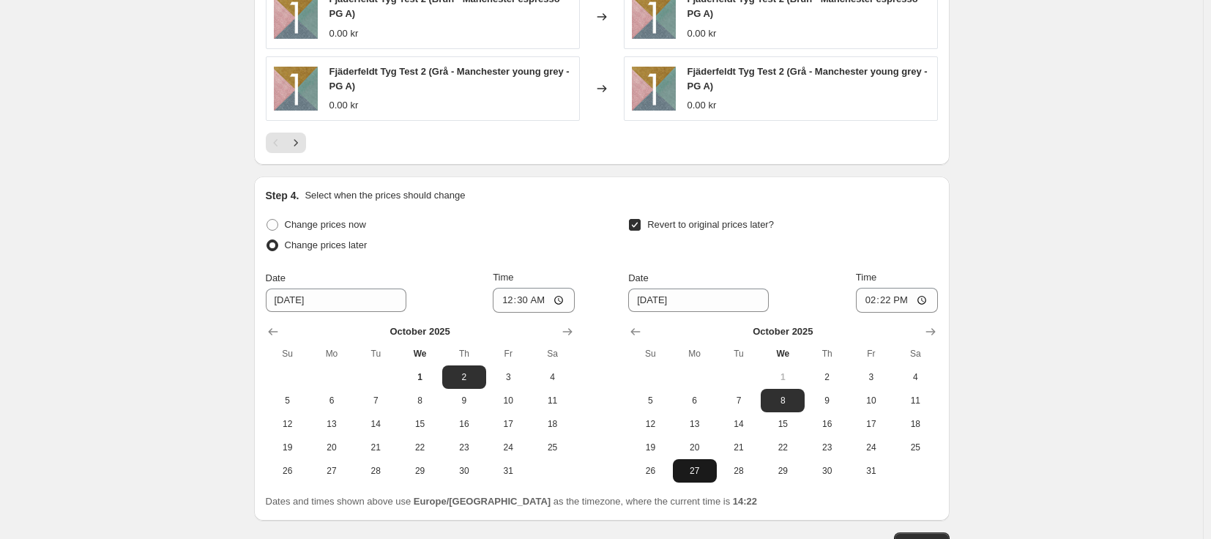
click at [697, 468] on span "27" at bounding box center [695, 471] width 32 height 12
type input "[DATE]"
click at [889, 307] on input "14:22" at bounding box center [897, 300] width 82 height 25
type input "23:45"
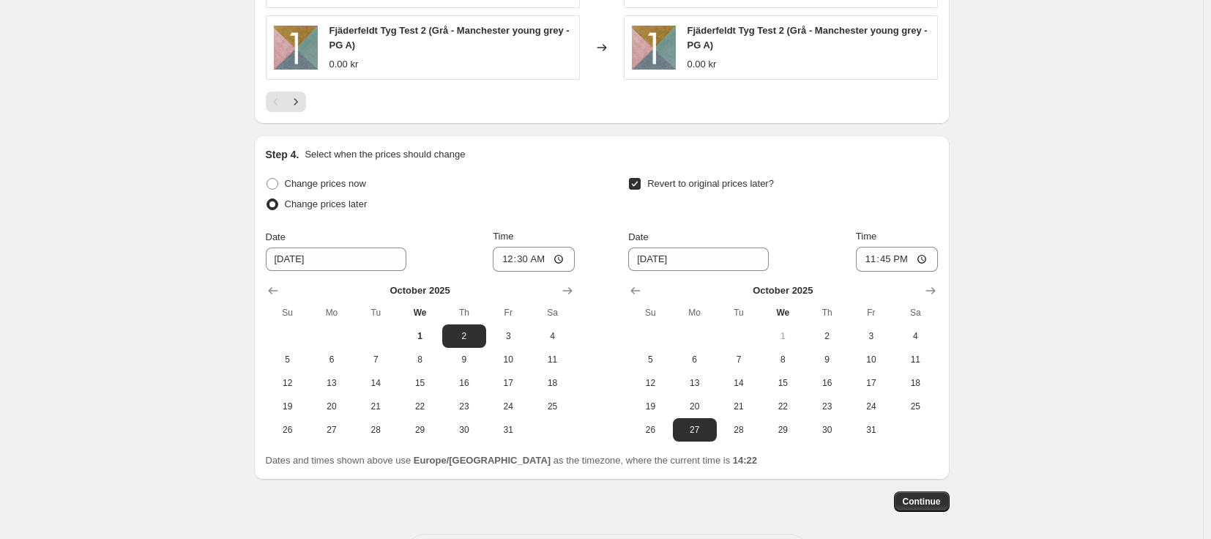
scroll to position [1468, 0]
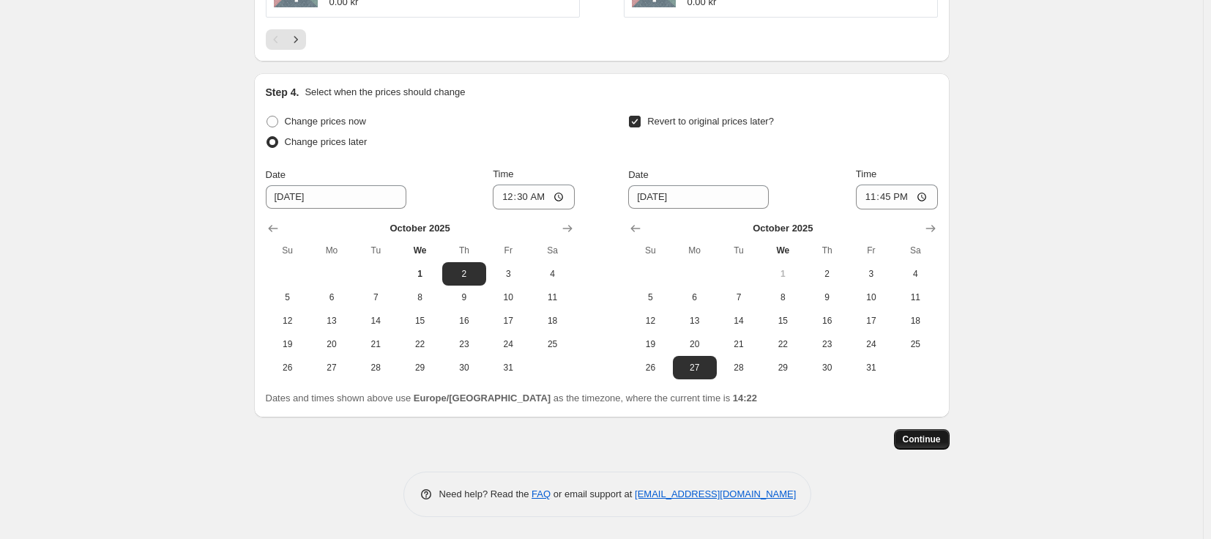
click at [936, 437] on span "Continue" at bounding box center [922, 439] width 38 height 12
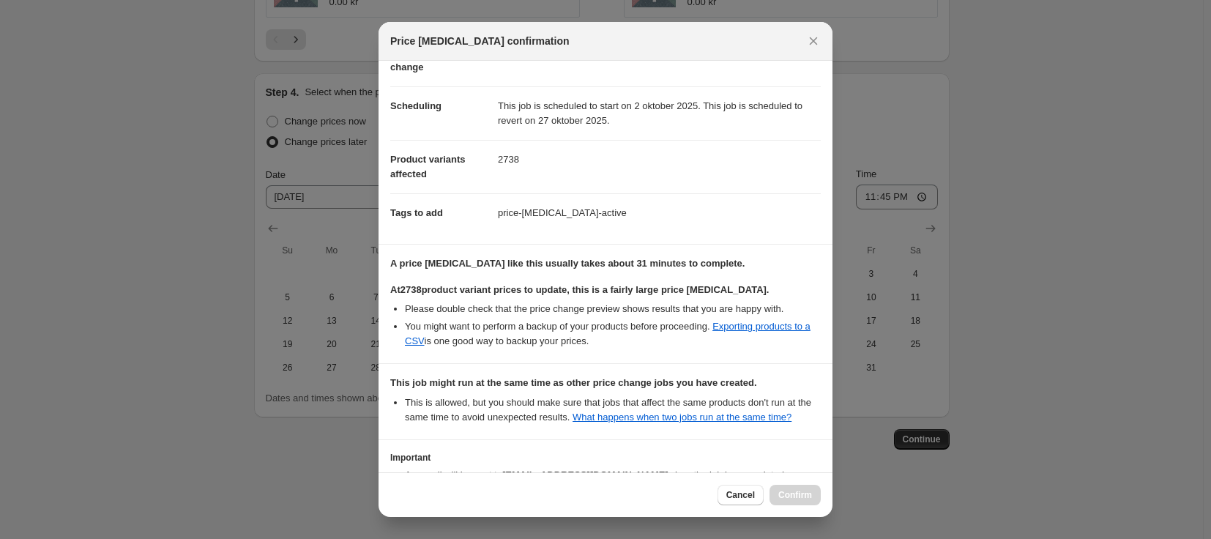
scroll to position [194, 0]
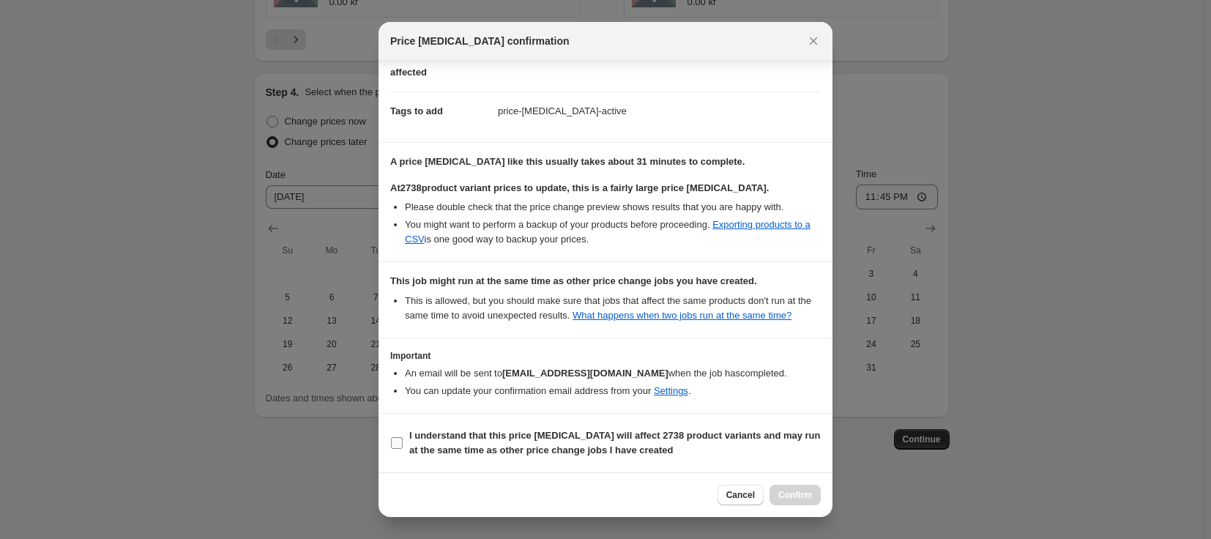
click at [533, 436] on b "I understand that this price [MEDICAL_DATA] will affect 2738 product variants a…" at bounding box center [614, 443] width 411 height 26
click at [403, 437] on input "I understand that this price [MEDICAL_DATA] will affect 2738 product variants a…" at bounding box center [397, 443] width 12 height 12
checkbox input "true"
click at [789, 493] on span "Confirm" at bounding box center [795, 495] width 34 height 12
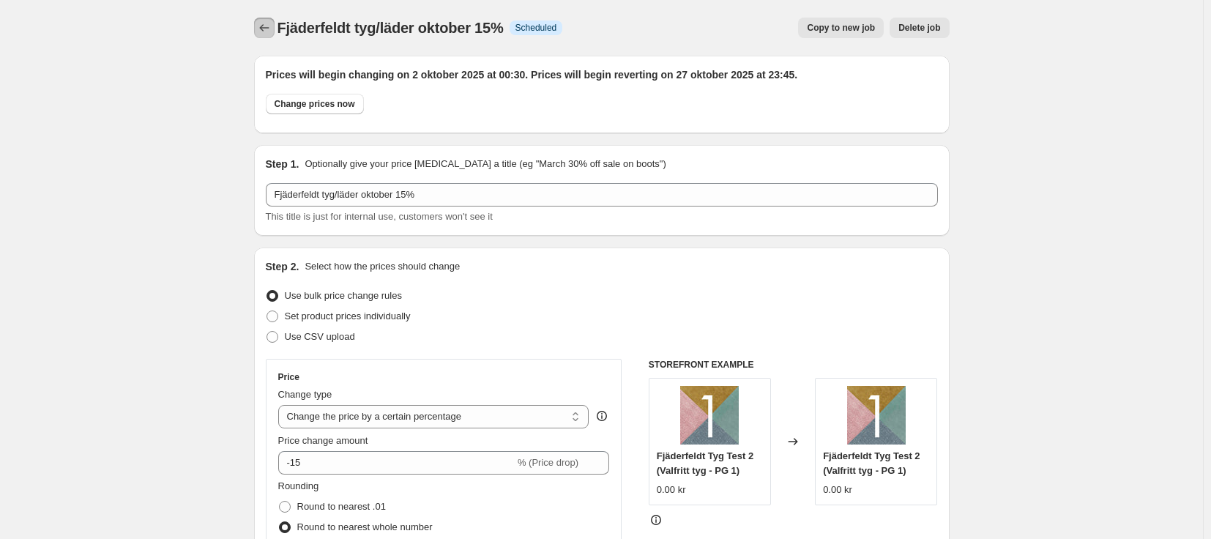
click at [270, 26] on icon "Price change jobs" at bounding box center [264, 27] width 15 height 15
